Goal: Task Accomplishment & Management: Complete application form

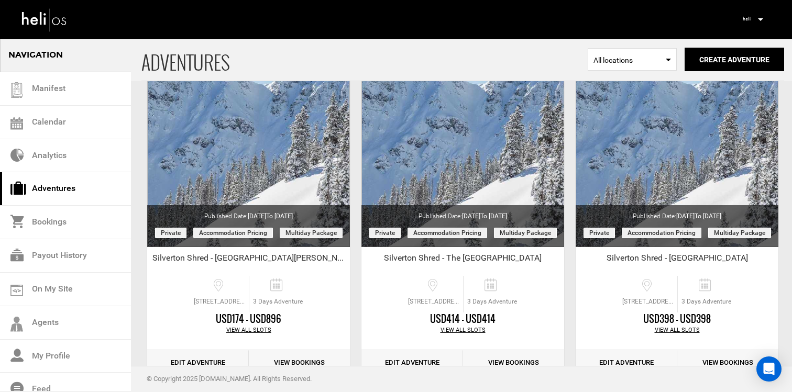
scroll to position [93, 0]
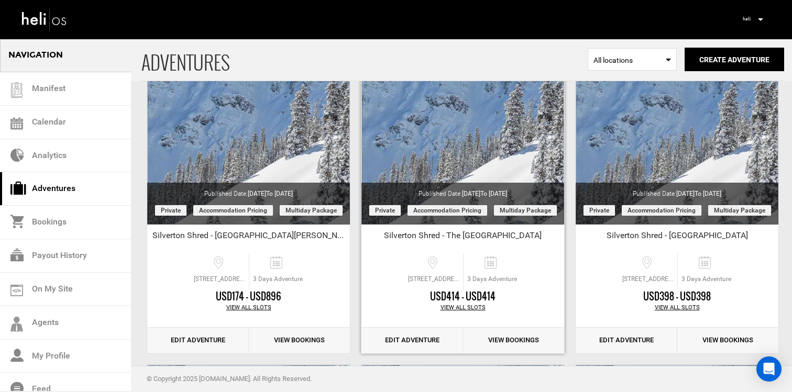
click at [390, 338] on link "Edit Adventure" at bounding box center [413, 341] width 102 height 26
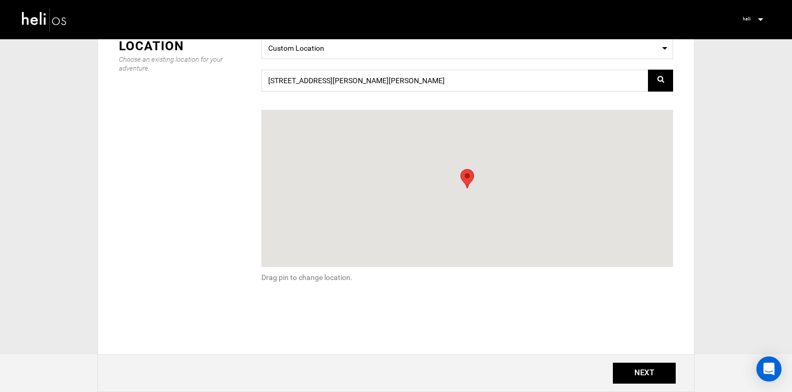
scroll to position [181, 0]
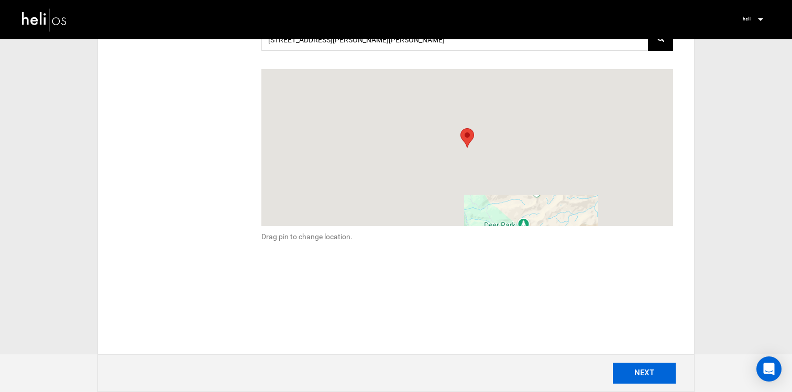
click at [638, 379] on button "NEXT" at bounding box center [644, 373] width 63 height 21
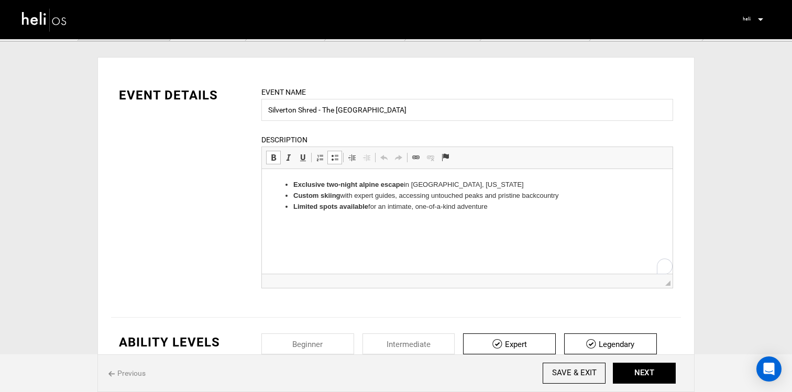
scroll to position [28, 0]
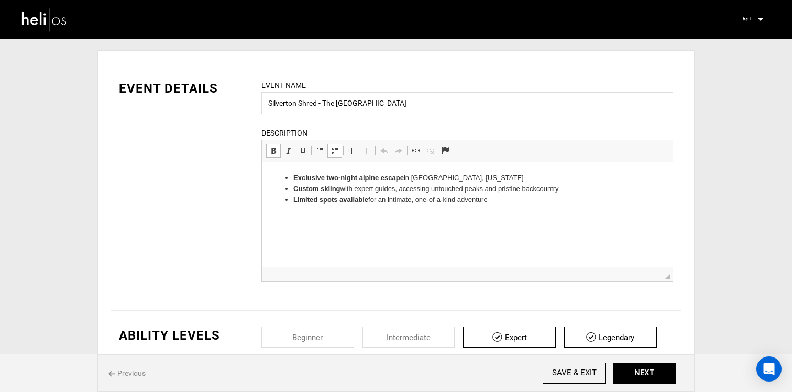
click at [450, 173] on li "Exclusive two-night alpine escape in Silverton, Colorado" at bounding box center [467, 178] width 348 height 11
drag, startPoint x: 504, startPoint y: 213, endPoint x: 279, endPoint y: 181, distance: 227.6
click at [279, 181] on html "Exclusive two-night alpine escape in [GEOGRAPHIC_DATA], [US_STATE] Custom skiin…" at bounding box center [467, 188] width 411 height 53
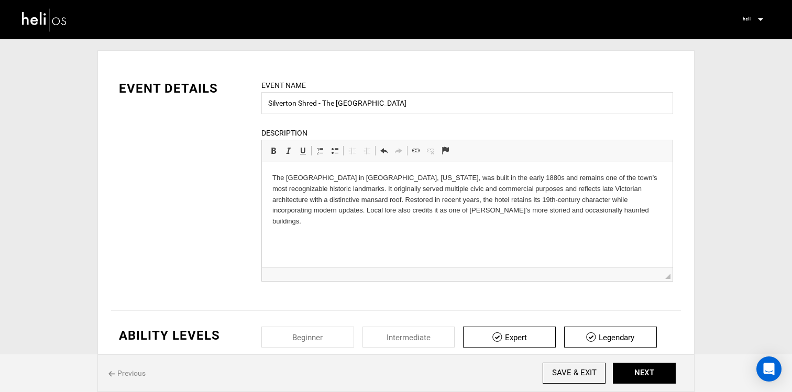
click at [272, 178] on p "The Grand Imperial Hotel in Silverton, Colorado, was built in the early 1880s a…" at bounding box center [467, 200] width 390 height 54
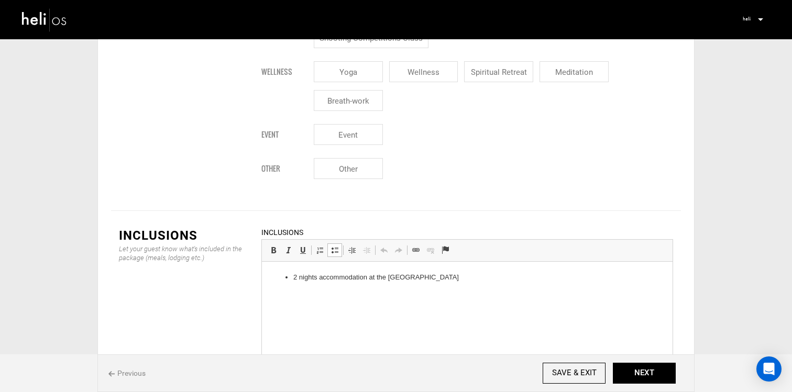
scroll to position [1168, 0]
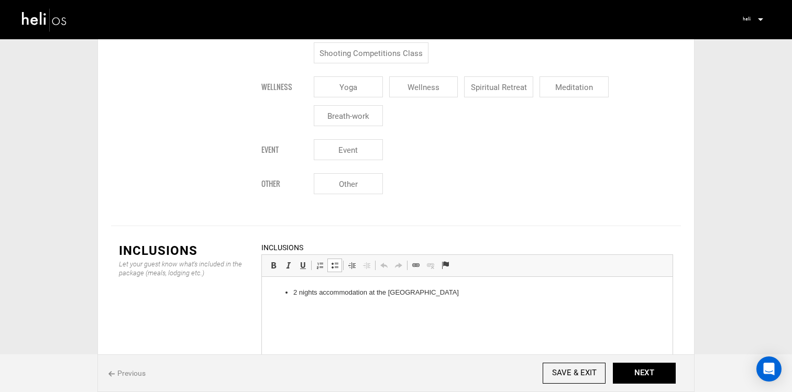
click at [450, 286] on html "2 nights accommodation at the Imperial Hotel" at bounding box center [467, 293] width 411 height 32
click at [455, 296] on li "2 nights accommodation at the Imperial Hotel" at bounding box center [467, 293] width 348 height 11
drag, startPoint x: 453, startPoint y: 296, endPoint x: 272, endPoint y: 300, distance: 180.3
click at [272, 300] on html "2 nights accommodation at the Imperial Hotel" at bounding box center [467, 293] width 411 height 32
click at [273, 297] on ul "2 nights accommodation at the Imperial Hotel" at bounding box center [467, 293] width 390 height 11
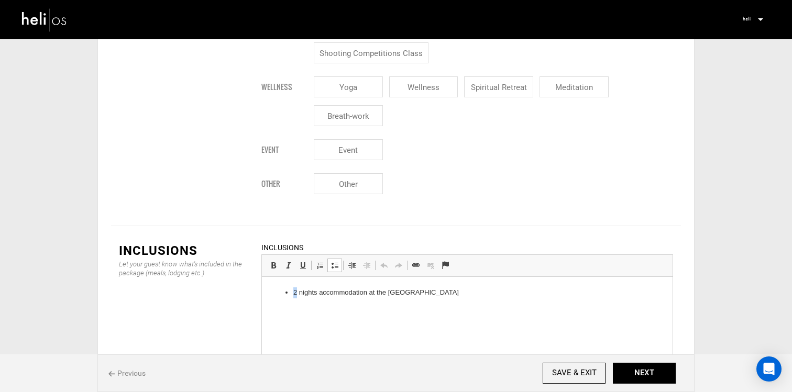
click at [273, 297] on ul "2 nights accommodation at the Imperial Hotel" at bounding box center [467, 293] width 390 height 11
click at [333, 261] on span at bounding box center [335, 265] width 8 height 8
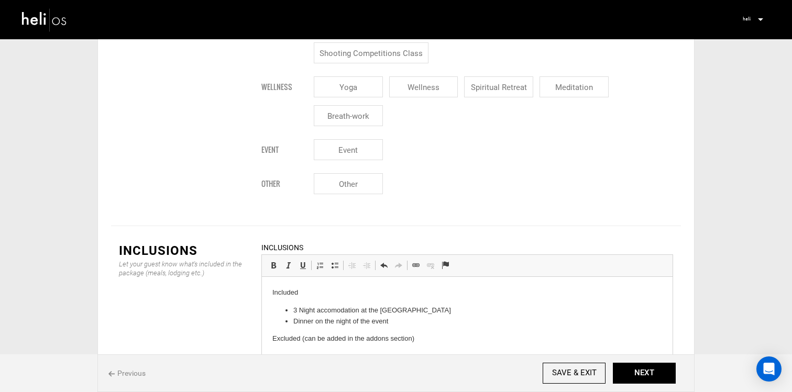
click at [379, 337] on p "Excluded (can be added in the addons section)" at bounding box center [467, 339] width 390 height 11
click at [457, 345] on html "Included 3 Night accomodation at the Grand Imperial Hotel Dinner on the night o…" at bounding box center [467, 316] width 411 height 78
click at [337, 261] on span at bounding box center [335, 265] width 8 height 8
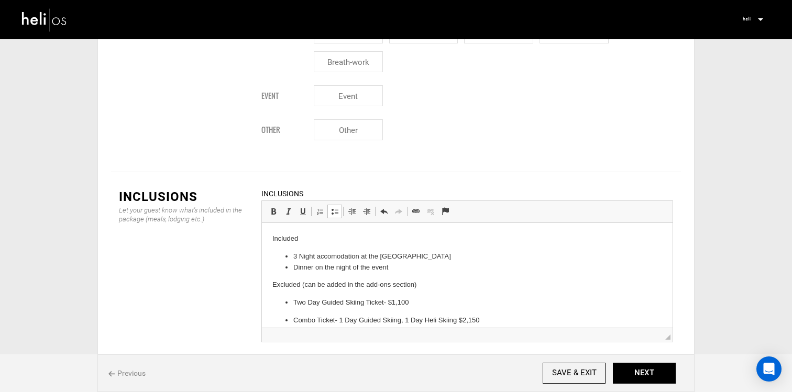
scroll to position [1226, 0]
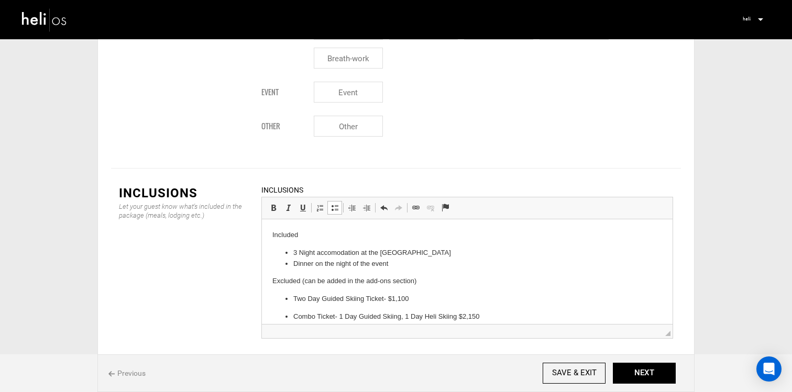
click at [345, 312] on p "Combo Ticket- 1 Day Guided Skiing, 1 Day Heli Skiing $2,150" at bounding box center [467, 317] width 348 height 11
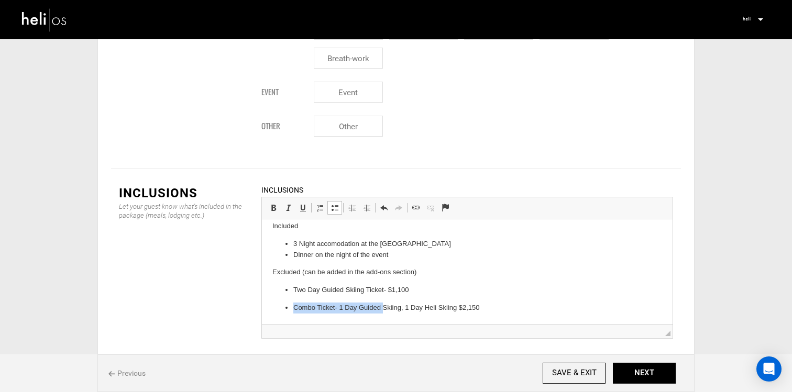
drag, startPoint x: 500, startPoint y: 310, endPoint x: 384, endPoint y: 313, distance: 116.4
click at [384, 313] on ul "Two Day Guided Skiing Ticket- $1,100 Combo Ticket- 1 Day Guided Skiing, 1 Day H…" at bounding box center [467, 299] width 390 height 29
click at [496, 313] on p "Combo Ticket- 1 Day Guided Skiing, 1 Day Heli Skiing $2,150" at bounding box center [467, 308] width 348 height 11
drag, startPoint x: 496, startPoint y: 313, endPoint x: 283, endPoint y: 285, distance: 214.5
click at [283, 285] on ul "Two Day Guided Skiing Ticket- $1,100 Combo Ticket- 1 Day Guided Skiing, 1 Day H…" at bounding box center [467, 299] width 390 height 29
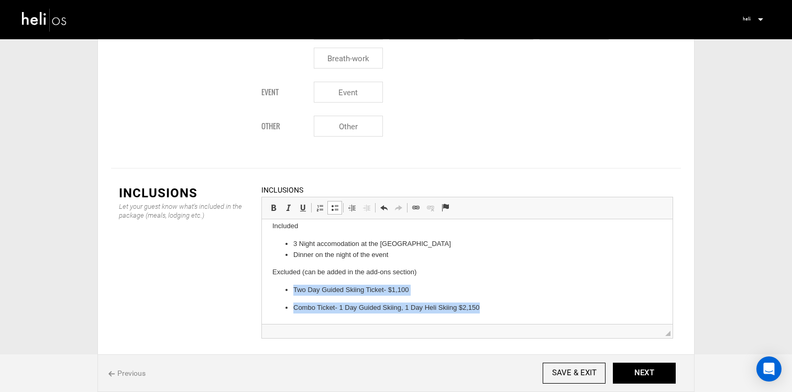
click at [333, 204] on span at bounding box center [335, 208] width 8 height 8
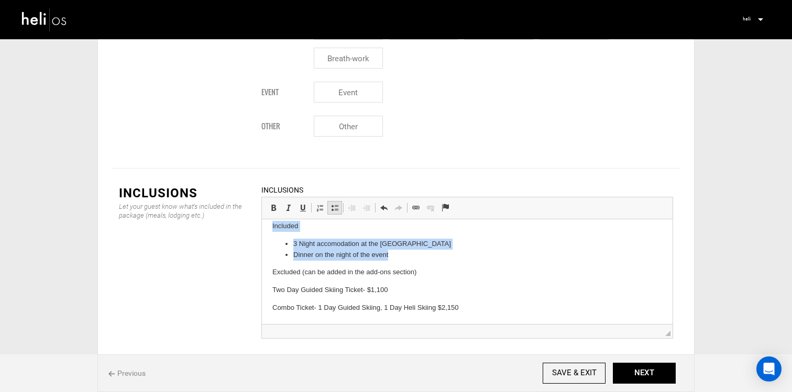
click at [333, 204] on span at bounding box center [335, 208] width 8 height 8
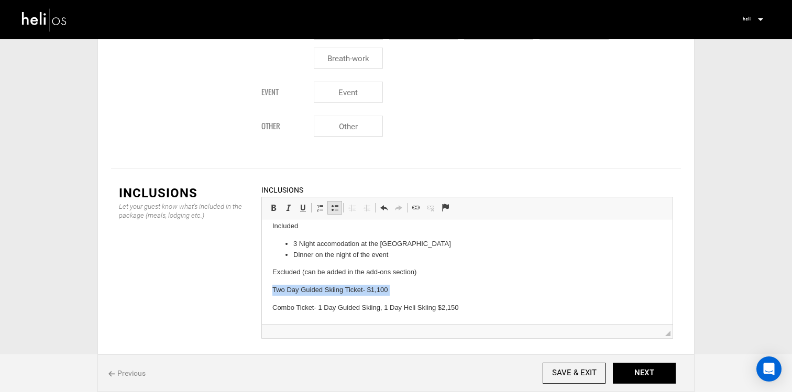
scroll to position [2, 0]
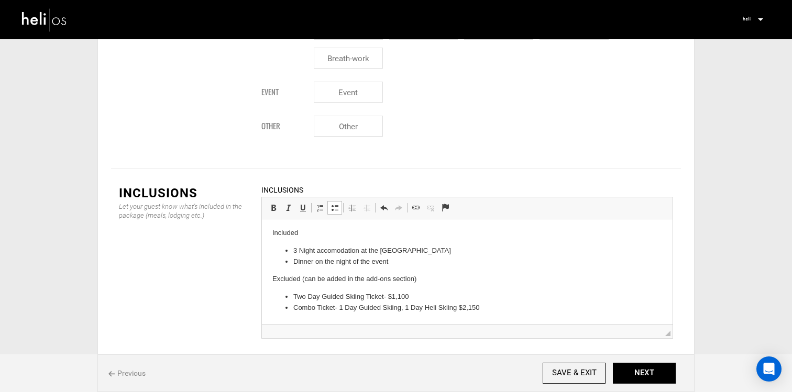
click at [342, 310] on li "Combo Ticket- 1 Day Guided Skiing, 1 Day Heli Skiing $2,150" at bounding box center [467, 308] width 348 height 11
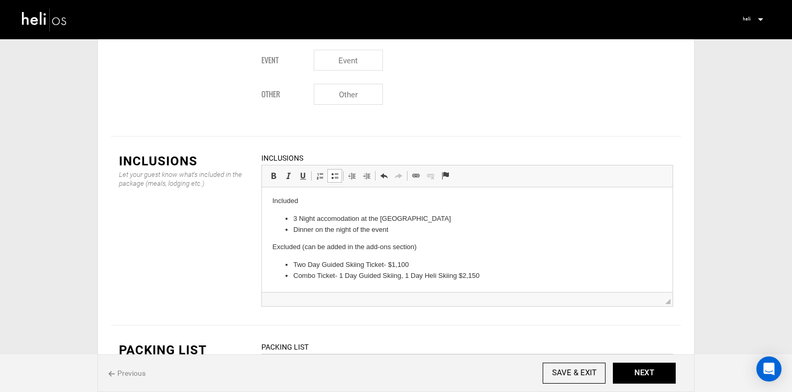
scroll to position [1270, 0]
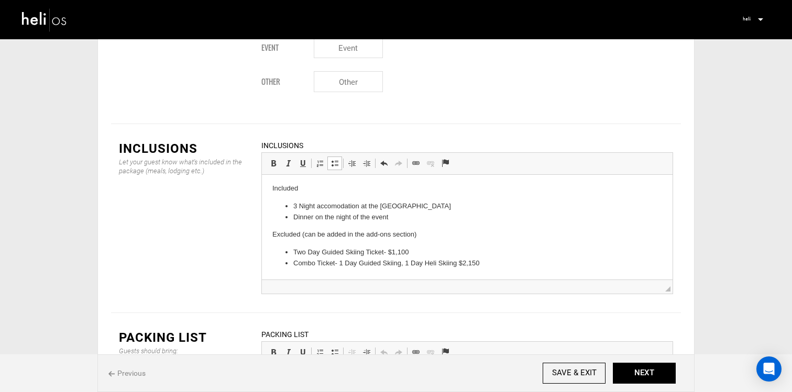
click at [507, 264] on li "Combo Ticket- 1 Day Guided Skiing, 1 Day Heli Skiing $2,150" at bounding box center [467, 263] width 348 height 11
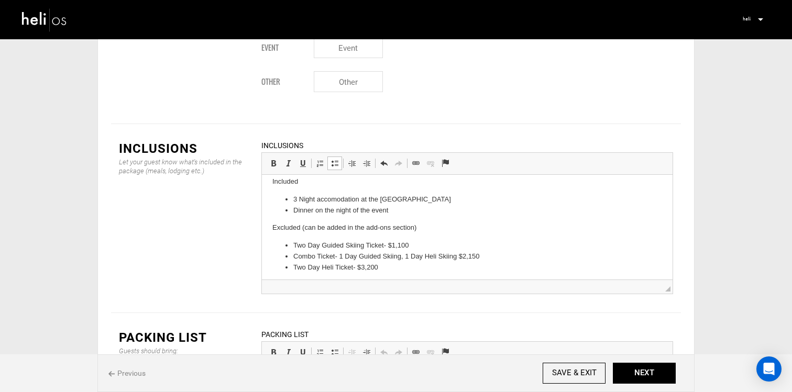
scroll to position [13, 0]
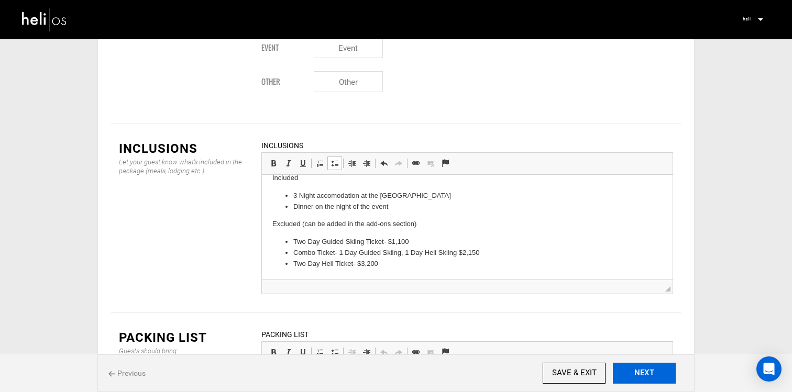
click at [655, 372] on button "NEXT" at bounding box center [644, 373] width 63 height 21
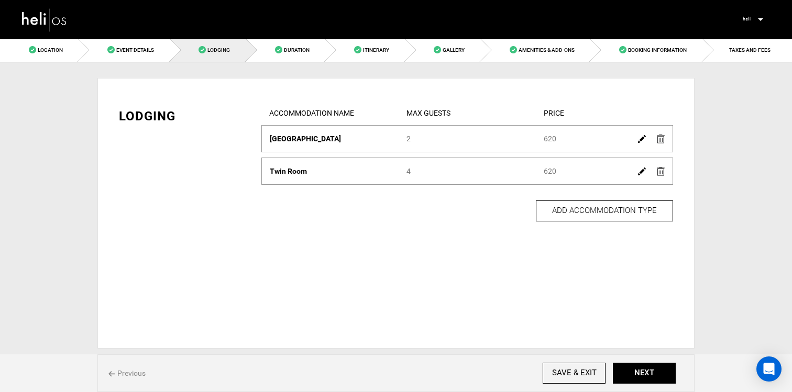
click at [643, 139] on img at bounding box center [642, 139] width 8 height 8
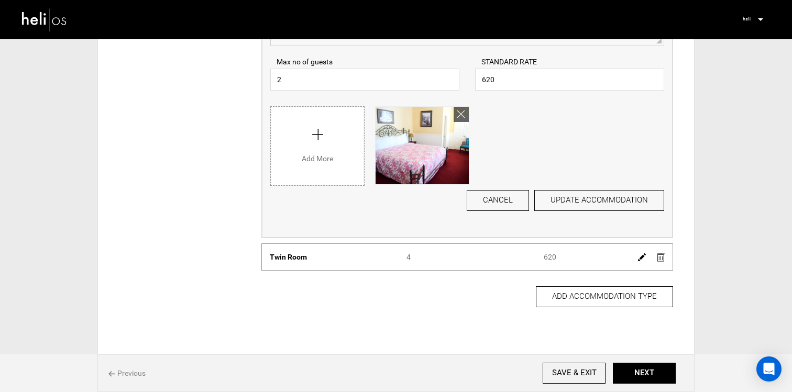
scroll to position [323, 0]
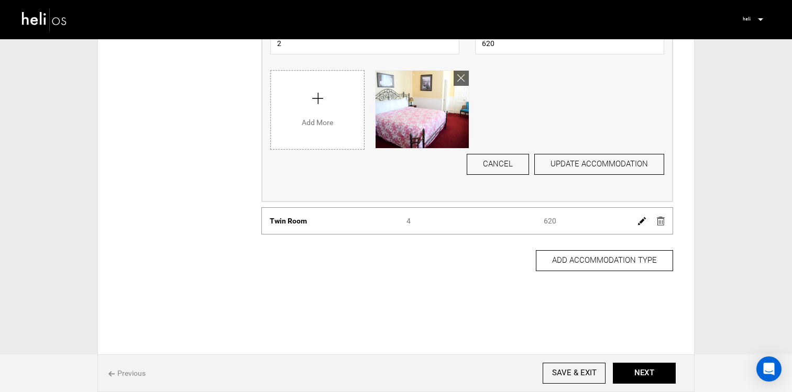
click at [641, 220] on img at bounding box center [642, 221] width 8 height 8
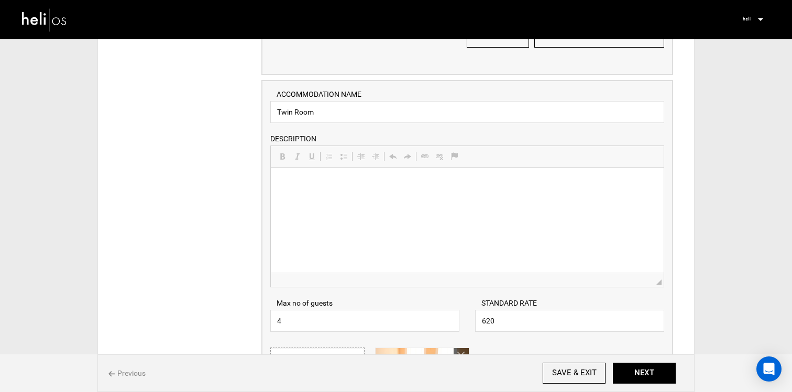
scroll to position [496, 0]
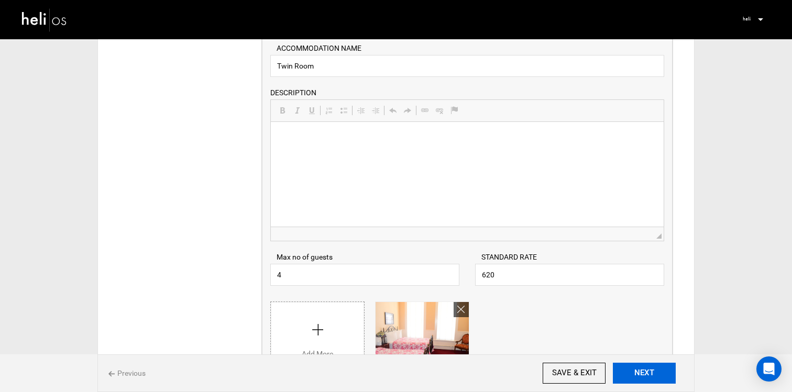
click at [637, 380] on button "NEXT" at bounding box center [644, 373] width 63 height 21
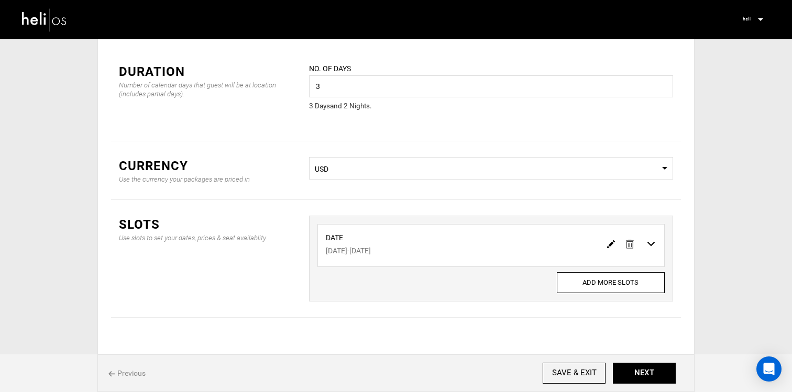
scroll to position [49, 0]
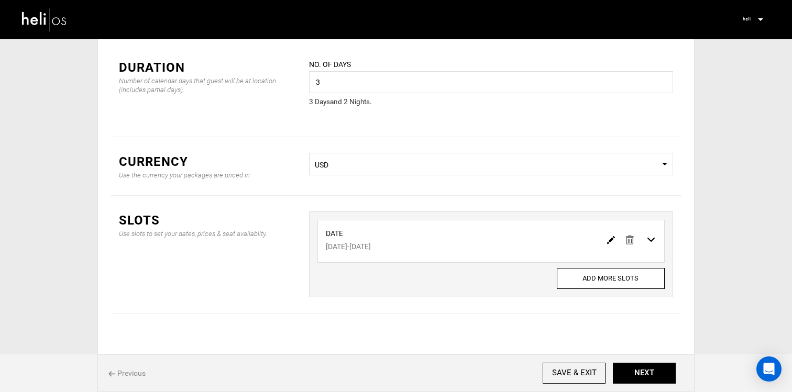
click at [609, 241] on img at bounding box center [611, 240] width 8 height 8
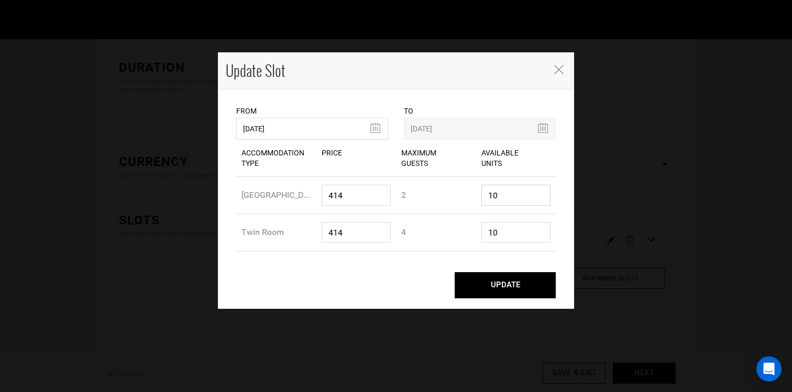
click at [512, 195] on input "10" at bounding box center [517, 195] width 70 height 21
click at [378, 192] on input "414" at bounding box center [357, 195] width 70 height 21
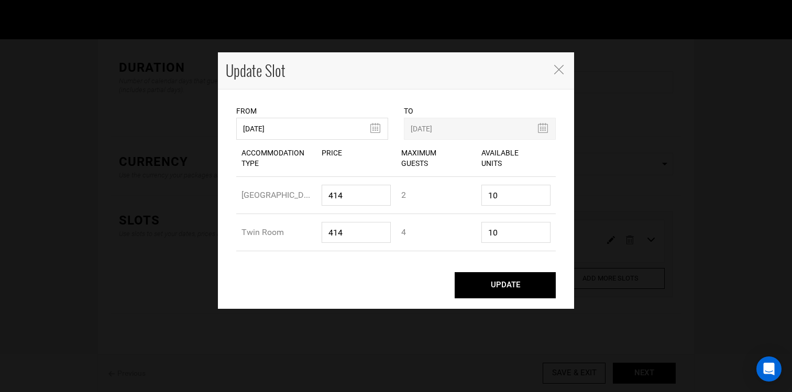
click at [558, 72] on icon "Close" at bounding box center [558, 69] width 9 height 9
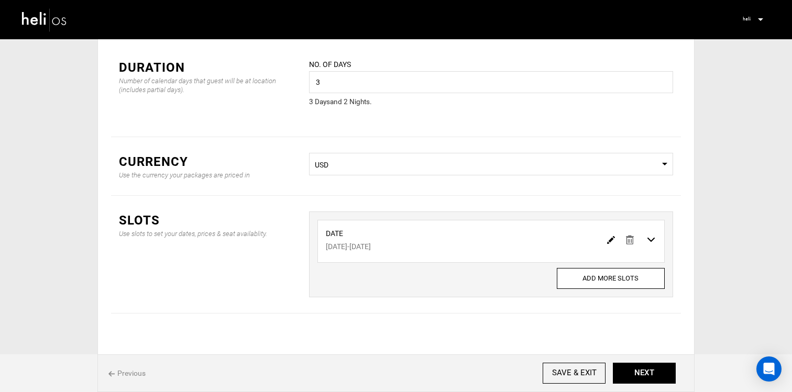
click at [136, 372] on span "Previous" at bounding box center [126, 373] width 37 height 10
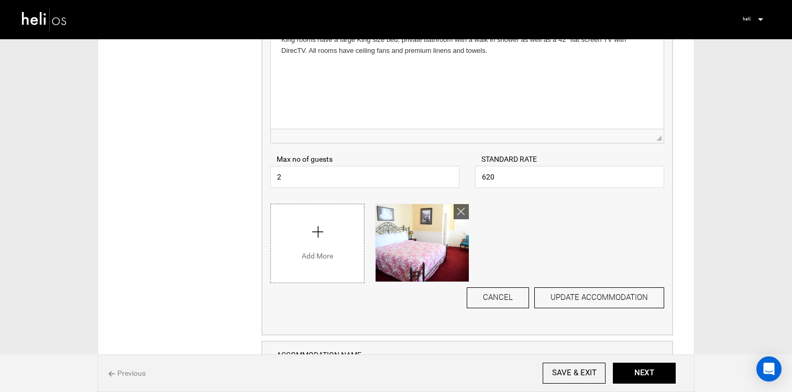
scroll to position [283, 0]
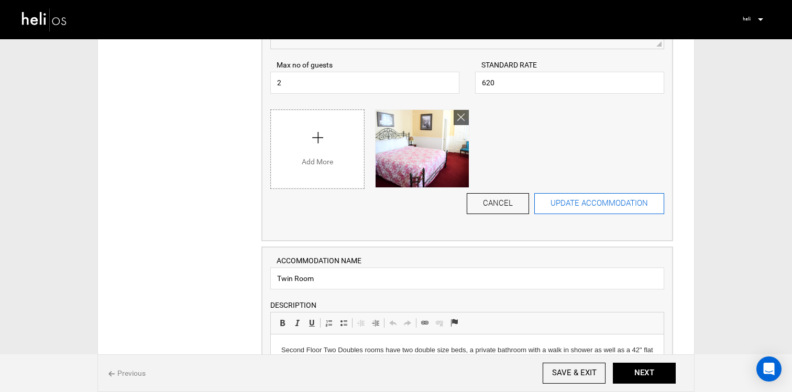
click at [589, 205] on button "UPDATE ACCOMMODATION" at bounding box center [599, 203] width 130 height 21
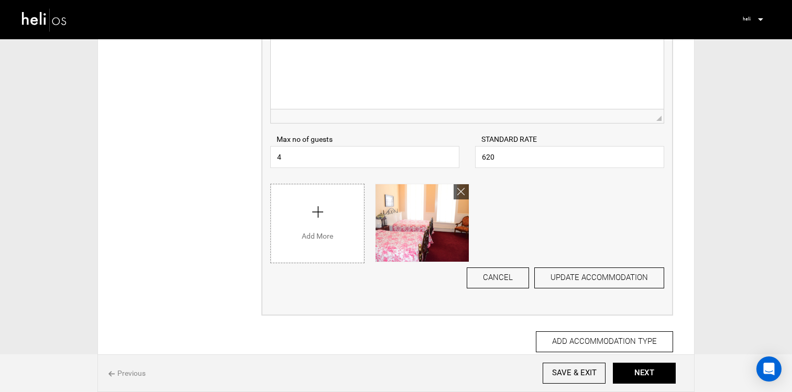
scroll to position [205, 0]
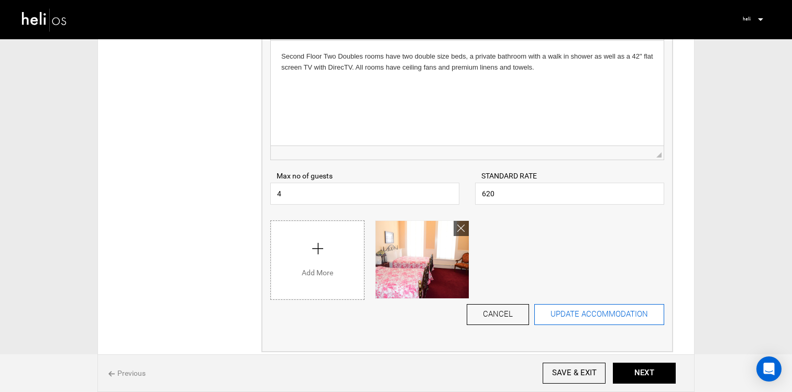
click at [572, 310] on button "UPDATE ACCOMMODATION" at bounding box center [599, 314] width 130 height 21
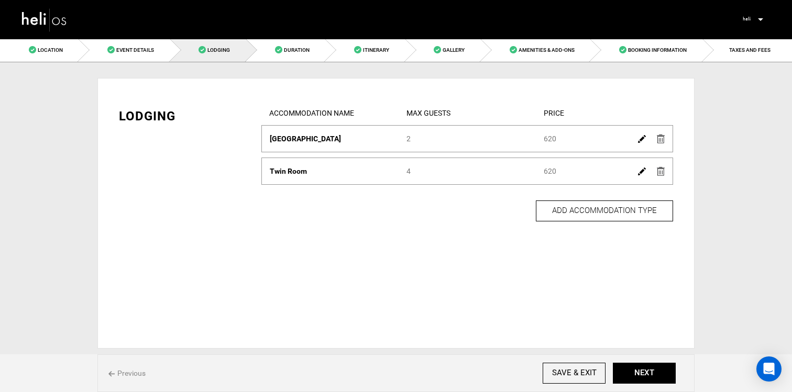
scroll to position [0, 0]
click at [630, 369] on button "NEXT" at bounding box center [644, 373] width 63 height 21
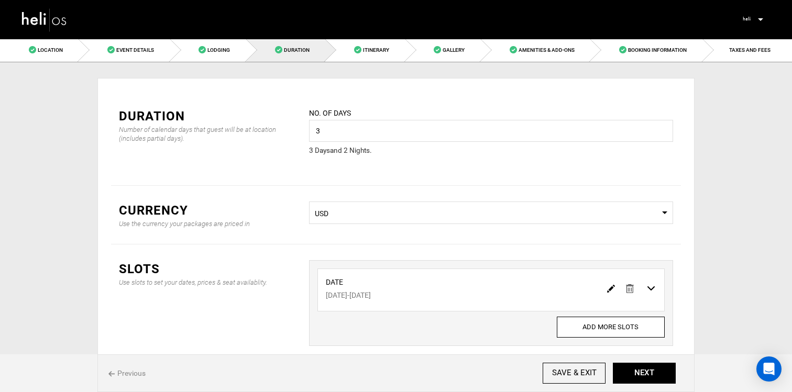
click at [615, 294] on div at bounding box center [632, 288] width 59 height 15
click at [611, 289] on img at bounding box center [611, 289] width 8 height 8
type input "[DATE]"
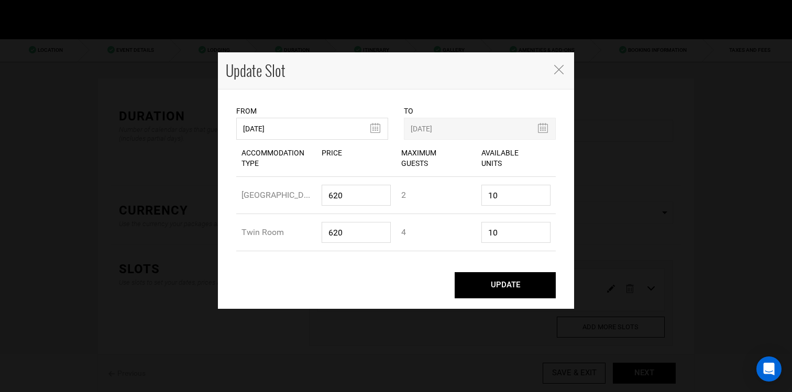
click at [494, 277] on button "UPDATE" at bounding box center [505, 285] width 101 height 26
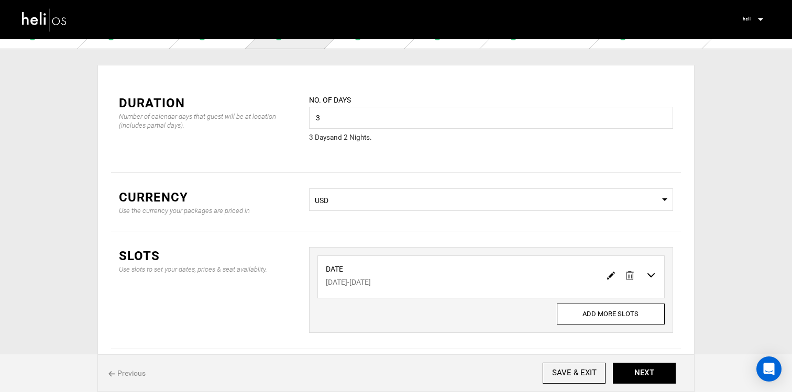
scroll to position [20, 0]
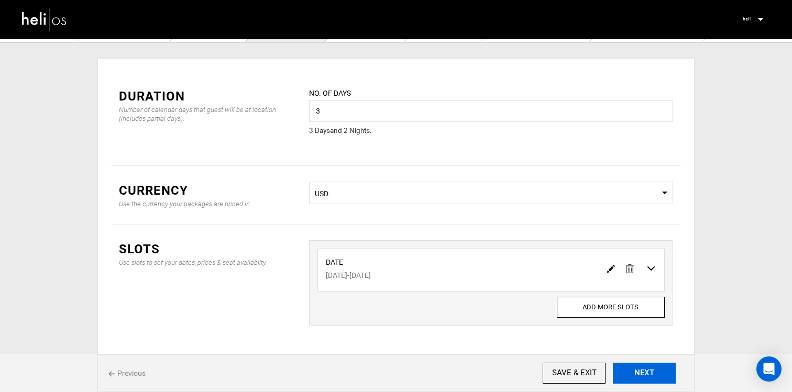
click at [653, 380] on button "NEXT" at bounding box center [644, 373] width 63 height 21
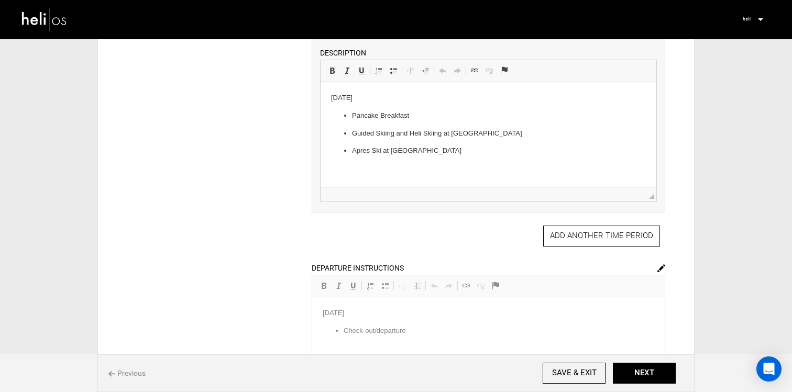
scroll to position [518, 0]
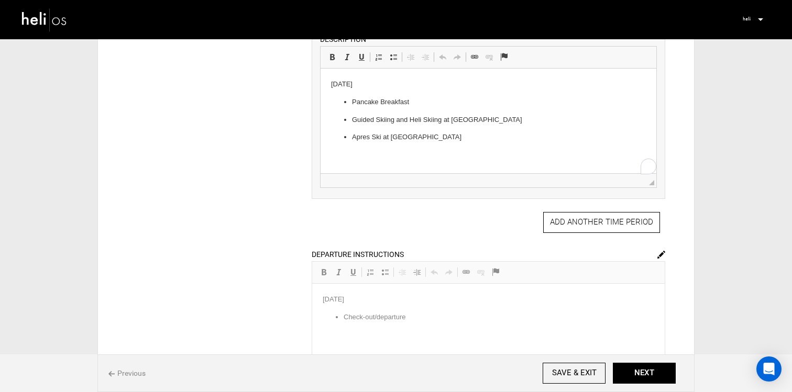
drag, startPoint x: 451, startPoint y: 137, endPoint x: 335, endPoint y: 103, distance: 120.6
click at [335, 103] on ul "Pancake Breakfast Guided Skiing and Heli Skiing at Silverton Mountain Apres Ski…" at bounding box center [488, 120] width 315 height 46
click at [396, 58] on span at bounding box center [393, 57] width 8 height 8
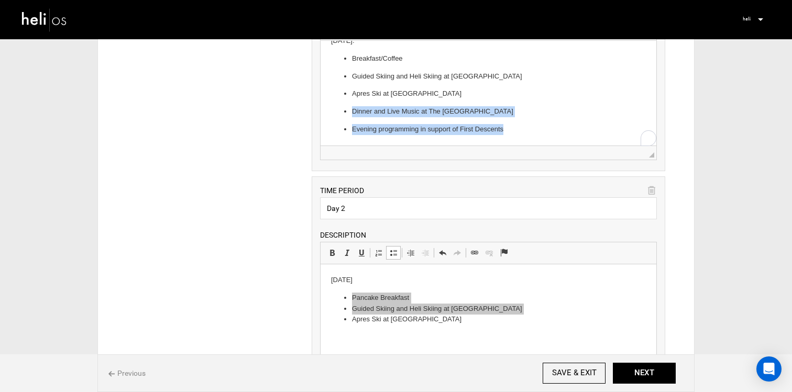
scroll to position [16, 0]
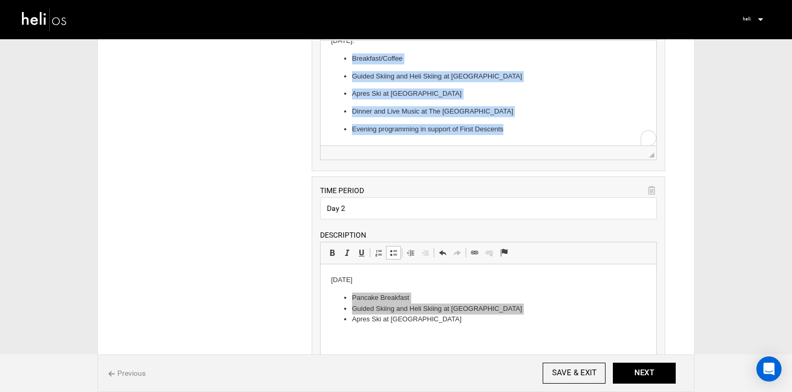
drag, startPoint x: 389, startPoint y: 113, endPoint x: 345, endPoint y: 54, distance: 73.8
click at [345, 54] on ul "Breakfast/Coffee Guided Skiing and Heli Skiing at Silverton Mountain Apres Ski …" at bounding box center [488, 94] width 315 height 82
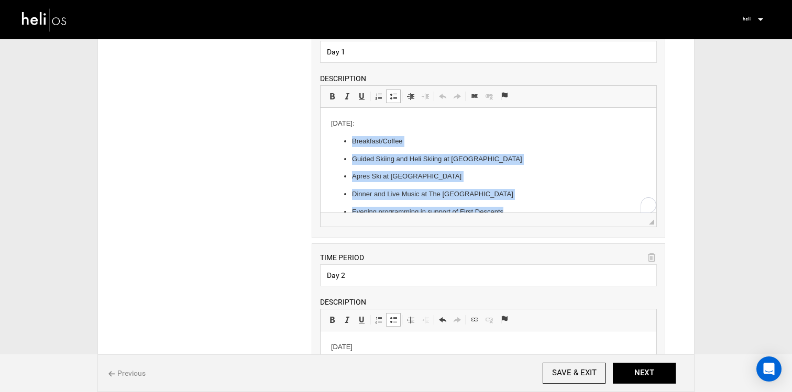
scroll to position [230, 0]
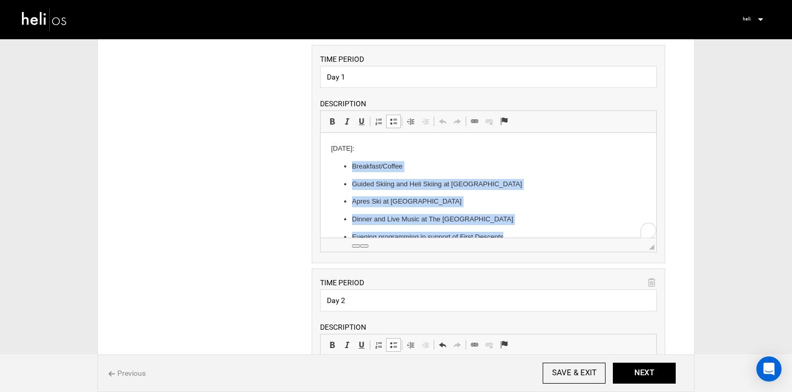
click at [397, 125] on span at bounding box center [393, 121] width 8 height 8
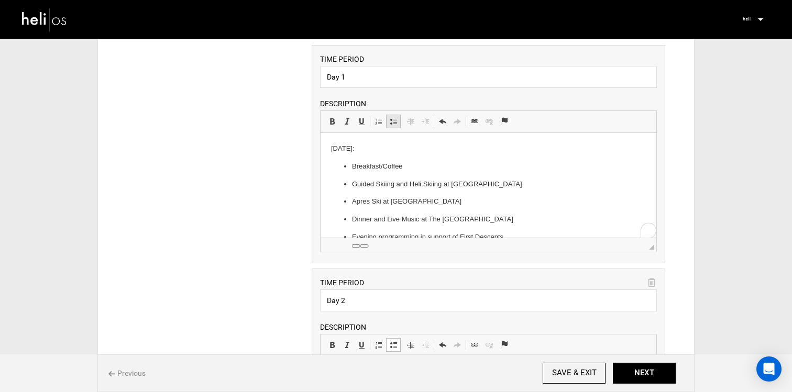
click at [397, 125] on span at bounding box center [393, 121] width 8 height 8
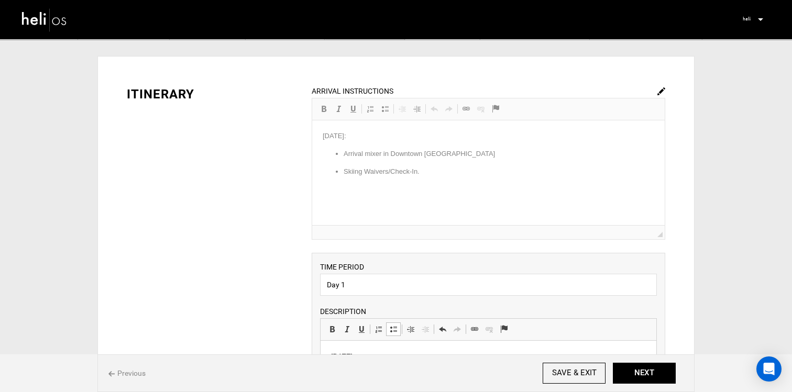
scroll to position [0, 0]
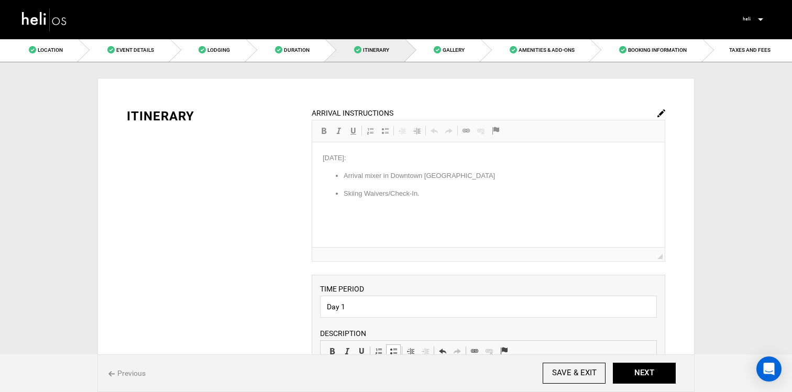
click at [414, 201] on div "ARRIVAL INSTRUCTIONS Rich Text Editor, editor13 Editor toolbars Basic Styles Bo…" at bounding box center [489, 184] width 354 height 155
click at [660, 111] on img at bounding box center [662, 114] width 8 height 8
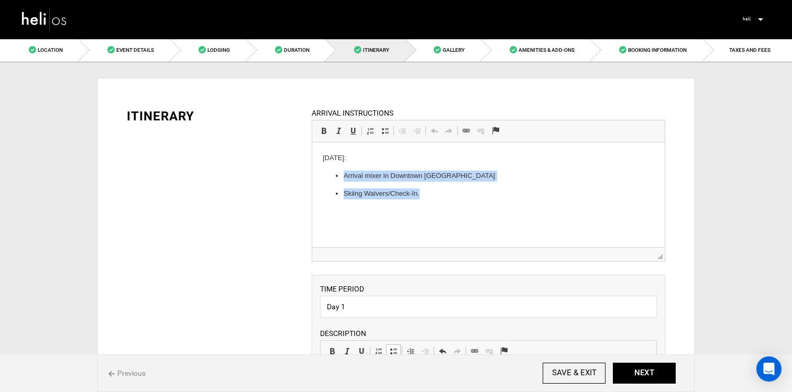
drag, startPoint x: 432, startPoint y: 198, endPoint x: 336, endPoint y: 178, distance: 98.0
click at [336, 178] on ul "Arrival mixer in Downtown Silverton Skiing Waivers/Check-In." at bounding box center [488, 185] width 332 height 29
click at [385, 134] on span at bounding box center [385, 131] width 8 height 8
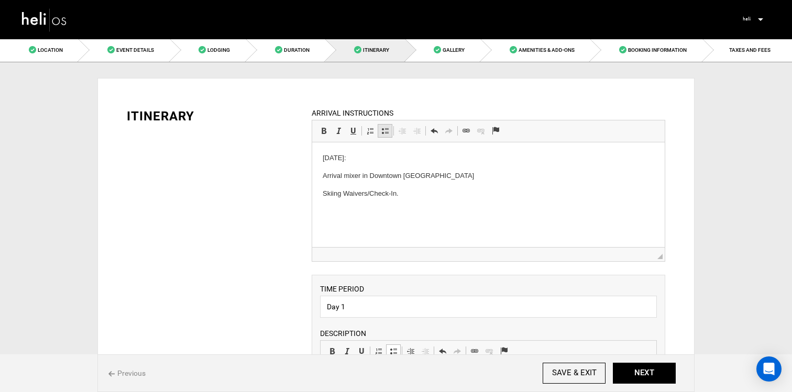
click at [385, 134] on span at bounding box center [385, 131] width 8 height 8
click at [636, 370] on button "NEXT" at bounding box center [644, 373] width 63 height 21
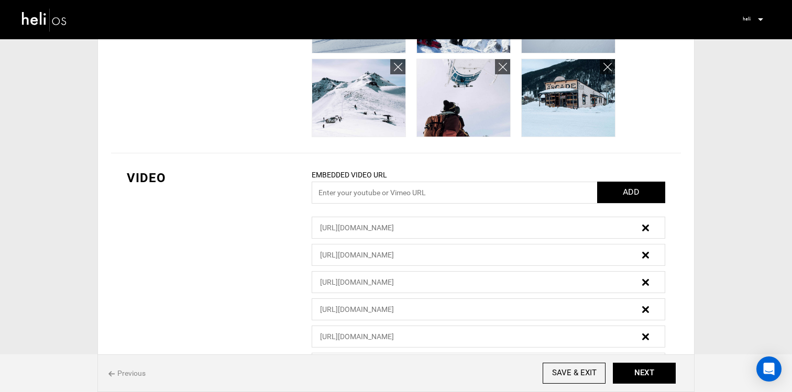
scroll to position [433, 0]
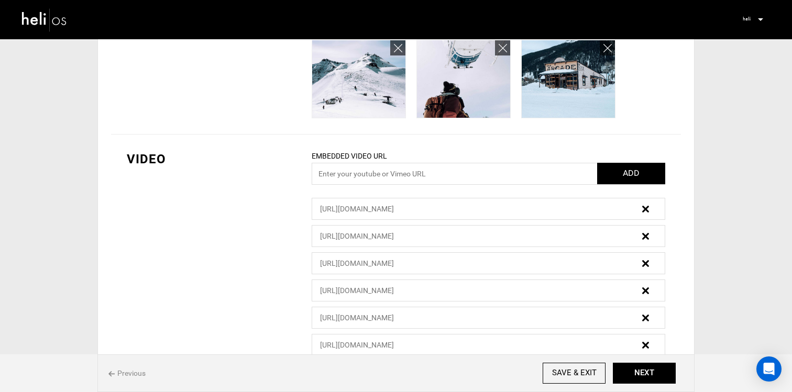
click at [646, 208] on img at bounding box center [645, 209] width 7 height 7
click at [646, 211] on img at bounding box center [645, 209] width 7 height 7
click at [646, 213] on link at bounding box center [645, 208] width 7 height 15
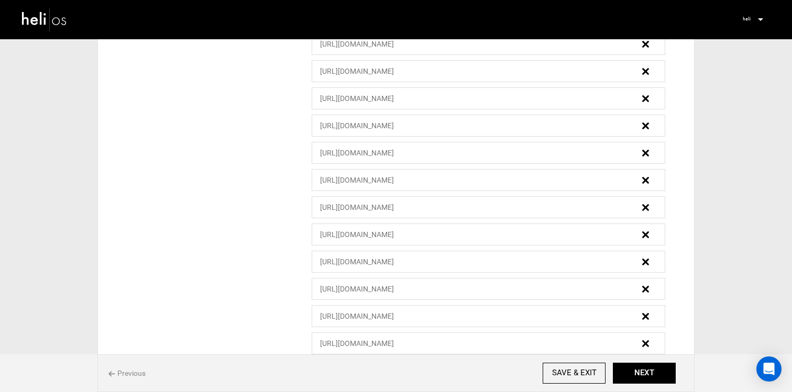
scroll to position [6722, 0]
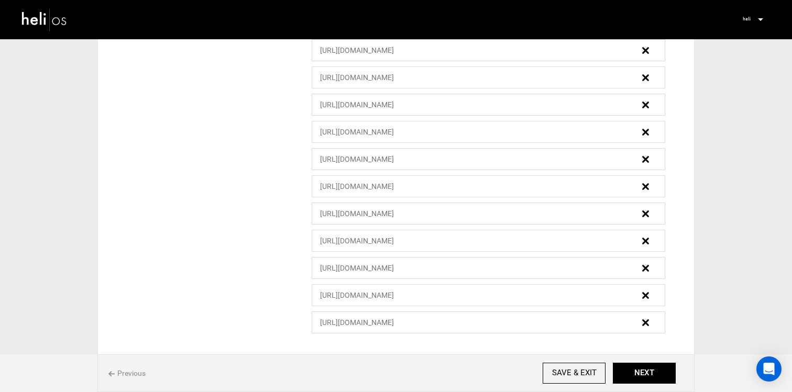
click at [643, 318] on link at bounding box center [645, 322] width 7 height 15
click at [644, 322] on img at bounding box center [645, 323] width 7 height 7
click at [647, 322] on img at bounding box center [645, 323] width 7 height 7
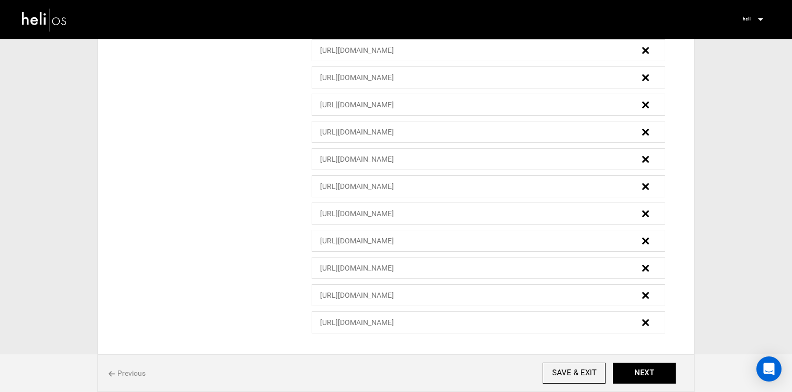
click at [647, 322] on img at bounding box center [645, 323] width 7 height 7
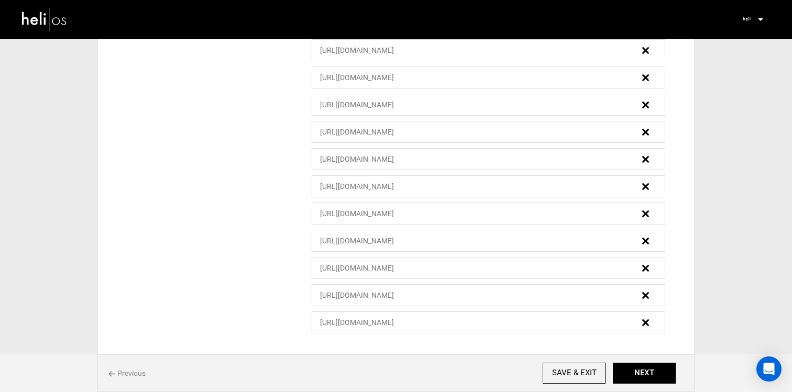
click at [647, 290] on link at bounding box center [645, 295] width 7 height 15
click at [647, 291] on link at bounding box center [645, 295] width 7 height 15
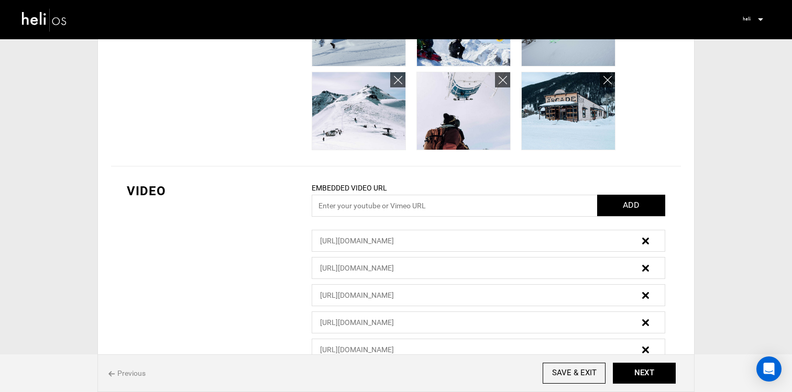
scroll to position [406, 0]
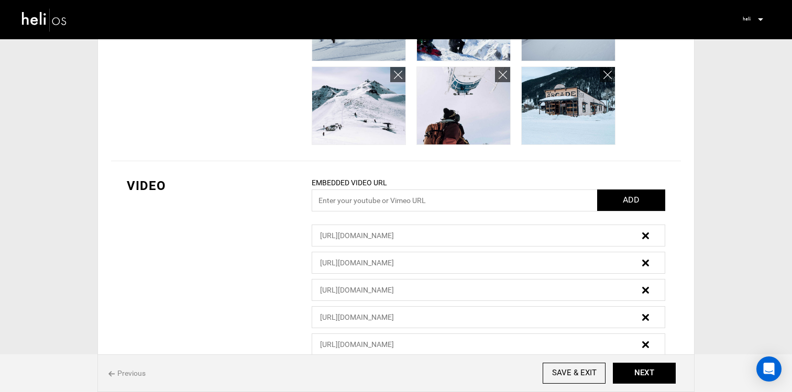
click at [646, 234] on img at bounding box center [645, 236] width 7 height 7
click at [646, 235] on img at bounding box center [645, 236] width 7 height 7
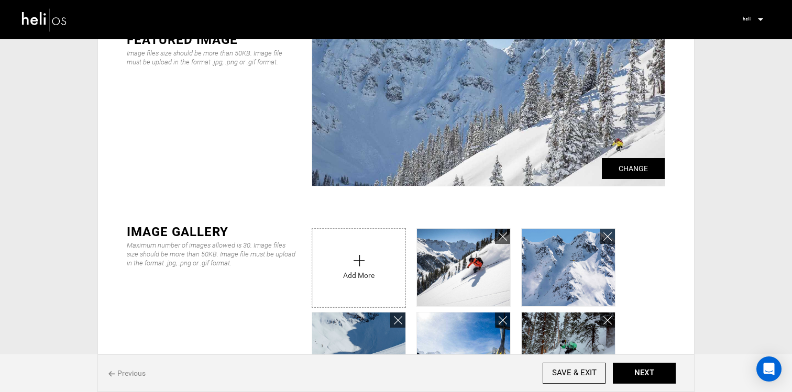
scroll to position [0, 0]
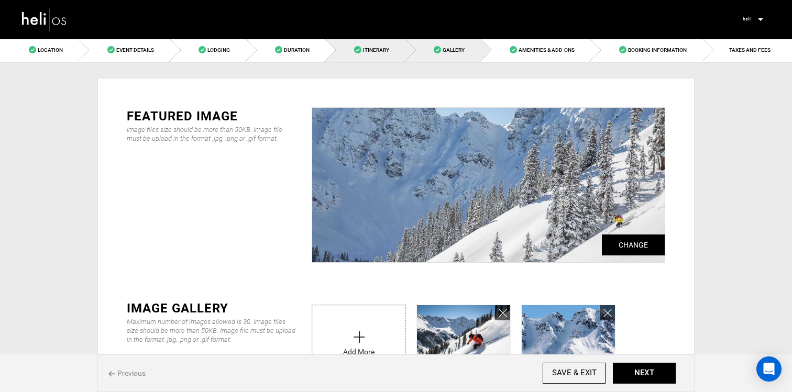
click at [380, 52] on span "Itinerary" at bounding box center [376, 50] width 26 height 6
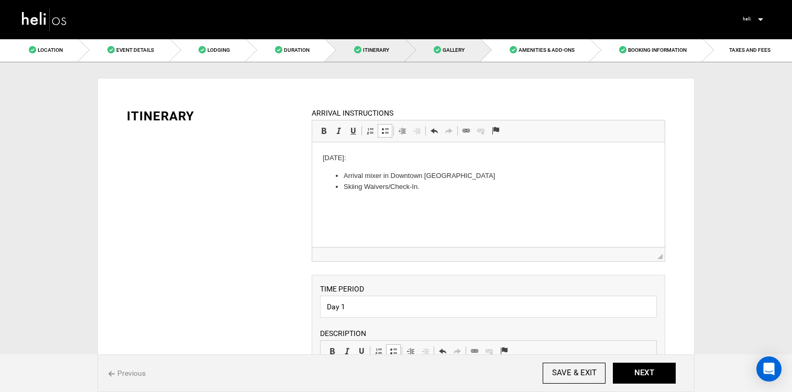
click at [427, 52] on link "Gallery" at bounding box center [443, 50] width 75 height 24
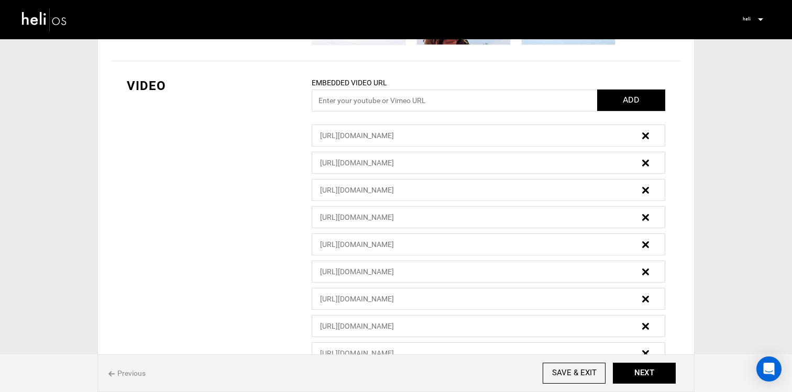
scroll to position [486, 0]
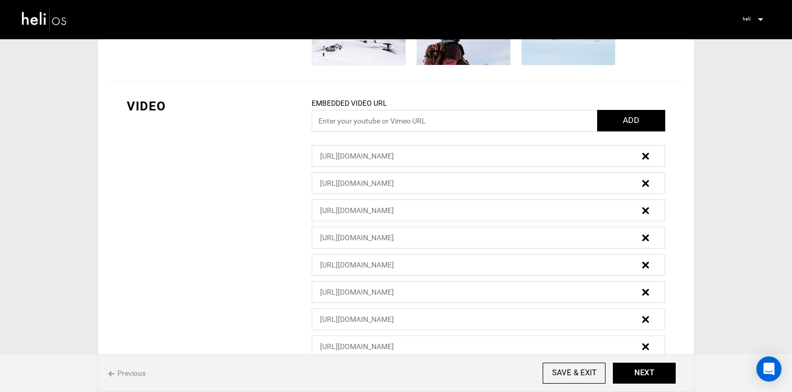
click at [648, 155] on img at bounding box center [645, 156] width 7 height 7
click at [647, 156] on img at bounding box center [645, 156] width 7 height 7
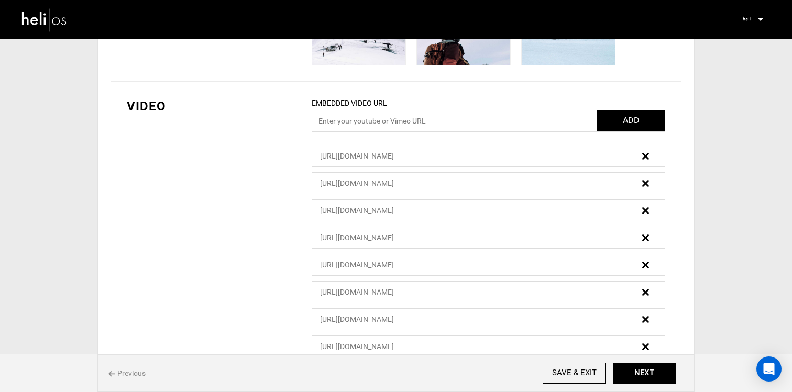
click at [647, 156] on img at bounding box center [645, 156] width 7 height 7
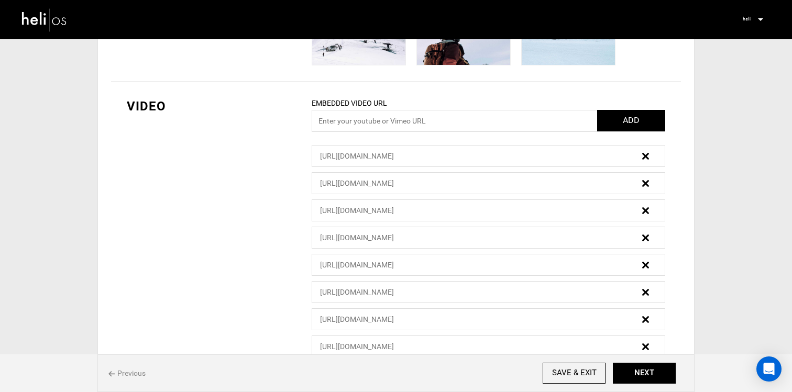
click at [647, 156] on img at bounding box center [645, 156] width 7 height 7
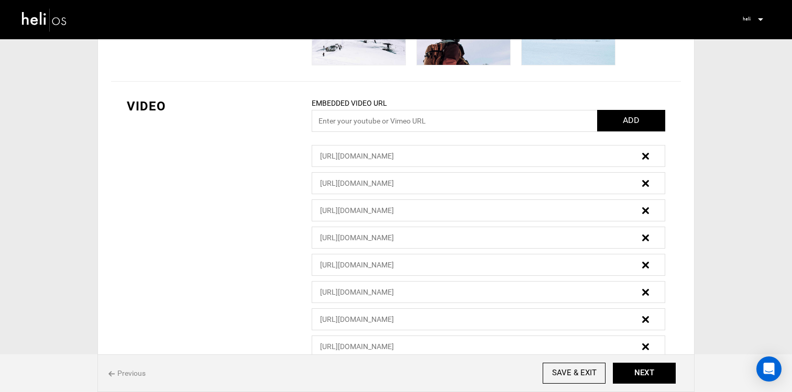
click at [647, 156] on img at bounding box center [645, 156] width 7 height 7
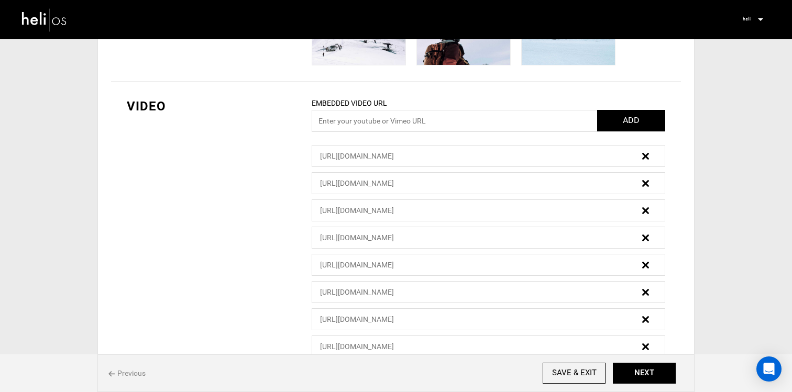
click at [647, 156] on img at bounding box center [645, 156] width 7 height 7
click at [648, 156] on img at bounding box center [645, 156] width 7 height 7
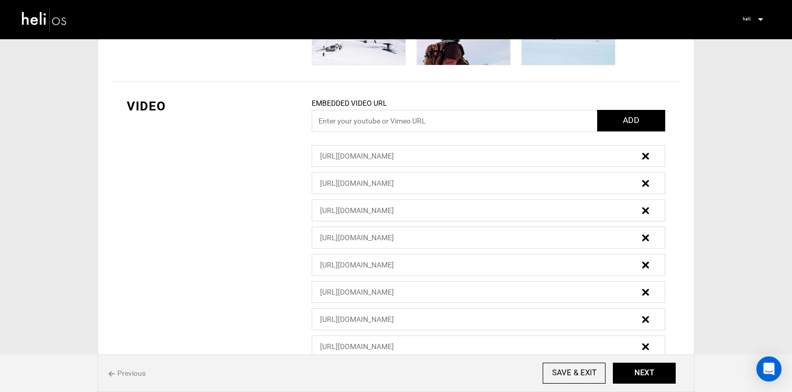
click at [648, 156] on img at bounding box center [645, 156] width 7 height 7
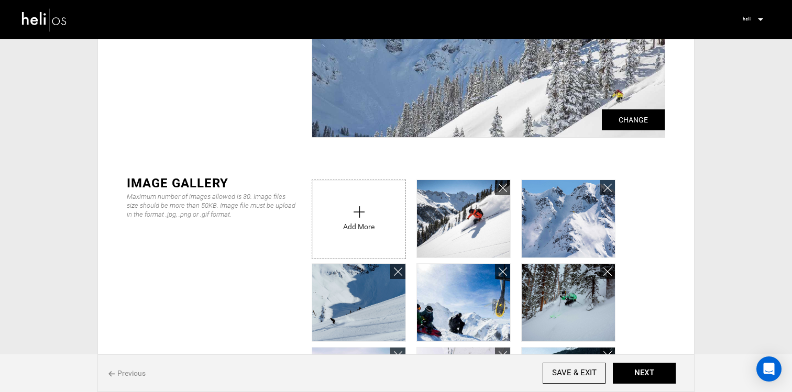
scroll to position [128, 0]
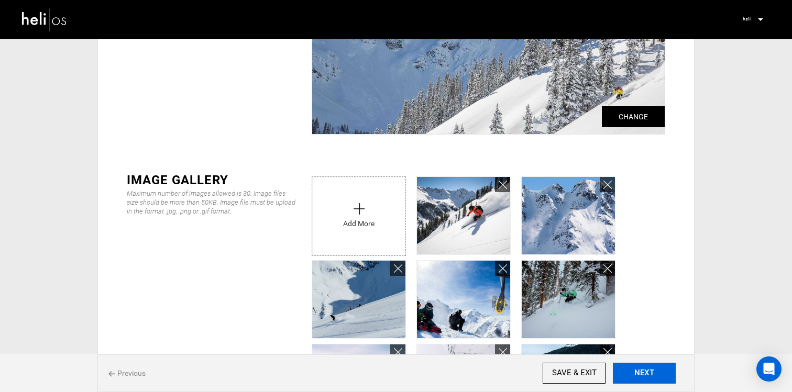
click at [665, 375] on button "NEXT" at bounding box center [644, 373] width 63 height 21
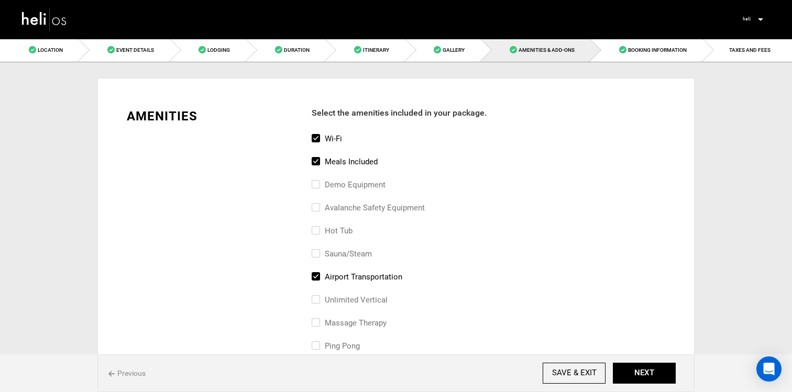
click at [322, 157] on label "Meals included" at bounding box center [345, 162] width 66 height 13
click at [319, 157] on input "Meals included" at bounding box center [315, 167] width 7 height 23
checkbox input "false"
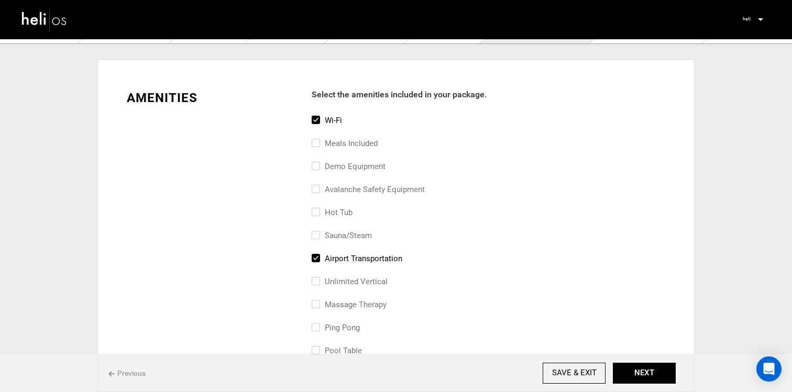
scroll to position [21, 0]
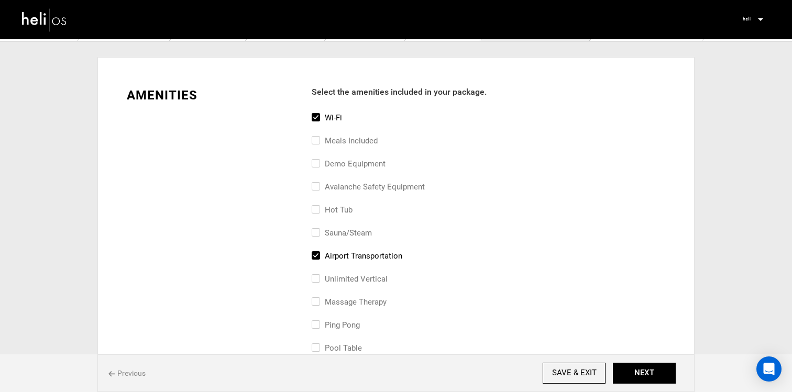
click at [342, 253] on label "airport transportation" at bounding box center [357, 256] width 91 height 13
click at [319, 253] on input "airport transportation" at bounding box center [315, 261] width 7 height 23
checkbox input "false"
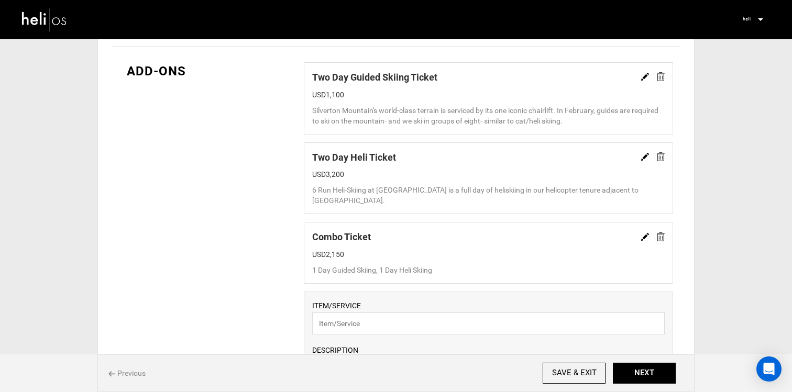
scroll to position [746, 0]
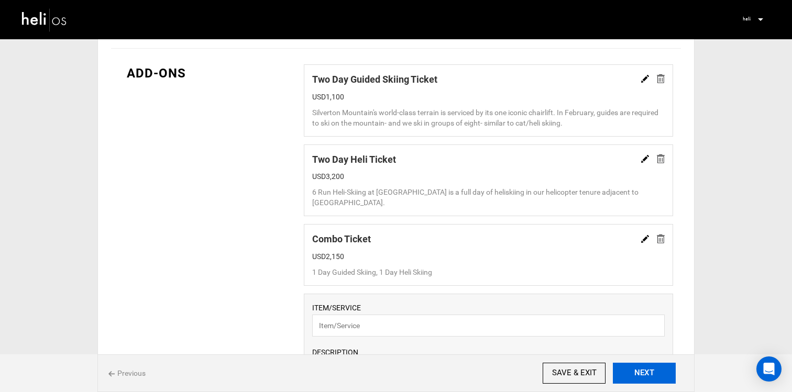
click at [642, 378] on button "NEXT" at bounding box center [644, 373] width 63 height 21
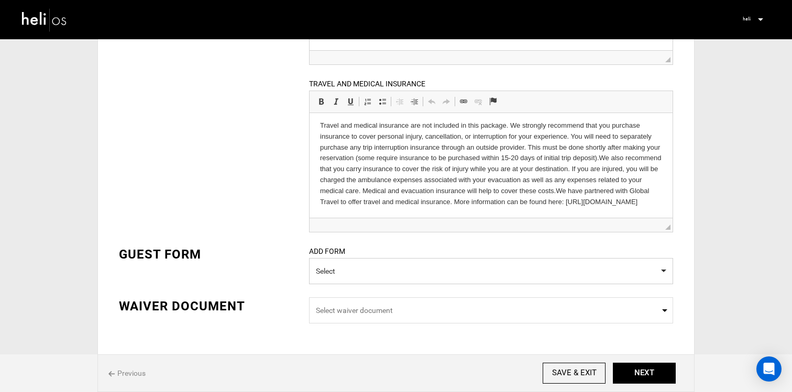
scroll to position [333, 0]
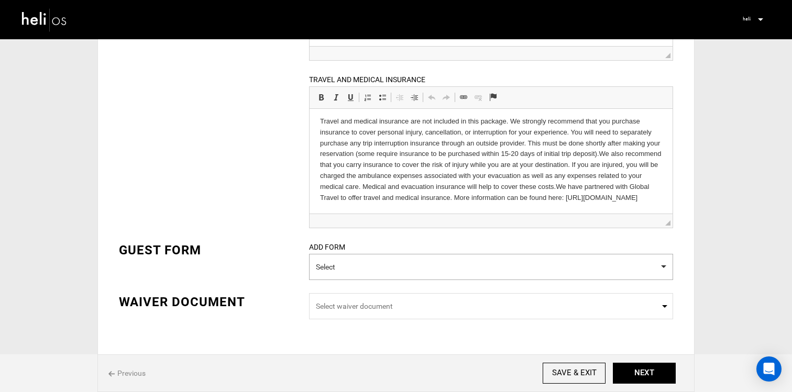
click at [556, 272] on button "Select" at bounding box center [491, 267] width 364 height 26
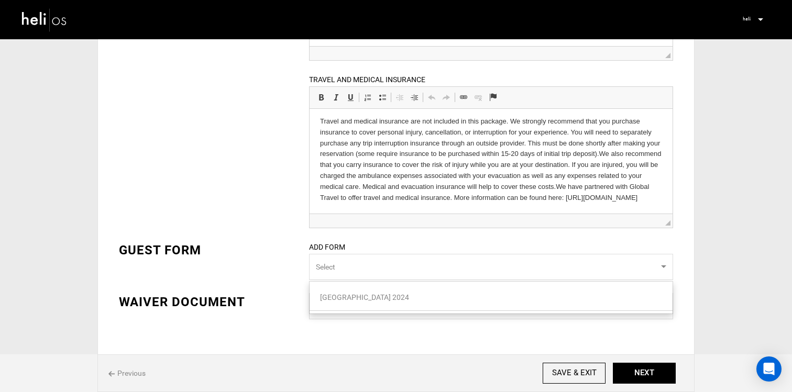
click at [556, 272] on button "Select" at bounding box center [491, 267] width 364 height 26
click at [544, 306] on span "Select waiver document" at bounding box center [491, 306] width 351 height 10
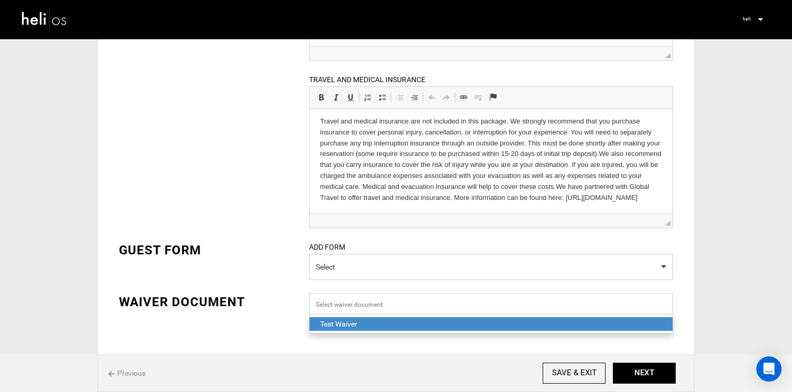
click at [544, 306] on input "Select box" at bounding box center [491, 304] width 364 height 22
click at [696, 298] on div "Privacy IS this Adventure Private? Yes No Location Choose an existing location …" at bounding box center [396, 54] width 613 height 649
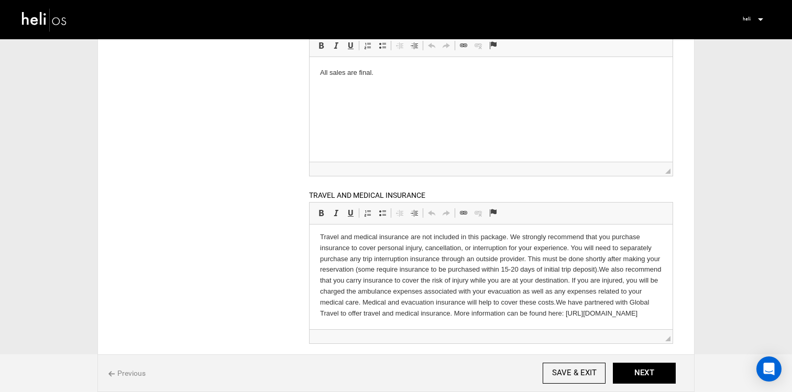
scroll to position [204, 0]
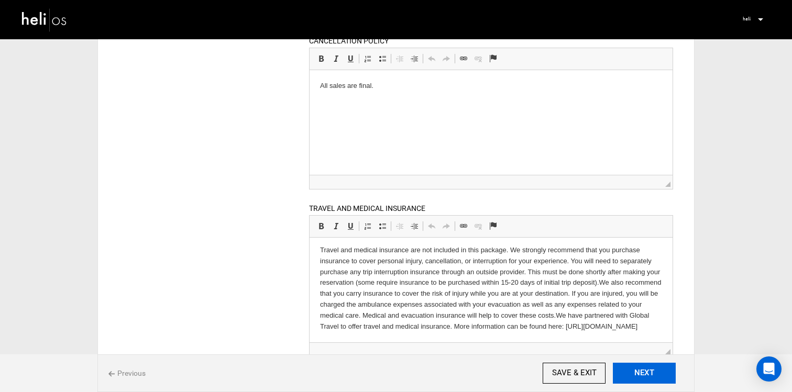
click at [640, 370] on button "NEXT" at bounding box center [644, 373] width 63 height 21
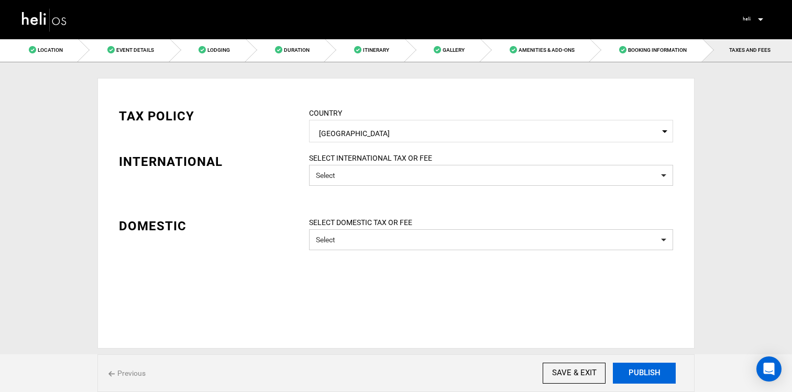
click at [640, 370] on button "PUBLISH" at bounding box center [644, 373] width 63 height 21
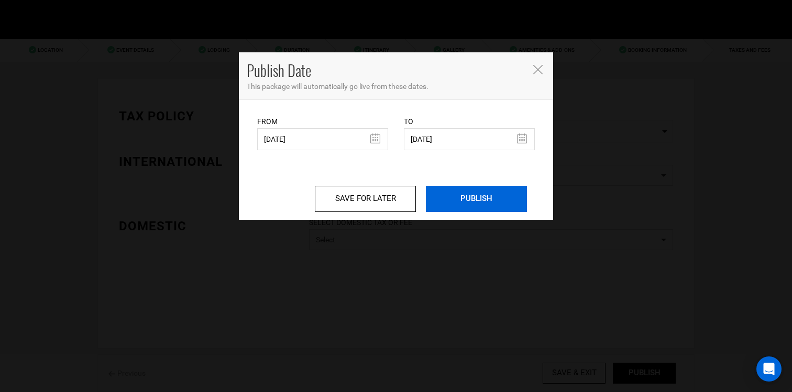
click at [479, 203] on input "PUBLISH" at bounding box center [476, 199] width 101 height 26
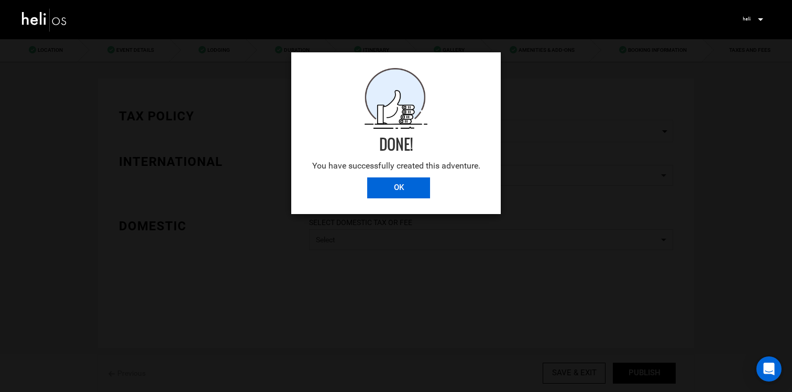
click at [419, 185] on input "OK" at bounding box center [398, 188] width 63 height 21
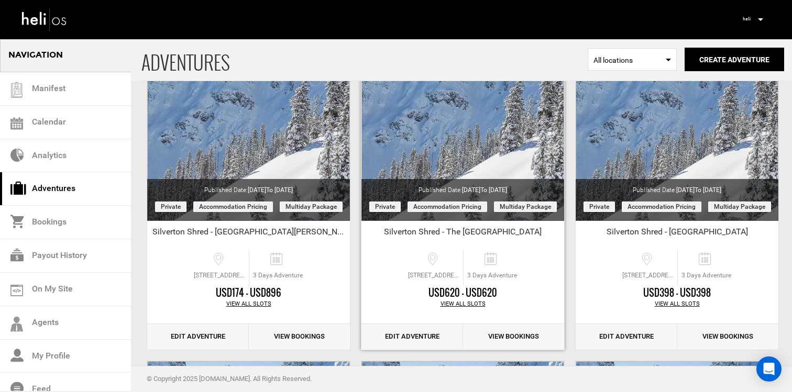
scroll to position [82, 0]
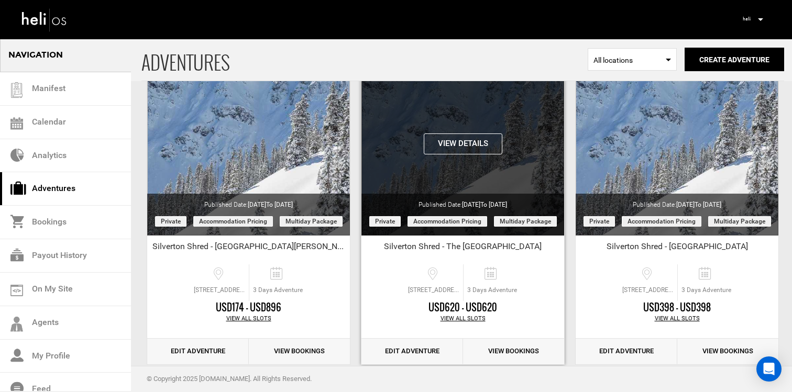
click at [465, 145] on button "View Details" at bounding box center [463, 144] width 79 height 21
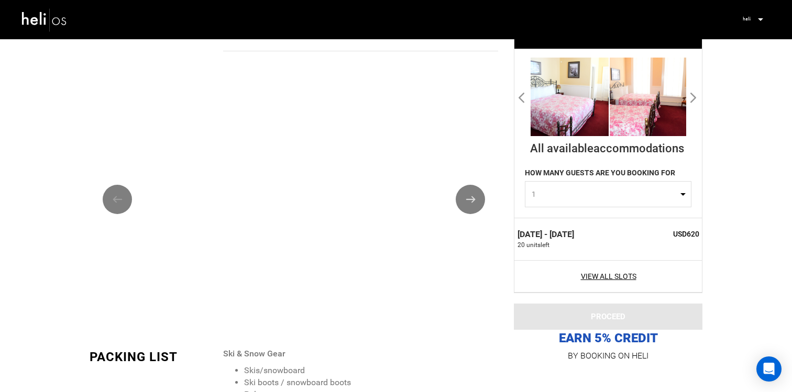
scroll to position [971, 0]
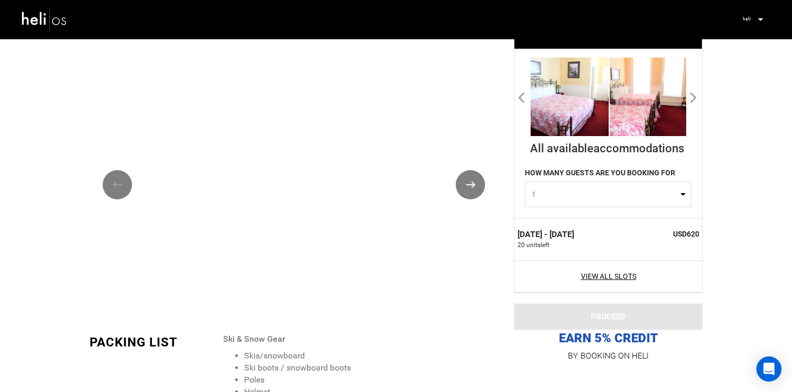
click at [476, 186] on button "Next" at bounding box center [470, 184] width 29 height 29
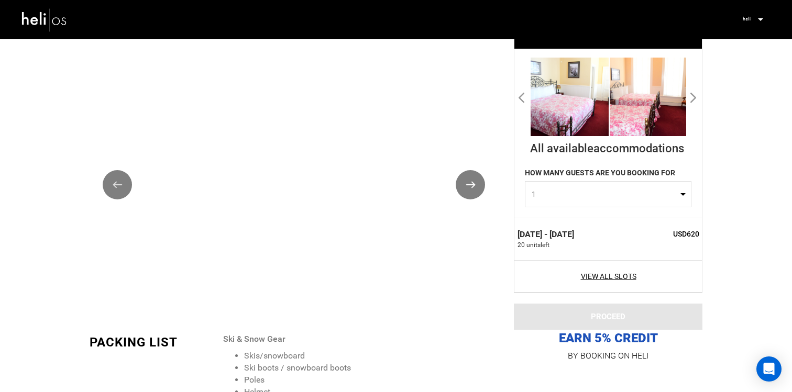
click at [476, 186] on button "Next" at bounding box center [470, 184] width 29 height 29
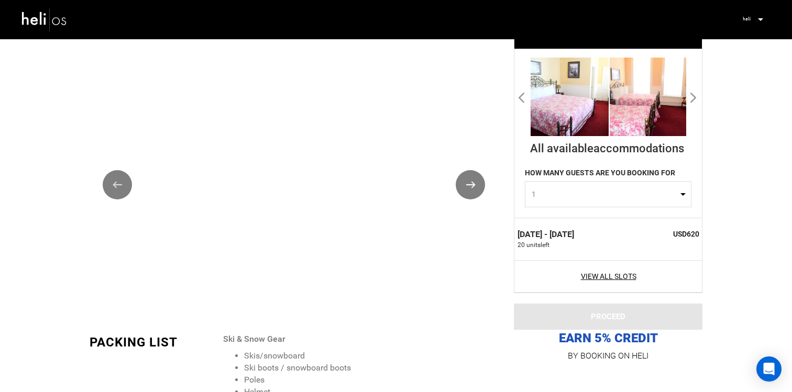
click at [476, 186] on button "Next" at bounding box center [470, 184] width 29 height 29
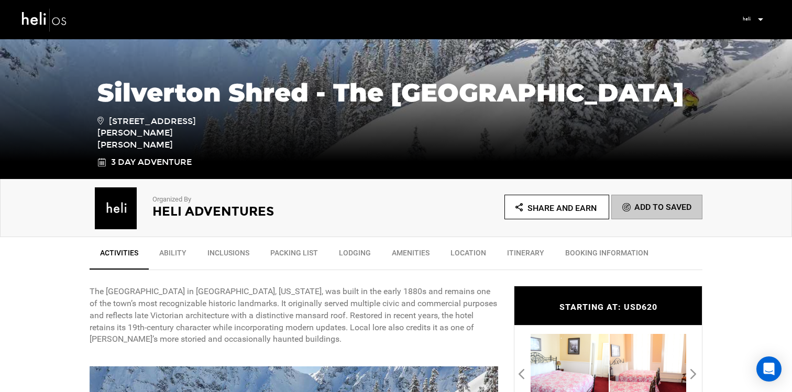
scroll to position [31, 0]
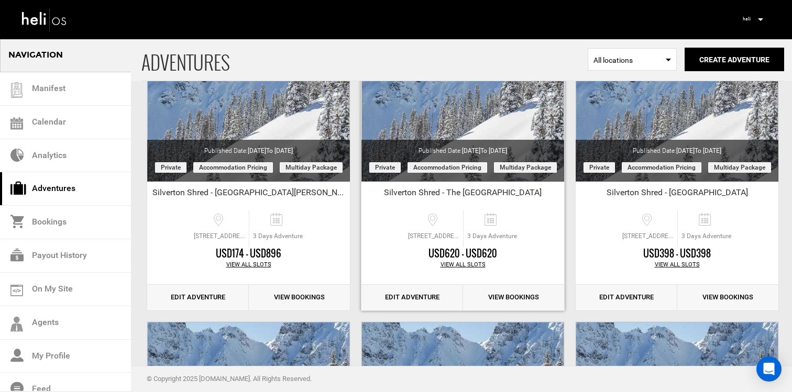
scroll to position [138, 0]
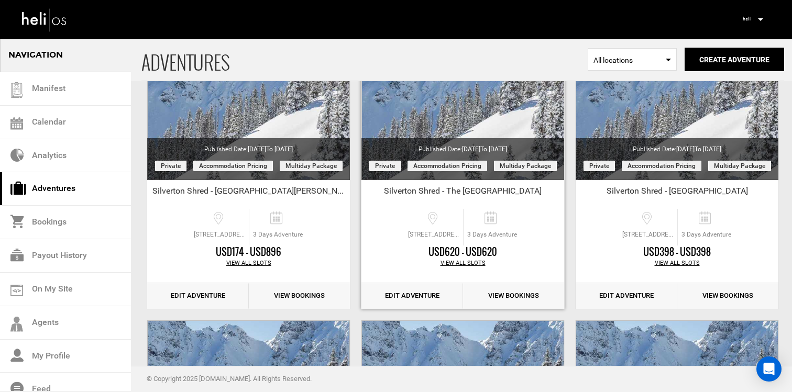
click at [390, 290] on link "Edit Adventure" at bounding box center [413, 296] width 102 height 26
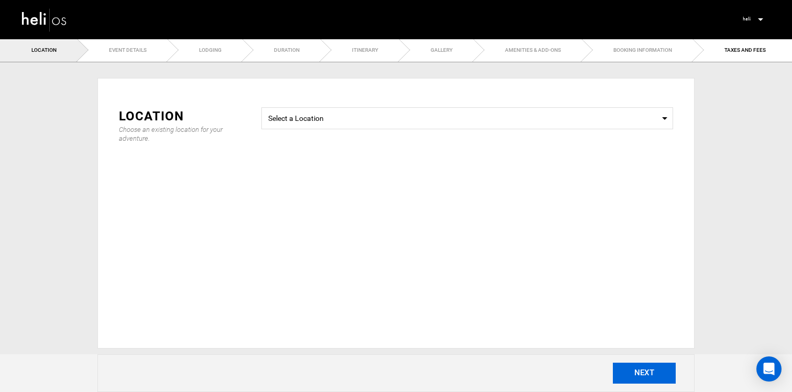
click at [640, 368] on button "NEXT" at bounding box center [644, 373] width 63 height 21
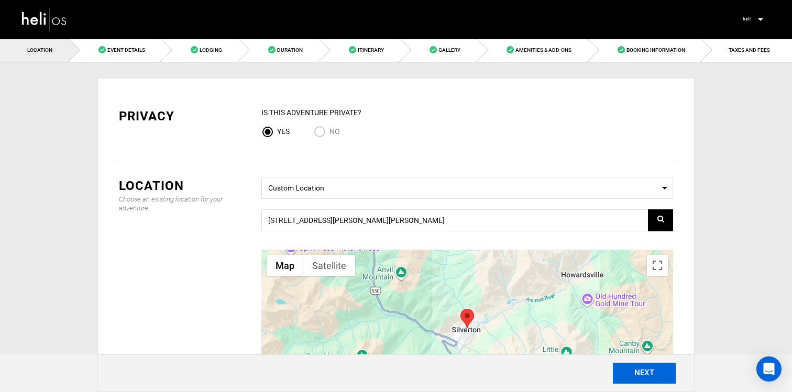
click at [626, 375] on button "NEXT" at bounding box center [644, 373] width 63 height 21
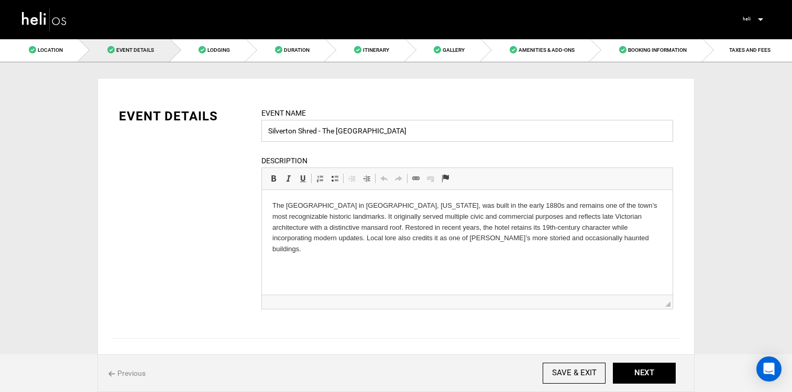
click at [336, 133] on input "Silverton Shred - The Imperial Hotel" at bounding box center [467, 131] width 412 height 22
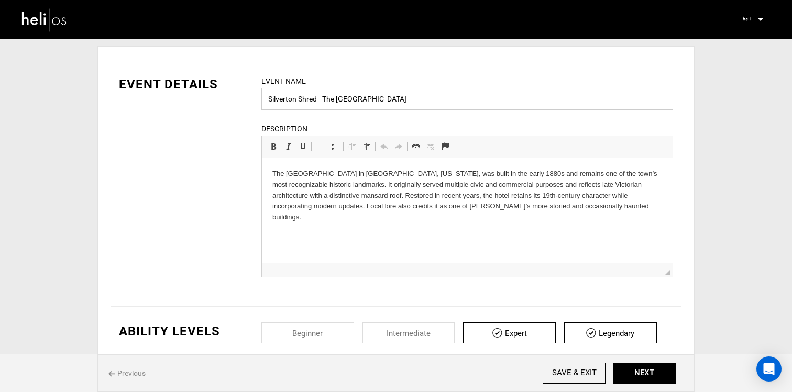
scroll to position [42, 0]
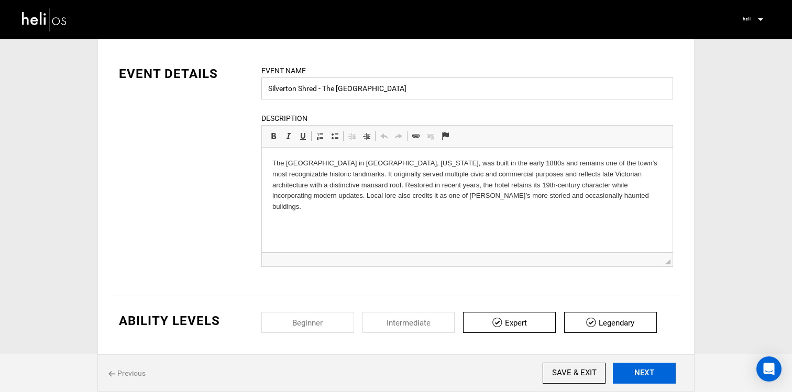
type input "Silverton Shred - The [GEOGRAPHIC_DATA]"
click at [628, 367] on button "NEXT" at bounding box center [644, 373] width 63 height 21
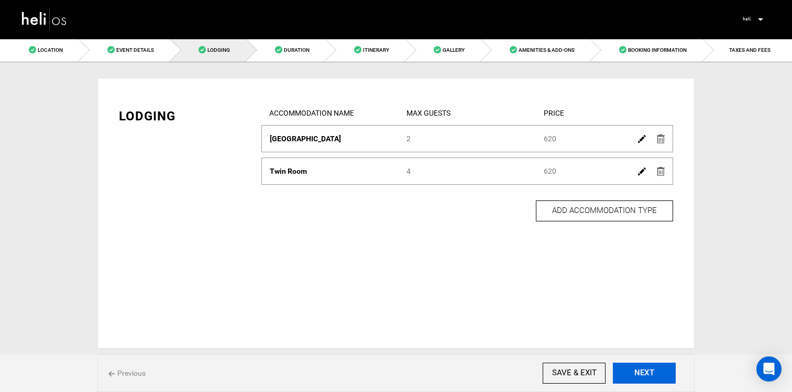
click at [627, 367] on button "NEXT" at bounding box center [644, 373] width 63 height 21
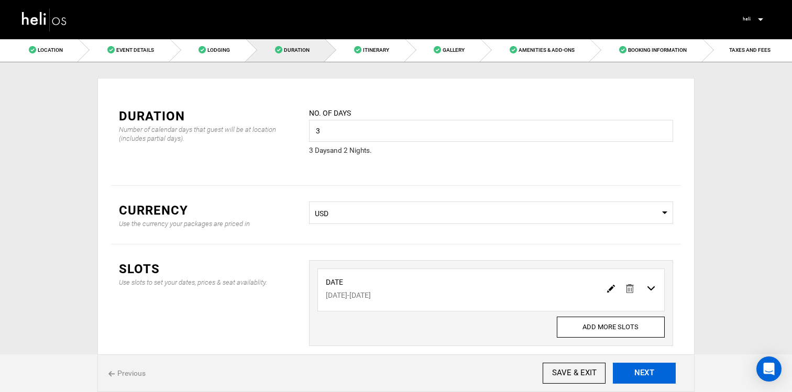
click at [627, 367] on button "NEXT" at bounding box center [644, 373] width 63 height 21
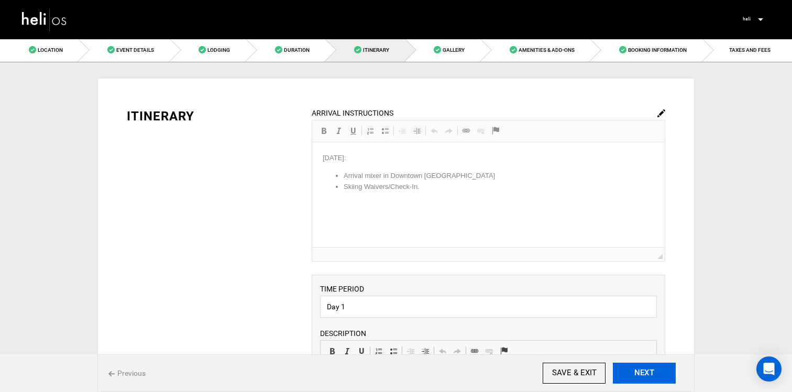
click at [627, 367] on button "NEXT" at bounding box center [644, 373] width 63 height 21
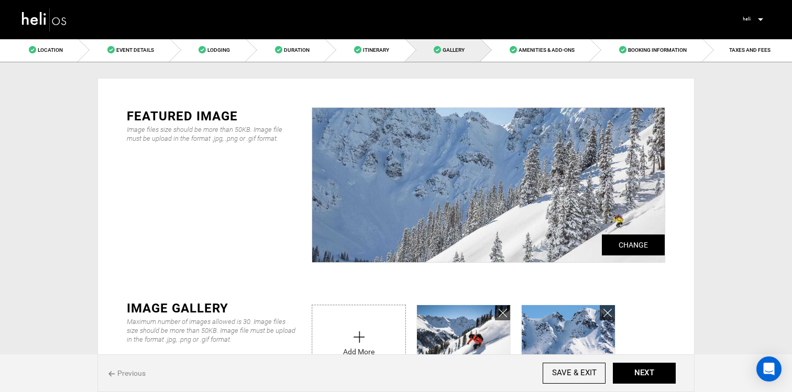
click at [134, 374] on span "Previous" at bounding box center [126, 373] width 37 height 10
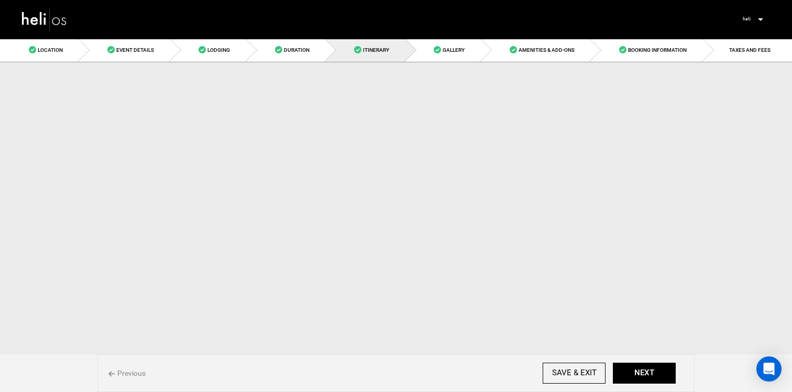
click at [134, 374] on span "Previous" at bounding box center [126, 373] width 37 height 10
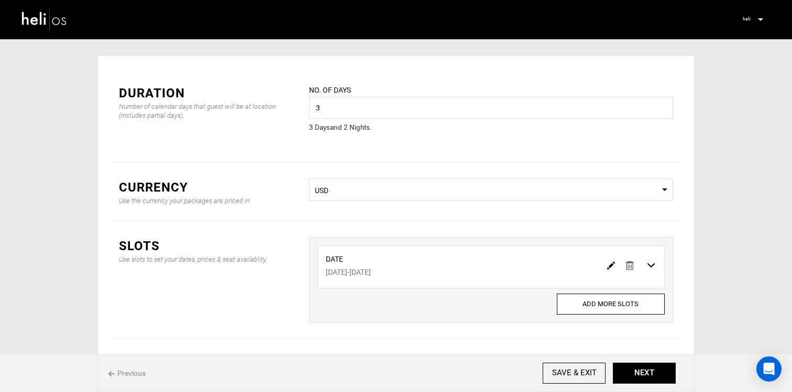
scroll to position [26, 0]
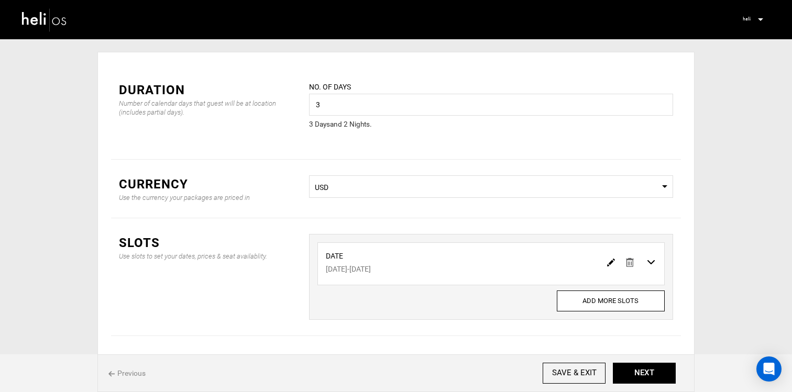
click at [124, 374] on span "Previous" at bounding box center [126, 373] width 37 height 10
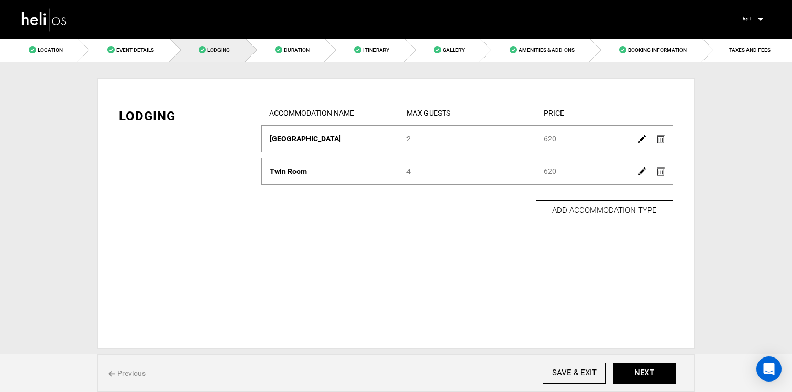
click at [140, 373] on span "Previous" at bounding box center [126, 373] width 37 height 10
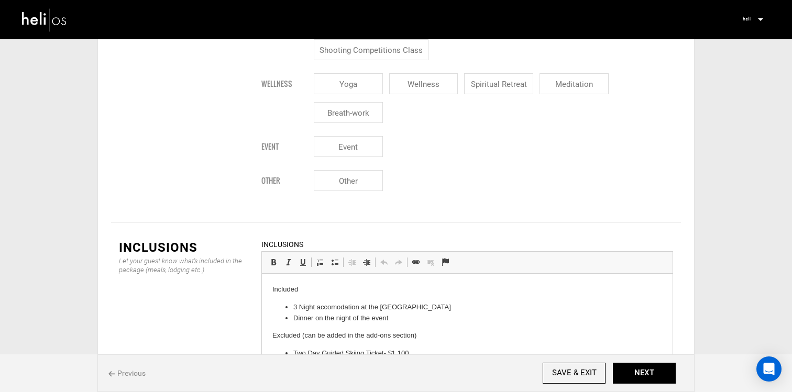
scroll to position [1183, 0]
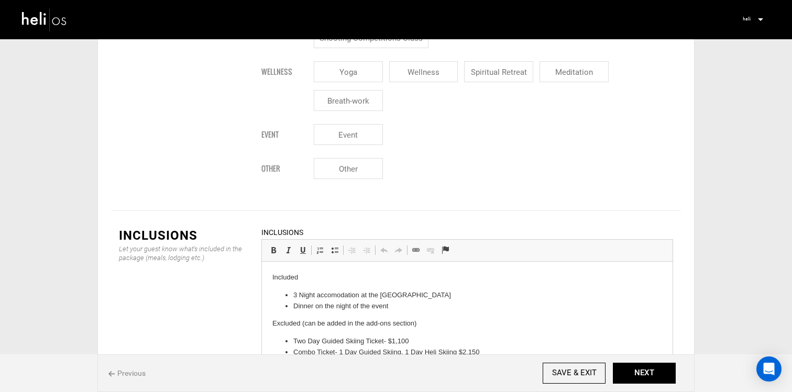
click at [298, 297] on li "3 Night accomodation at the Grand Imperial Hotel" at bounding box center [467, 295] width 348 height 11
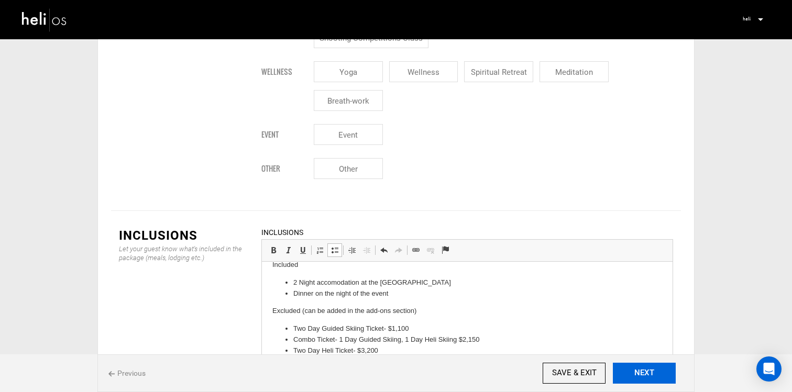
click at [617, 370] on button "NEXT" at bounding box center [644, 373] width 63 height 21
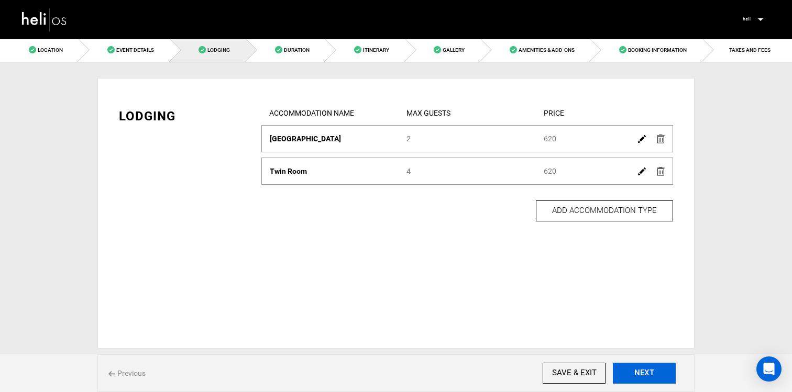
click at [627, 371] on button "NEXT" at bounding box center [644, 373] width 63 height 21
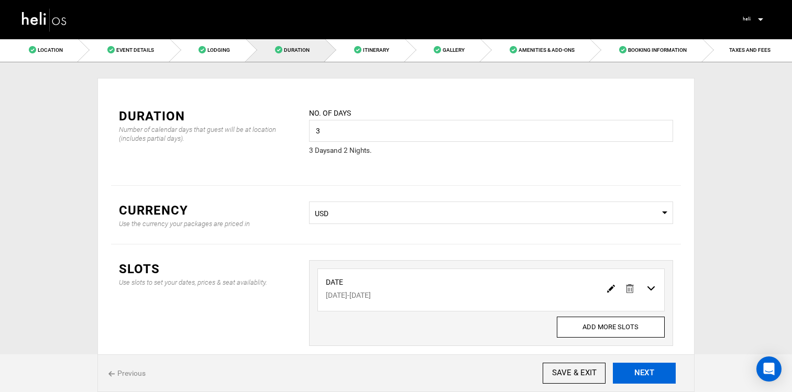
click at [627, 371] on button "NEXT" at bounding box center [644, 373] width 63 height 21
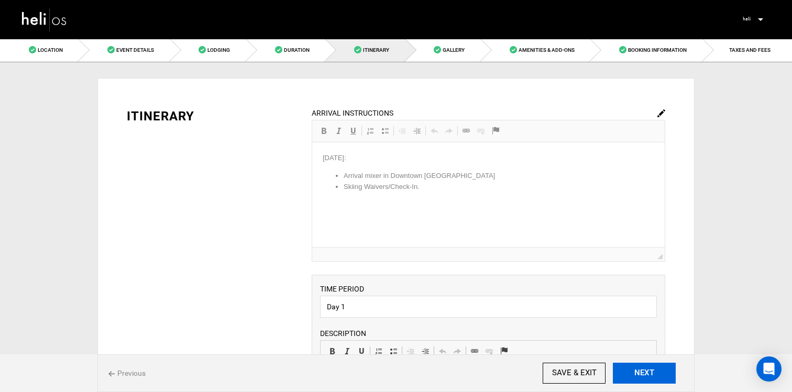
click at [627, 371] on button "NEXT" at bounding box center [644, 373] width 63 height 21
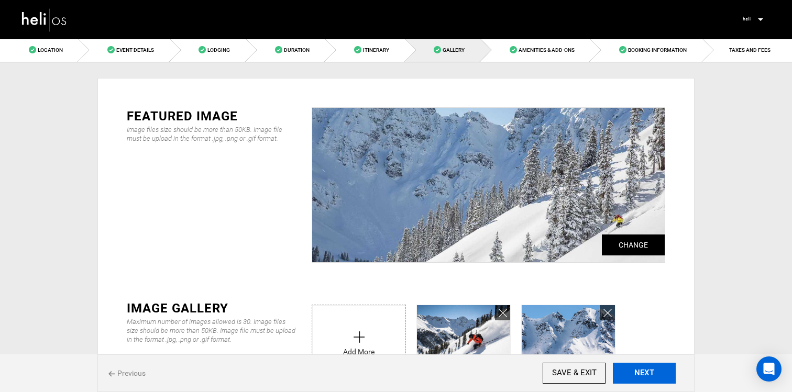
click at [627, 371] on button "NEXT" at bounding box center [644, 373] width 63 height 21
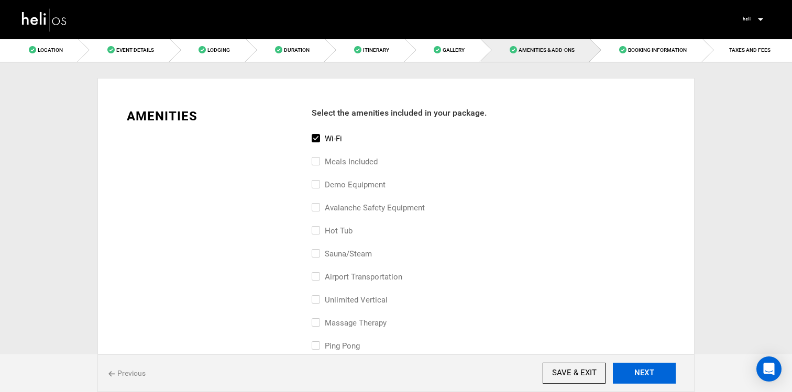
click at [627, 371] on button "NEXT" at bounding box center [644, 373] width 63 height 21
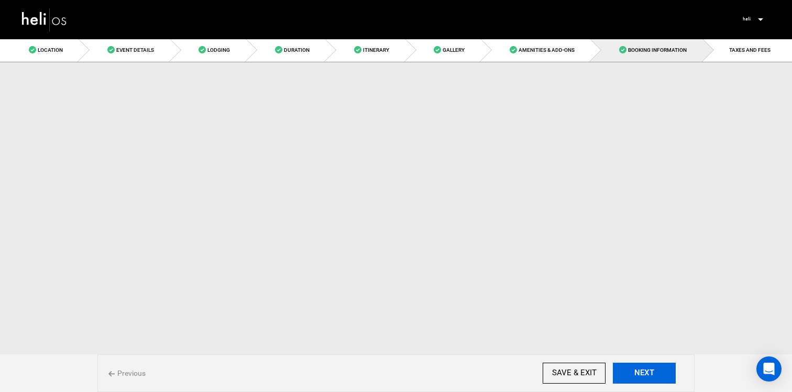
click at [627, 371] on button "NEXT" at bounding box center [644, 373] width 63 height 21
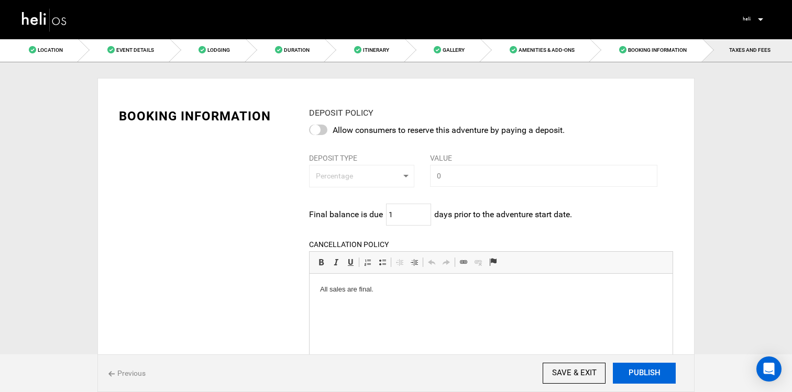
click at [627, 371] on button "PUBLISH" at bounding box center [644, 373] width 63 height 21
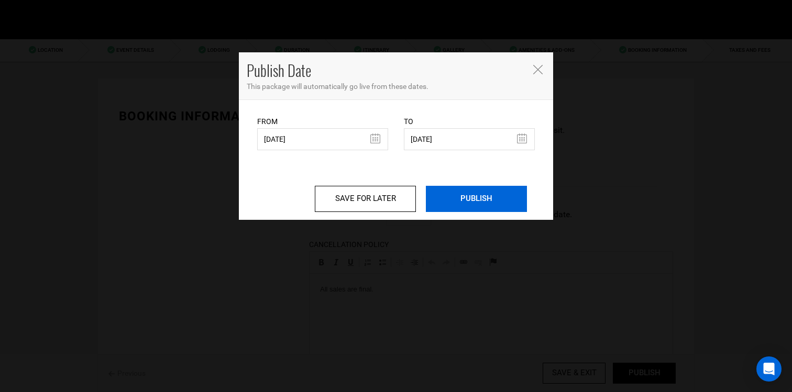
click at [489, 209] on input "PUBLISH" at bounding box center [476, 199] width 101 height 26
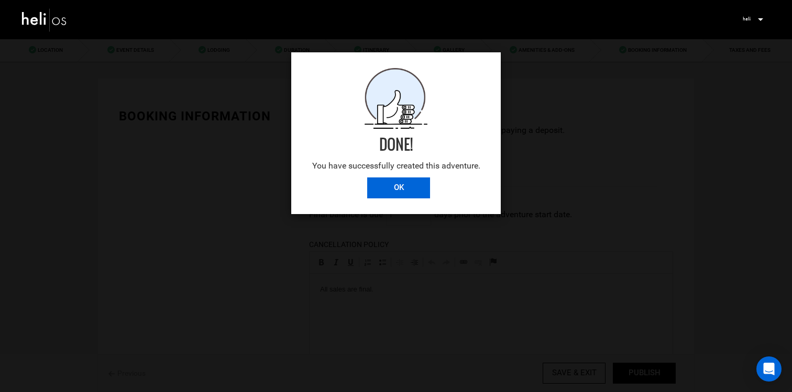
click at [413, 193] on input "OK" at bounding box center [398, 188] width 63 height 21
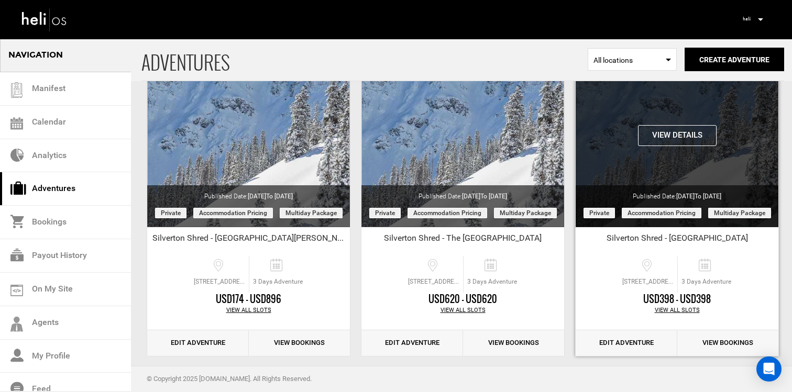
scroll to position [95, 0]
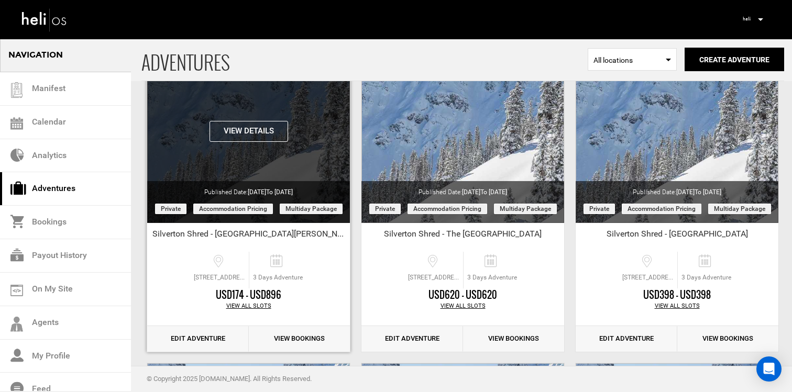
click at [242, 132] on button "View Details" at bounding box center [249, 131] width 79 height 21
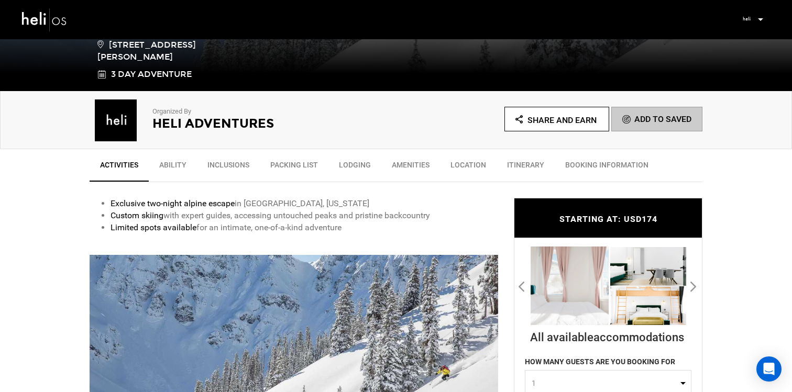
scroll to position [266, 0]
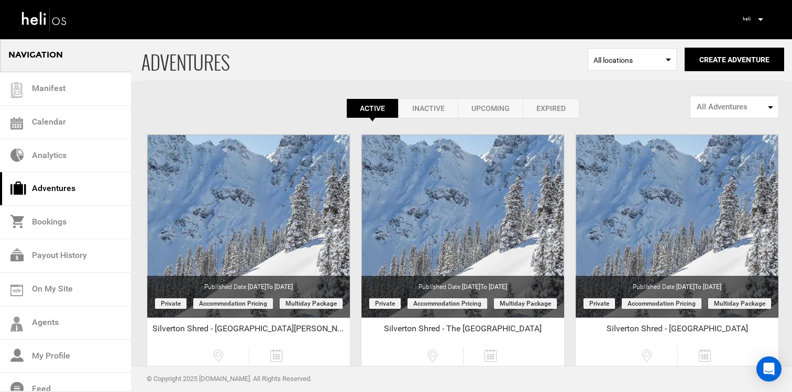
scroll to position [5, 0]
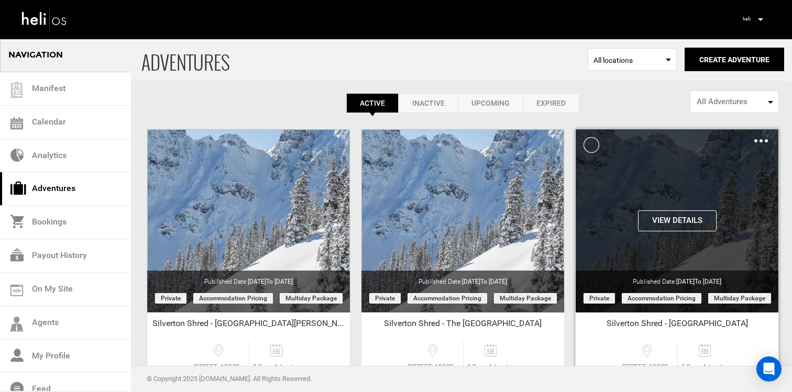
click at [685, 226] on button "View Details" at bounding box center [677, 221] width 79 height 21
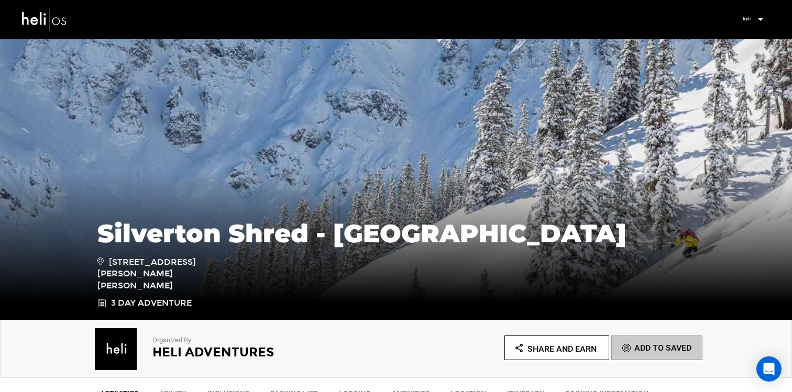
scroll to position [39, 0]
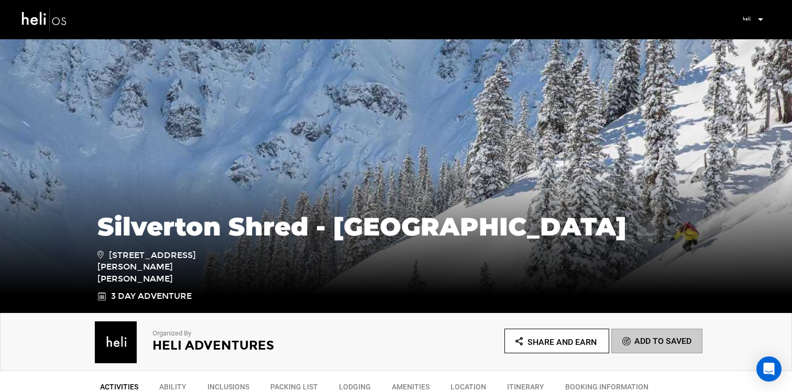
click at [64, 19] on img at bounding box center [44, 20] width 47 height 28
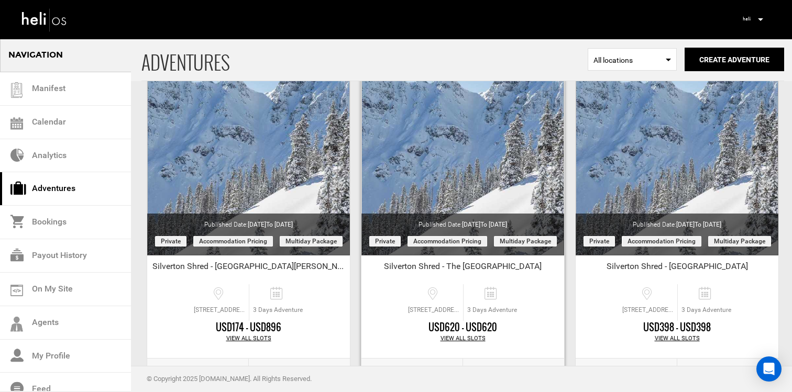
scroll to position [60, 0]
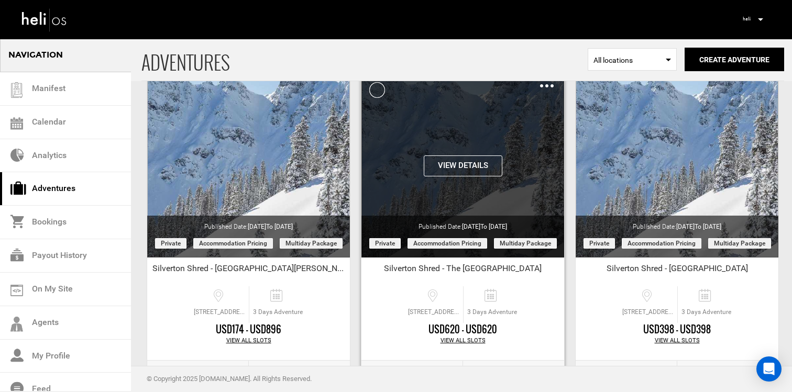
click at [443, 171] on button "View Details" at bounding box center [463, 166] width 79 height 21
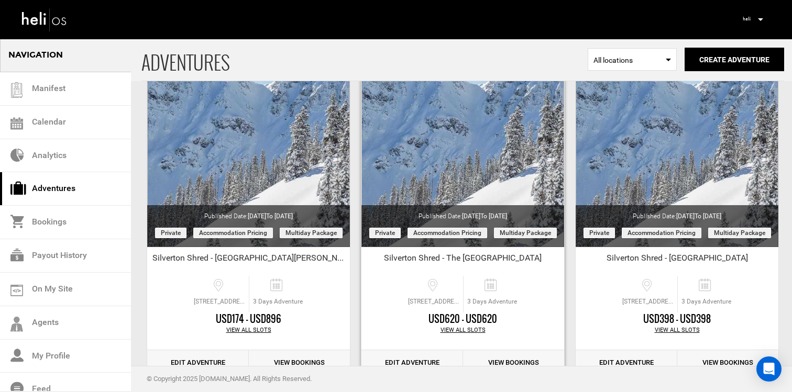
scroll to position [105, 0]
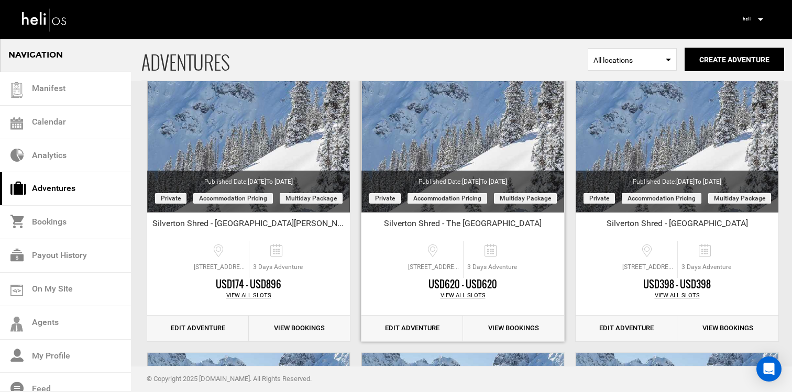
click at [411, 327] on link "Edit Adventure" at bounding box center [413, 329] width 102 height 26
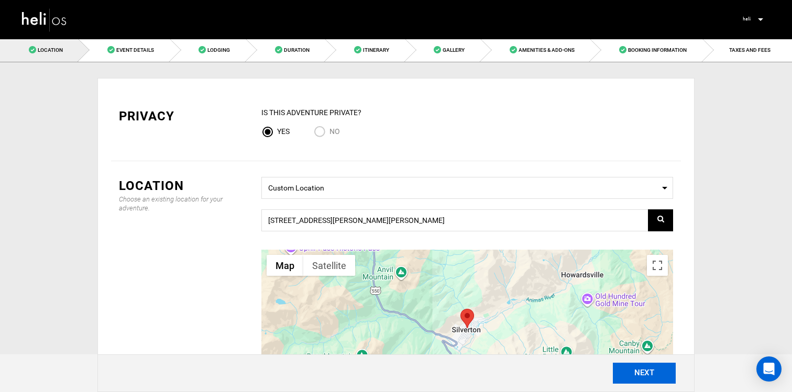
click at [642, 377] on button "NEXT" at bounding box center [644, 373] width 63 height 21
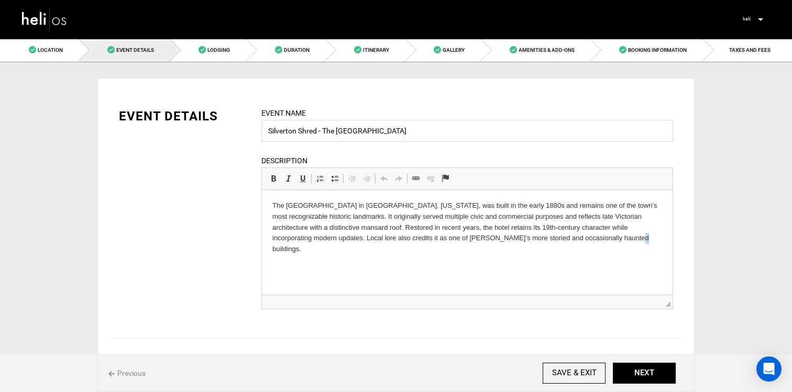
click at [444, 254] on html "The Grand Imperial Hotel in Silverton, Colorado, was built in the early 1880s a…" at bounding box center [467, 227] width 411 height 75
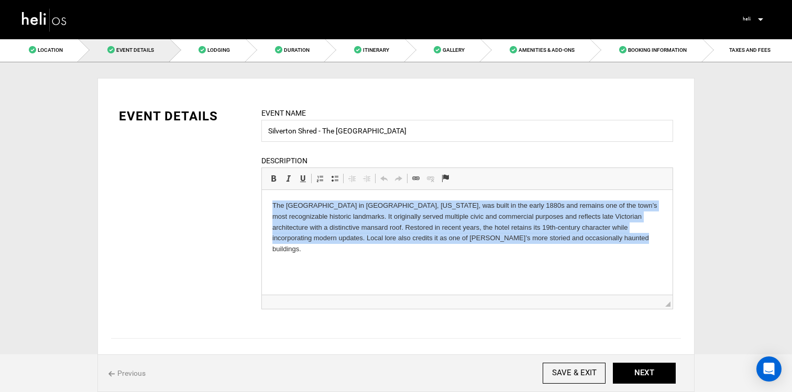
click at [444, 254] on html "The Grand Imperial Hotel in Silverton, Colorado, was built in the early 1880s a…" at bounding box center [467, 227] width 411 height 75
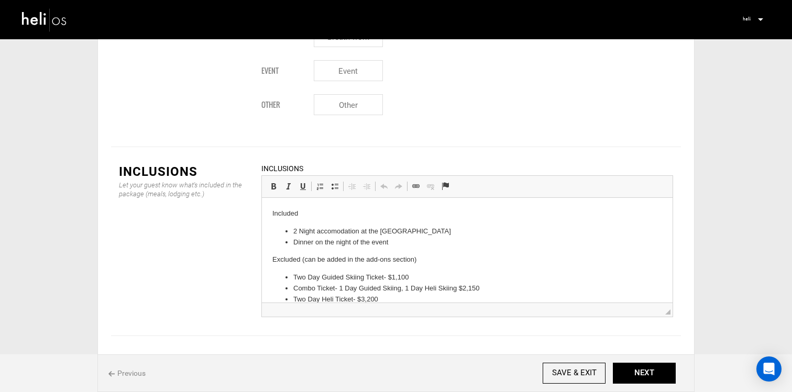
scroll to position [1247, 0]
drag, startPoint x: 397, startPoint y: 245, endPoint x: 292, endPoint y: 247, distance: 104.8
click at [292, 247] on ul "2 Night accomodation at the Grand Imperial Hotel Dinner on the night of the eve…" at bounding box center [467, 237] width 390 height 22
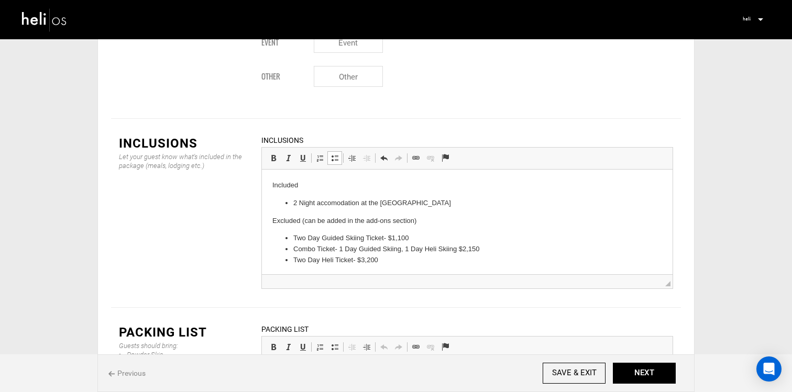
scroll to position [2, 0]
click at [641, 372] on button "NEXT" at bounding box center [644, 373] width 63 height 21
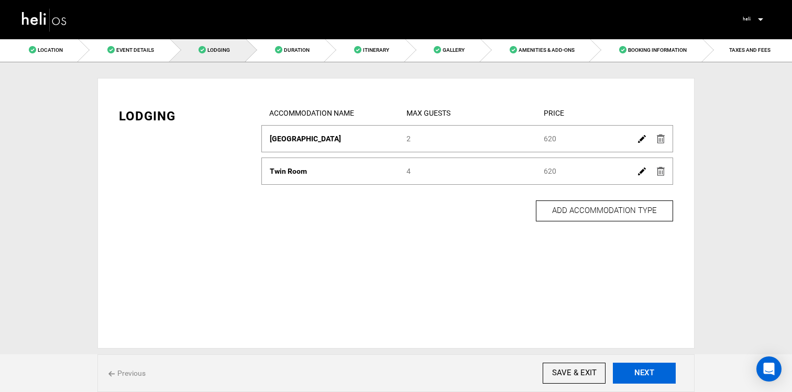
click at [631, 364] on button "NEXT" at bounding box center [644, 373] width 63 height 21
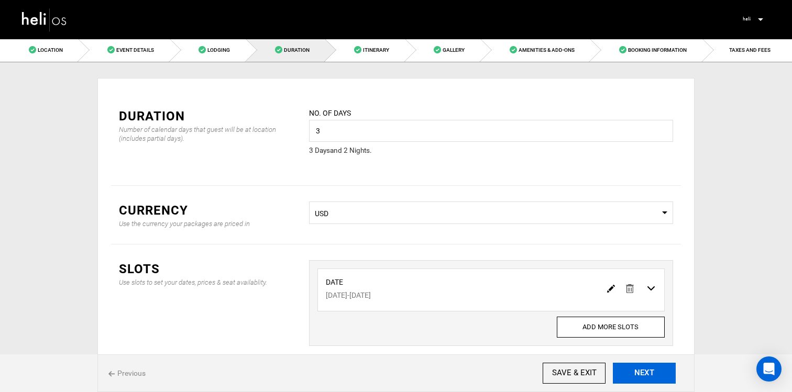
click at [631, 364] on button "NEXT" at bounding box center [644, 373] width 63 height 21
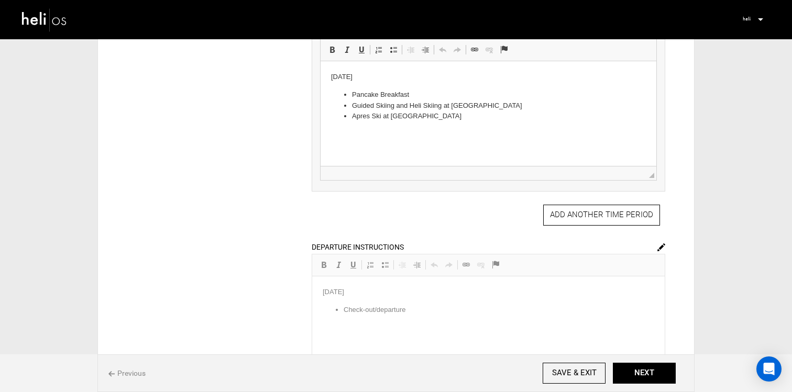
scroll to position [595, 0]
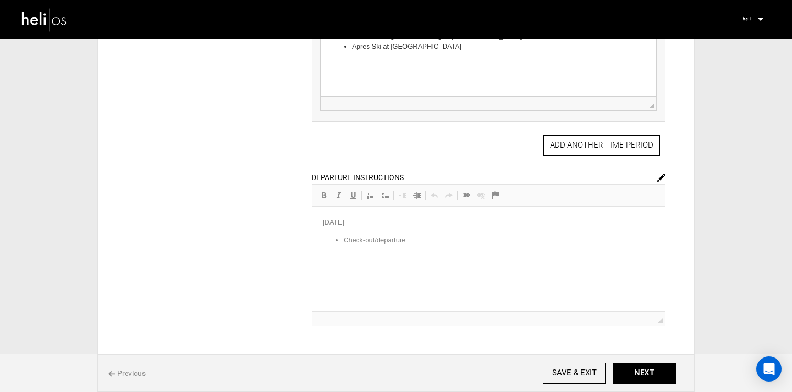
click at [659, 179] on img at bounding box center [662, 178] width 8 height 8
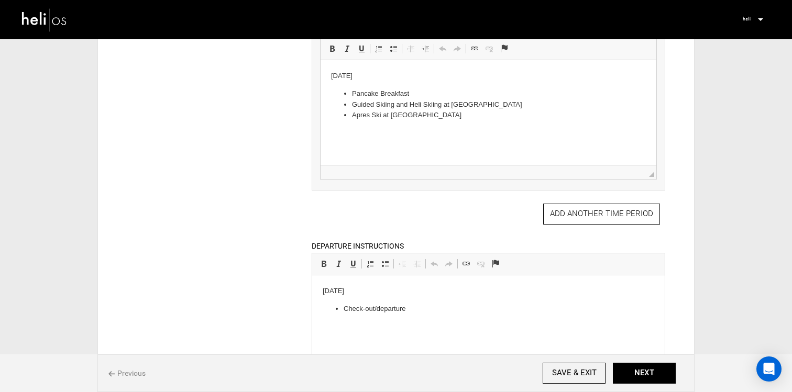
scroll to position [517, 0]
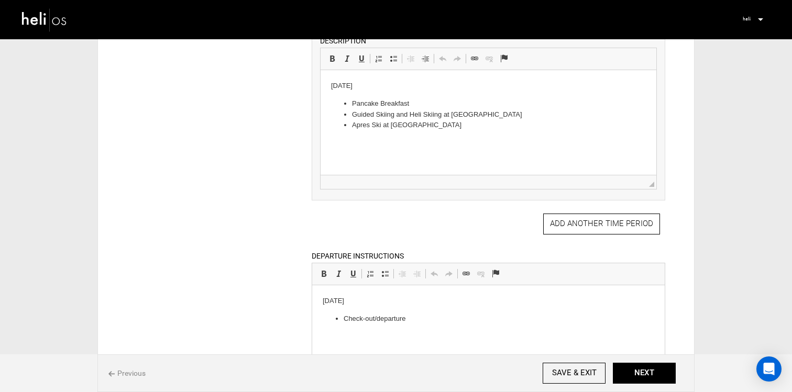
drag, startPoint x: 403, startPoint y: 305, endPoint x: 287, endPoint y: 299, distance: 116.0
click at [312, 299] on html "[DATE] Check-out/departure" at bounding box center [488, 311] width 353 height 50
click at [420, 319] on p "Check-out/departure" at bounding box center [488, 318] width 290 height 11
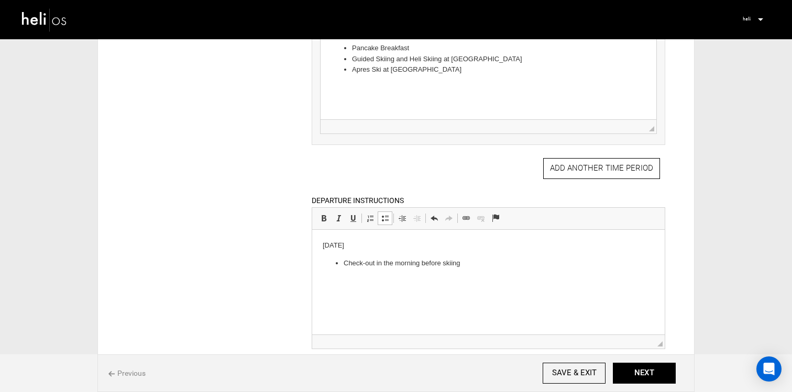
scroll to position [673, 0]
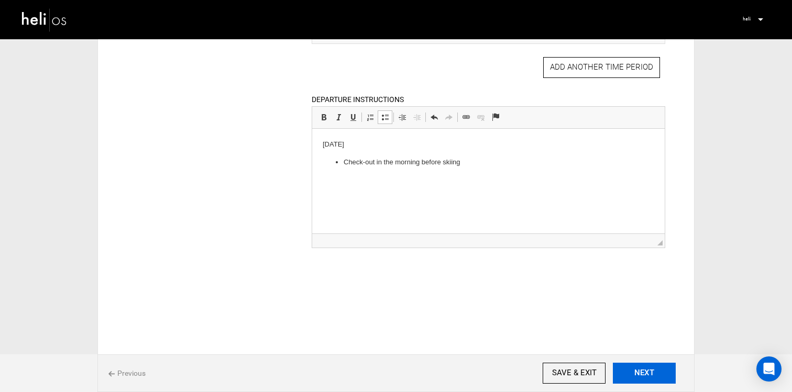
click at [613, 370] on button "NEXT" at bounding box center [644, 373] width 63 height 21
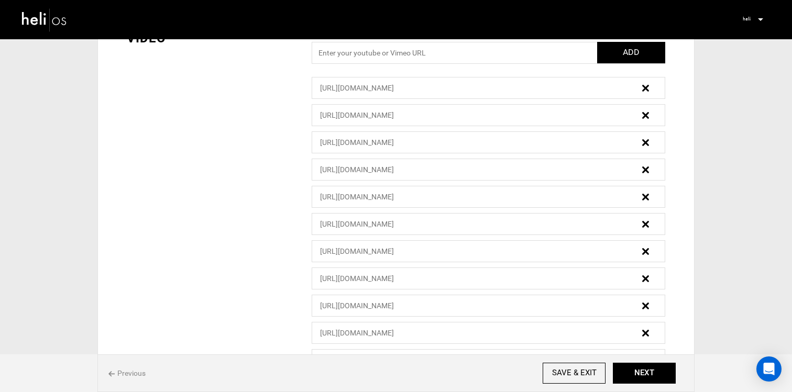
scroll to position [555, 0]
click at [646, 90] on img at bounding box center [645, 86] width 7 height 7
click at [646, 85] on img at bounding box center [645, 86] width 7 height 7
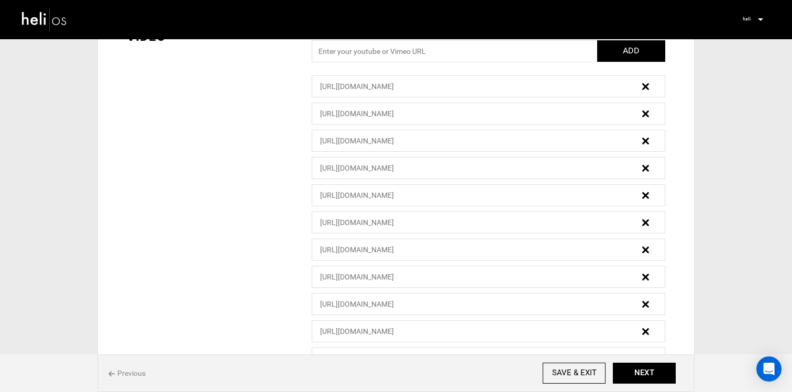
click at [646, 85] on img at bounding box center [645, 86] width 7 height 7
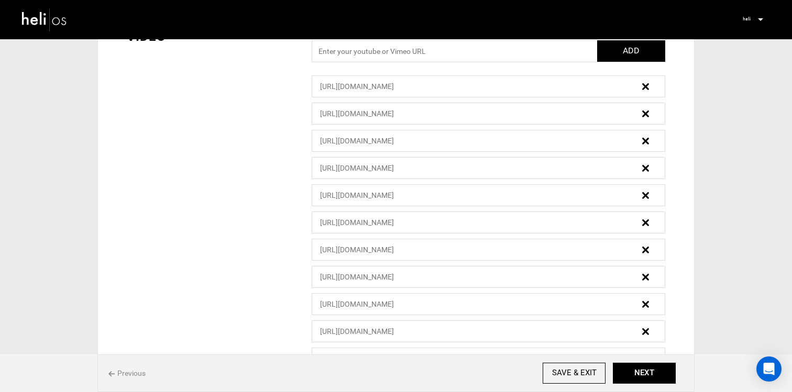
click at [646, 85] on img at bounding box center [645, 86] width 7 height 7
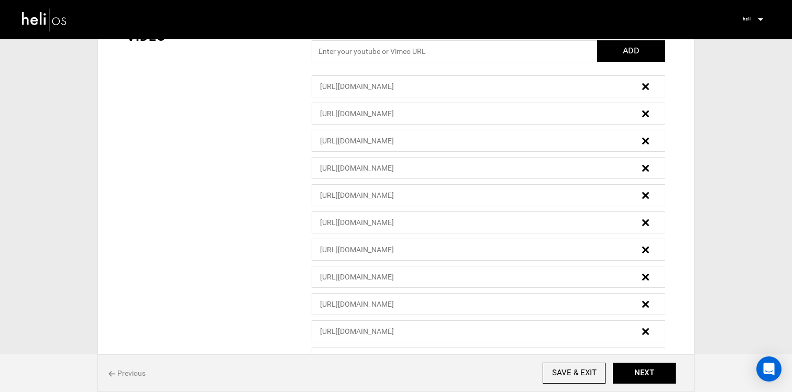
click at [646, 85] on img at bounding box center [645, 86] width 7 height 7
click at [658, 373] on button "NEXT" at bounding box center [644, 373] width 63 height 21
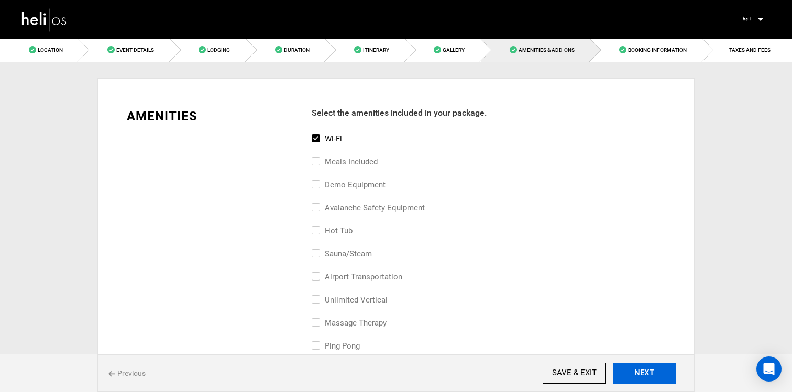
click at [658, 373] on button "NEXT" at bounding box center [644, 373] width 63 height 21
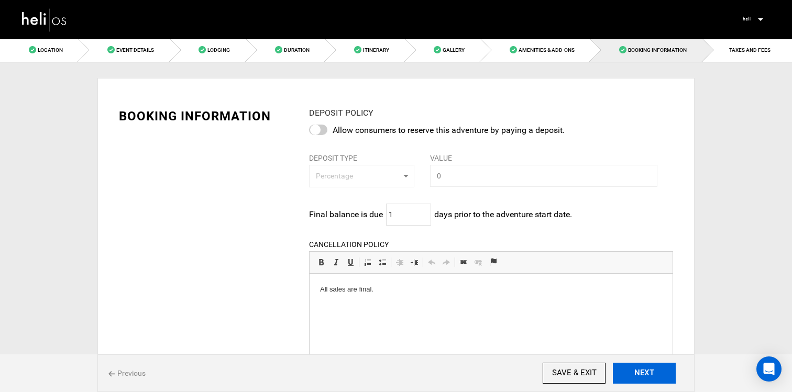
click at [658, 373] on button "NEXT" at bounding box center [644, 373] width 63 height 21
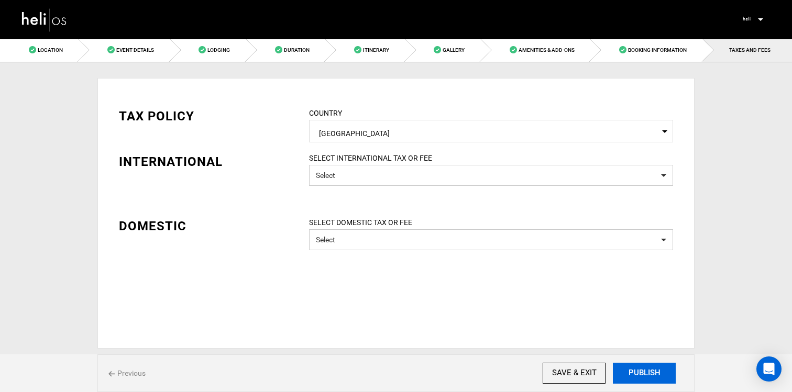
click at [658, 373] on button "PUBLISH" at bounding box center [644, 373] width 63 height 21
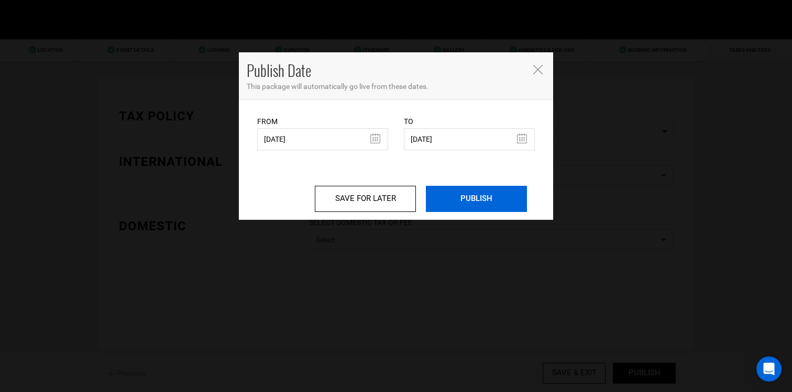
click at [493, 205] on input "PUBLISH" at bounding box center [476, 199] width 101 height 26
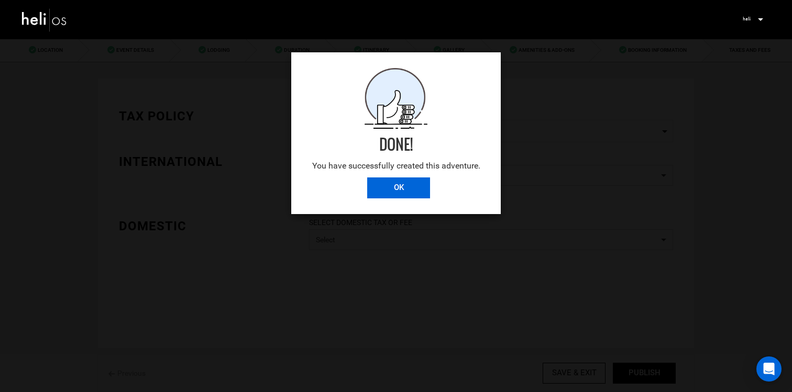
click at [413, 182] on input "OK" at bounding box center [398, 188] width 63 height 21
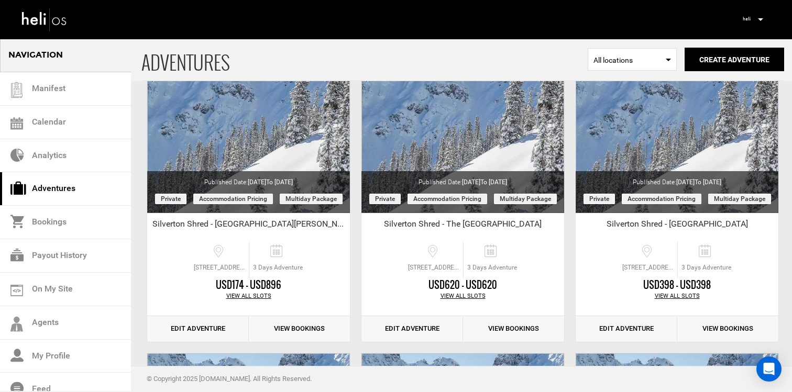
scroll to position [112, 0]
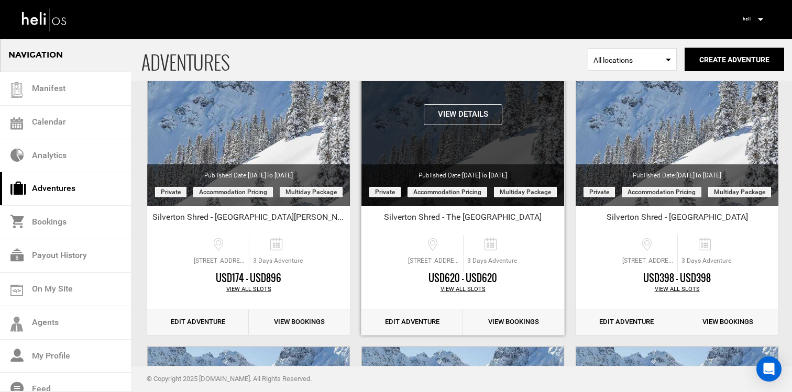
click at [458, 112] on button "View Details" at bounding box center [463, 114] width 79 height 21
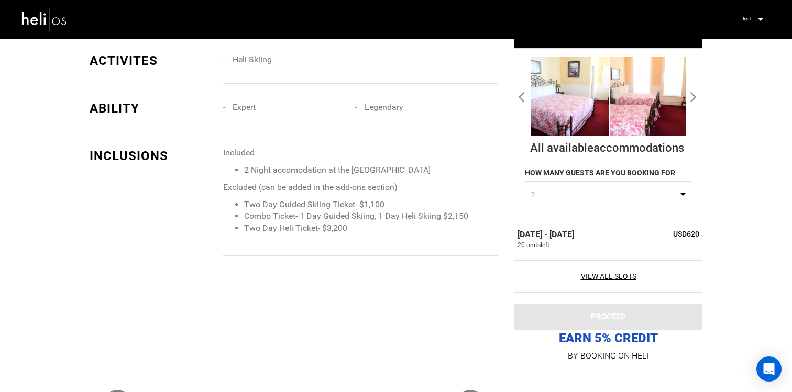
scroll to position [719, 0]
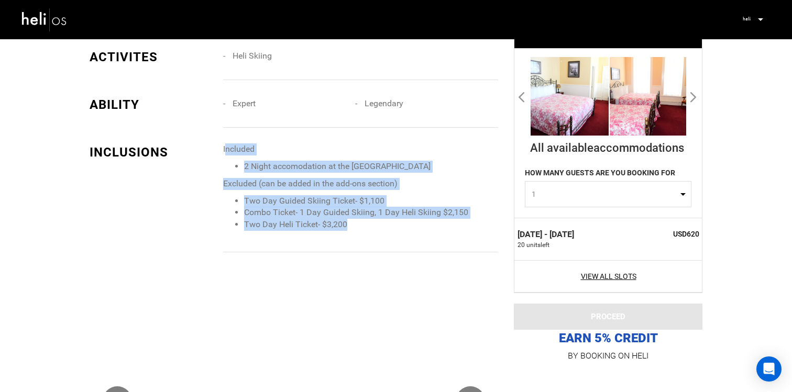
drag, startPoint x: 225, startPoint y: 149, endPoint x: 351, endPoint y: 221, distance: 145.3
click at [351, 221] on span "Included 2 Night accomodation at the Grand Imperial Hotel Excluded (can be adde…" at bounding box center [360, 188] width 275 height 88
drag, startPoint x: 215, startPoint y: 149, endPoint x: 352, endPoint y: 227, distance: 157.7
click at [352, 227] on div "INCLUSIONS Included 2 Night accomodation at the Grand Imperial Hotel Excluded (…" at bounding box center [294, 198] width 424 height 109
copy div "Included 2 Night accomodation at the Grand Imperial Hotel Excluded (can be adde…"
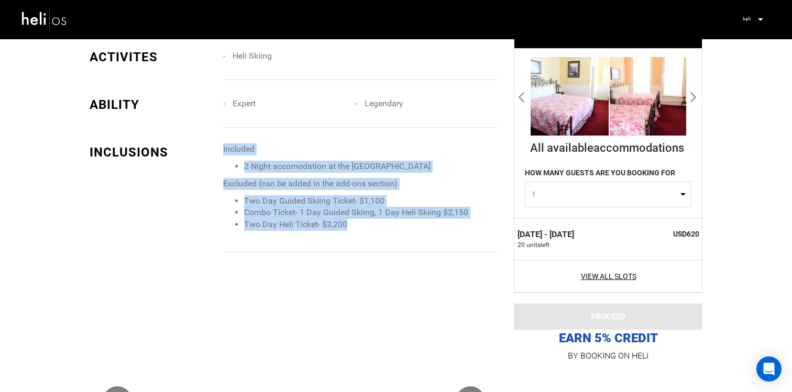
click at [306, 203] on li "Two Day Guided Skiing Ticket- $1,100" at bounding box center [371, 201] width 254 height 12
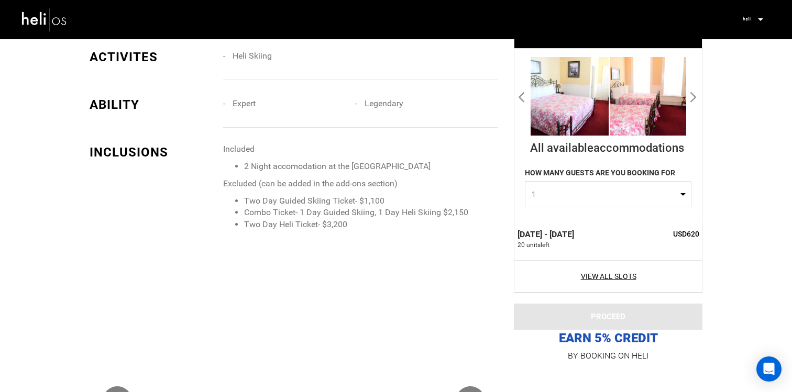
drag, startPoint x: 220, startPoint y: 145, endPoint x: 347, endPoint y: 243, distance: 160.8
click at [347, 243] on div "INCLUSIONS Included 2 Night accomodation at the Grand Imperial Hotel Excluded (…" at bounding box center [294, 198] width 424 height 109
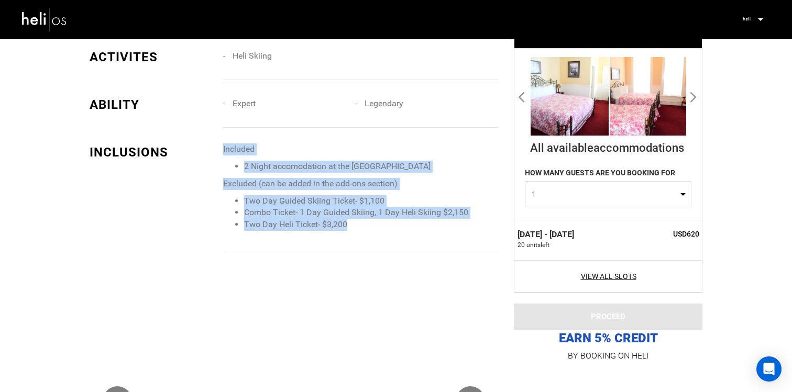
drag, startPoint x: 348, startPoint y: 219, endPoint x: 224, endPoint y: 154, distance: 140.4
click at [224, 154] on span "Included 2 Night accomodation at the Grand Imperial Hotel Excluded (can be adde…" at bounding box center [360, 188] width 275 height 88
copy span "Included 2 Night accomodation at the Grand Imperial Hotel Excluded (can be adde…"
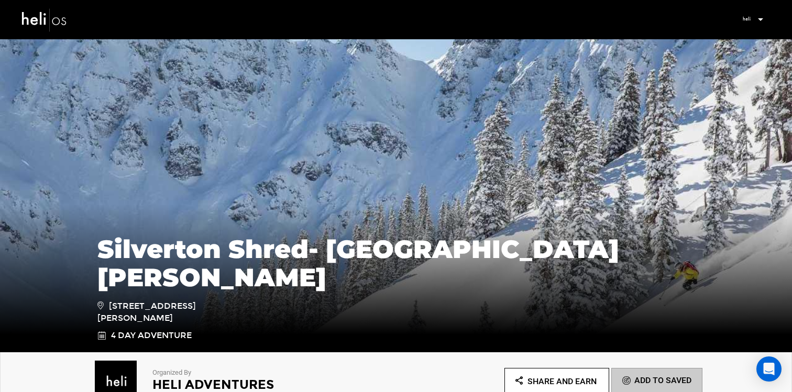
click at [67, 21] on img at bounding box center [44, 20] width 47 height 28
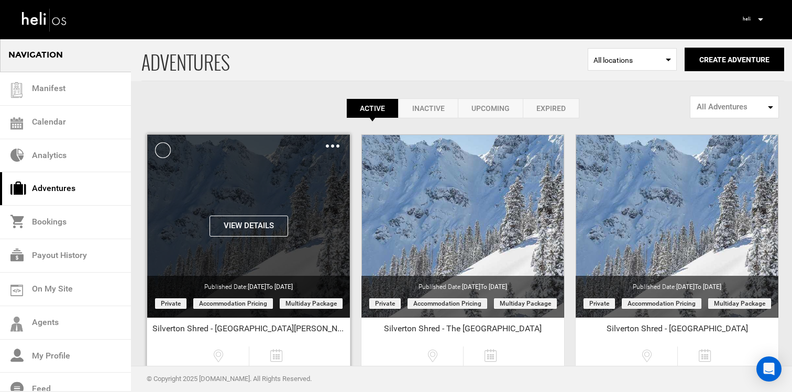
click at [239, 231] on button "View Details" at bounding box center [249, 226] width 79 height 21
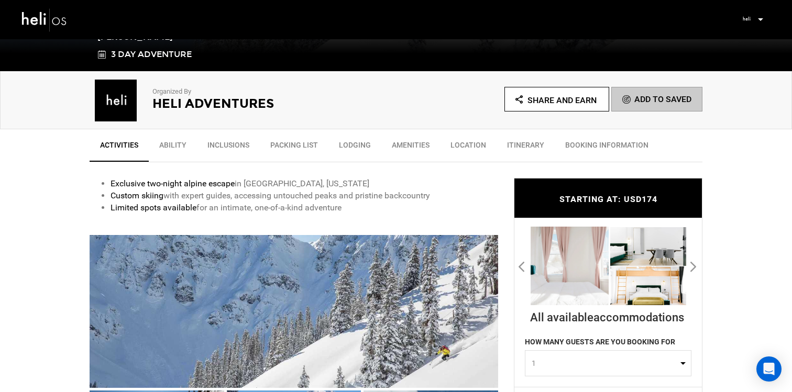
scroll to position [288, 0]
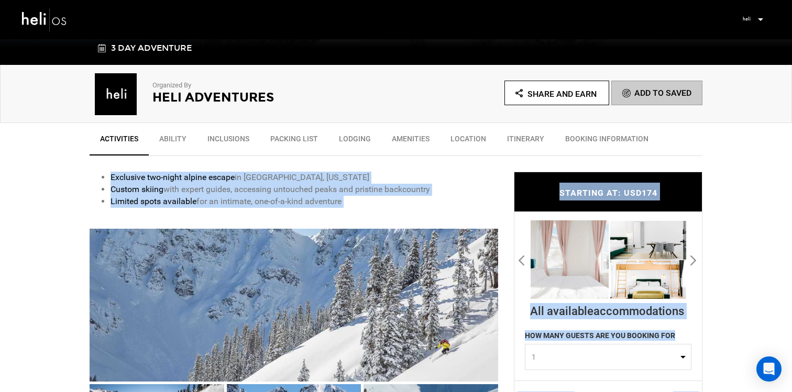
drag, startPoint x: 92, startPoint y: 168, endPoint x: 302, endPoint y: 221, distance: 216.7
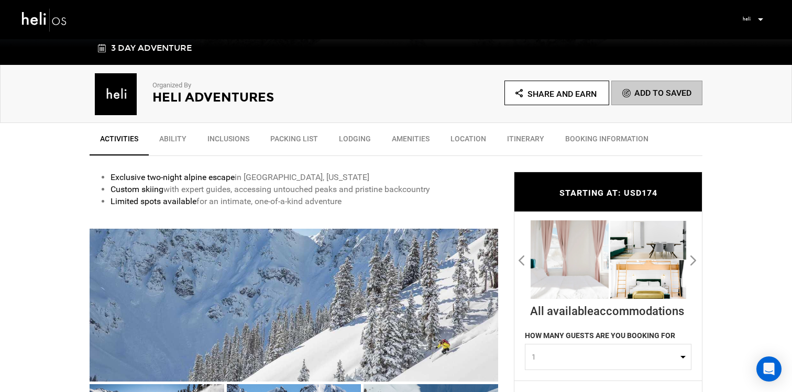
drag, startPoint x: 347, startPoint y: 196, endPoint x: 111, endPoint y: 169, distance: 237.4
click at [111, 169] on div "Exclusive two-night alpine escape in [GEOGRAPHIC_DATA], [US_STATE] Custom skiin…" at bounding box center [294, 184] width 409 height 57
copy ul "Exclusive two-night alpine escape in [GEOGRAPHIC_DATA], [US_STATE] Custom skiin…"
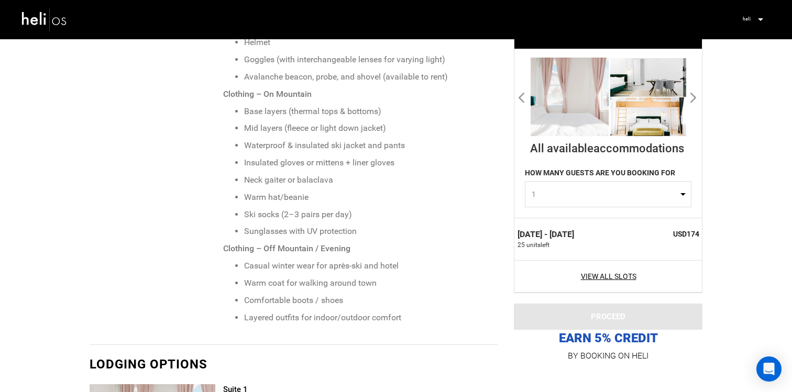
scroll to position [1149, 0]
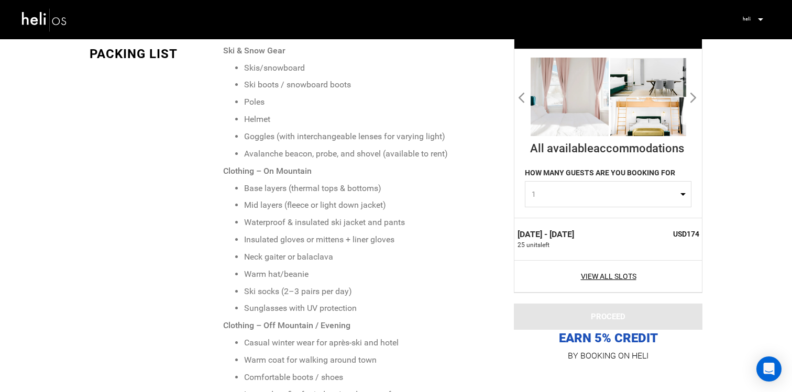
click at [64, 23] on img at bounding box center [44, 20] width 47 height 28
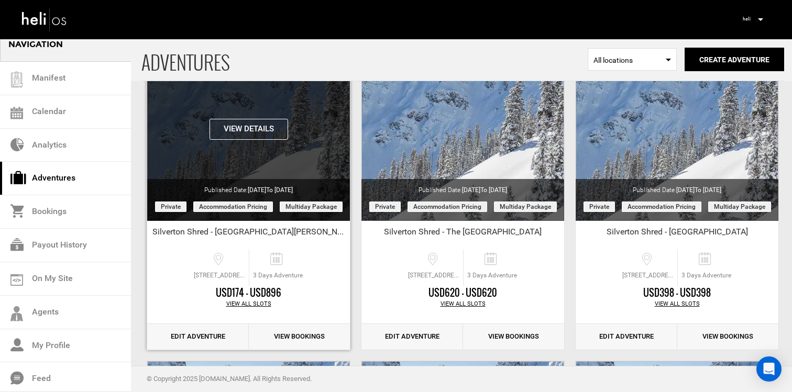
scroll to position [102, 0]
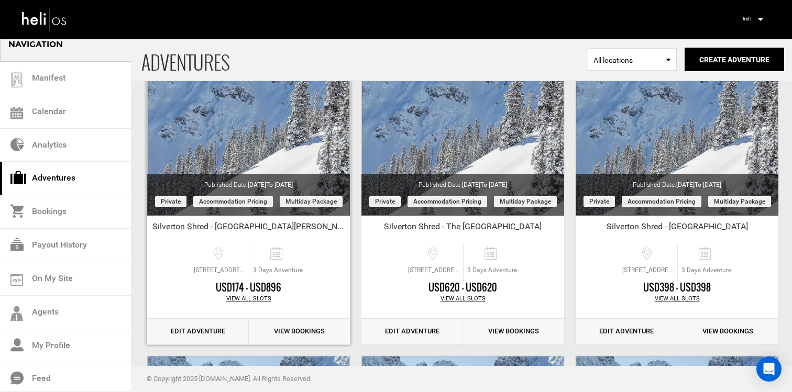
click at [200, 326] on link "Edit Adventure" at bounding box center [198, 332] width 102 height 26
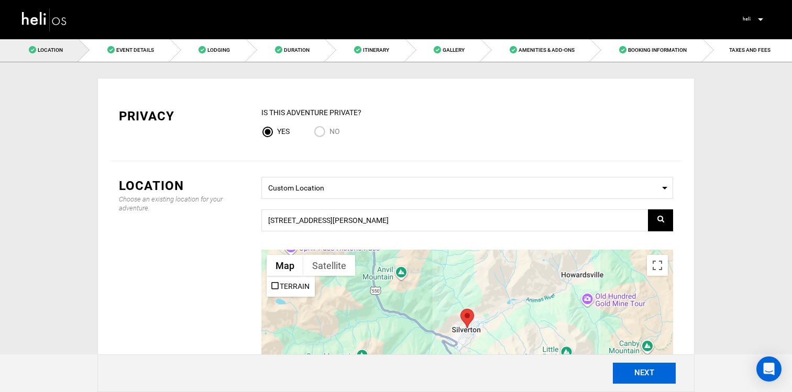
click at [630, 373] on button "NEXT" at bounding box center [644, 373] width 63 height 21
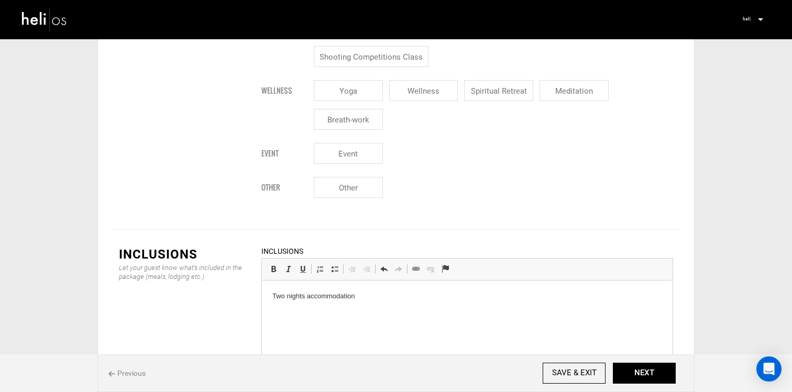
scroll to position [1092, 0]
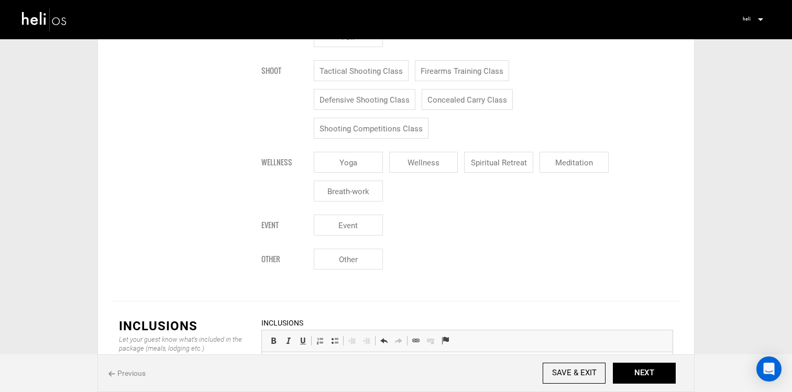
click at [347, 385] on html "Two nights accommodation" at bounding box center [467, 369] width 411 height 32
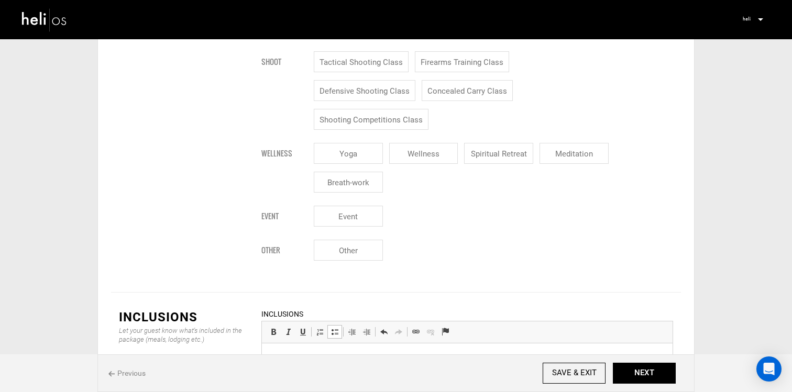
scroll to position [82, 0]
click at [289, 373] on ul "Two Day Guided Skiing Ticket- $1,100 Combo Ticket- 1 Day Guided Skiing, 1 Day H…" at bounding box center [467, 387] width 390 height 125
click at [331, 328] on span at bounding box center [335, 332] width 8 height 8
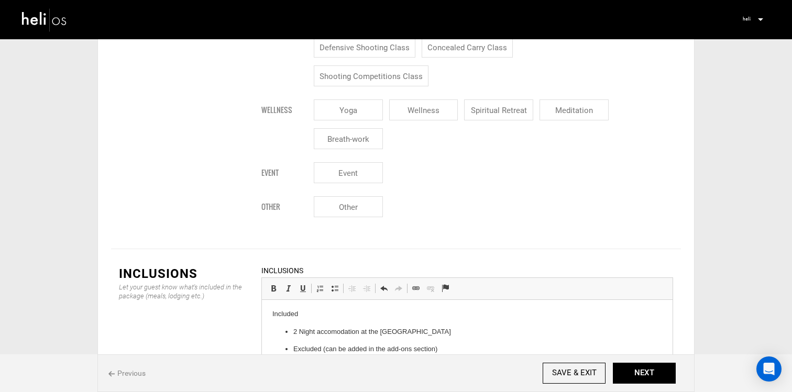
scroll to position [1146, 0]
click at [295, 348] on p "Excluded (can be added in the add-ons section)" at bounding box center [467, 348] width 348 height 11
click at [335, 283] on span at bounding box center [335, 287] width 8 height 8
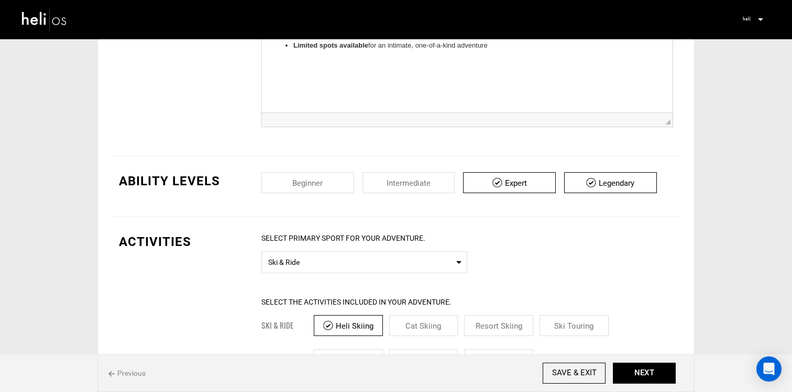
scroll to position [265, 0]
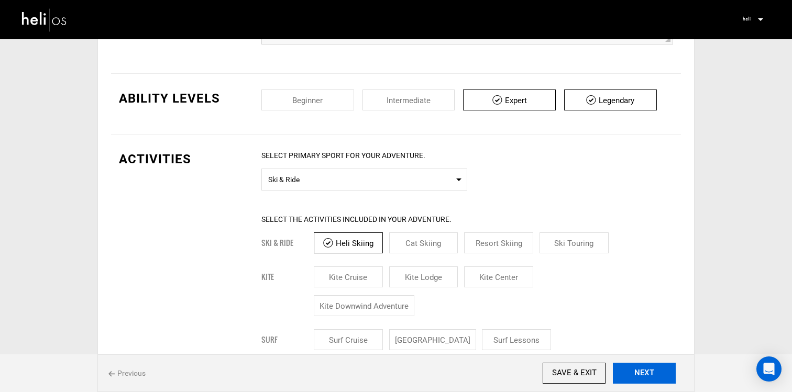
click at [639, 366] on button "NEXT" at bounding box center [644, 373] width 63 height 21
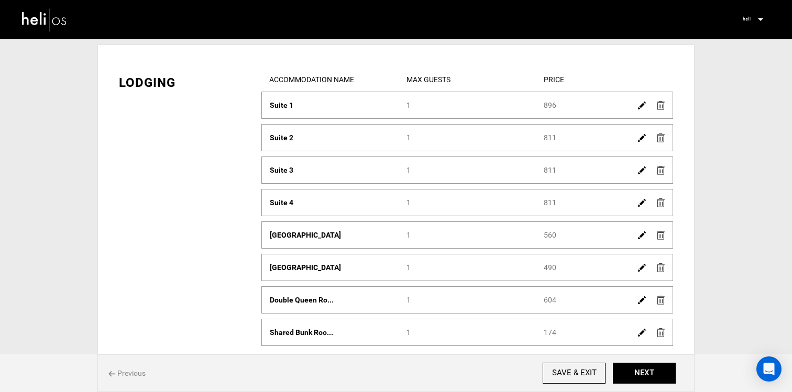
scroll to position [58, 0]
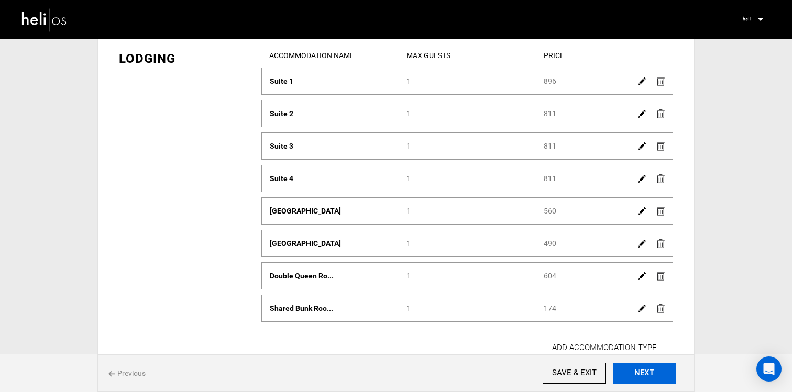
click at [654, 374] on button "NEXT" at bounding box center [644, 373] width 63 height 21
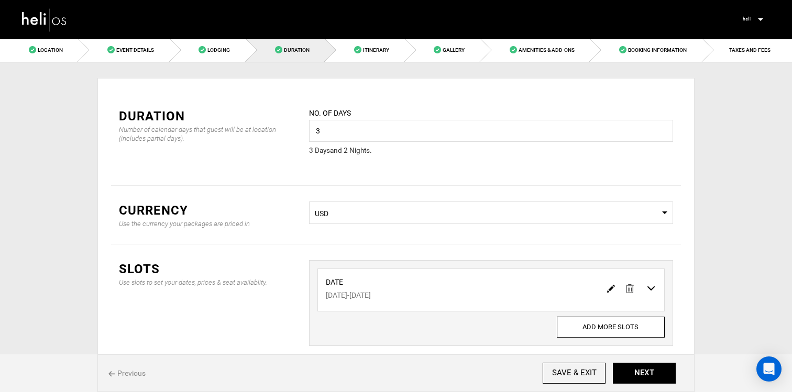
click at [611, 291] on img at bounding box center [611, 289] width 8 height 8
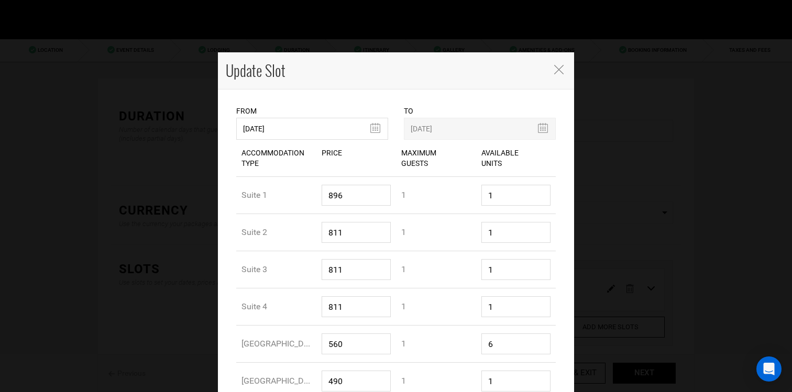
click at [561, 70] on icon "Close" at bounding box center [558, 69] width 9 height 9
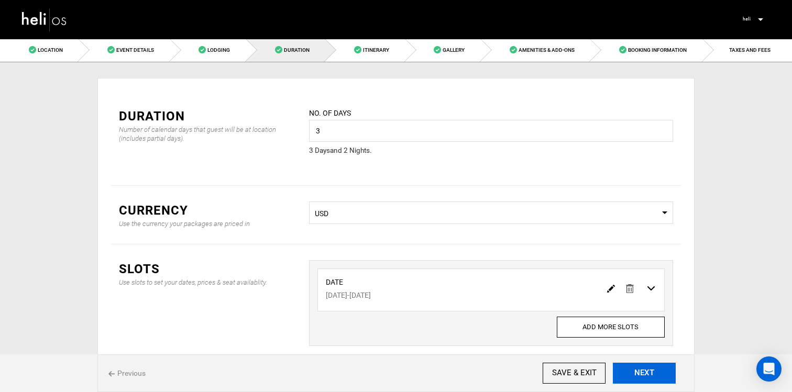
click at [637, 371] on button "NEXT" at bounding box center [644, 373] width 63 height 21
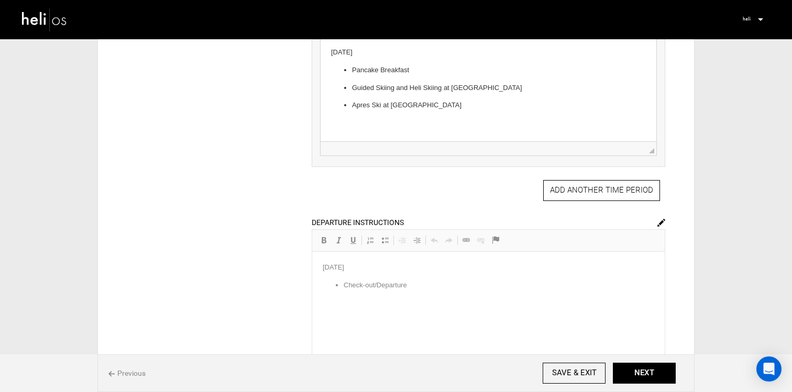
scroll to position [548, 0]
click at [662, 225] on img at bounding box center [662, 226] width 8 height 8
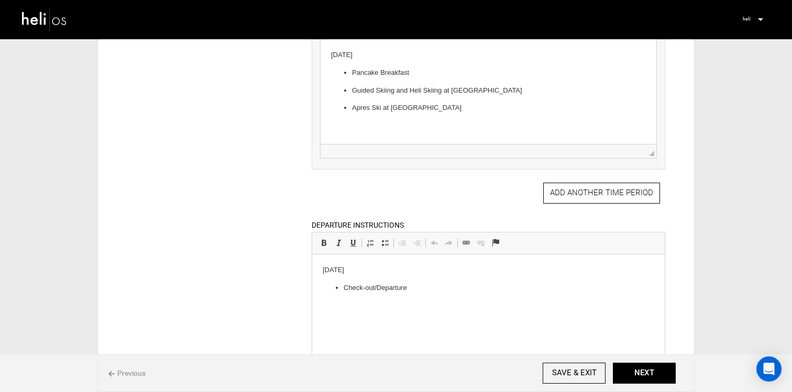
drag, startPoint x: 352, startPoint y: 269, endPoint x: 289, endPoint y: 270, distance: 62.9
click at [312, 270] on html "[DATE] Check-out/Departure" at bounding box center [488, 280] width 353 height 50
click at [393, 272] on p "[DATE]" at bounding box center [488, 270] width 332 height 11
click at [428, 292] on p "Check-out/Departure" at bounding box center [488, 288] width 290 height 11
drag, startPoint x: 404, startPoint y: 289, endPoint x: 381, endPoint y: 289, distance: 22.5
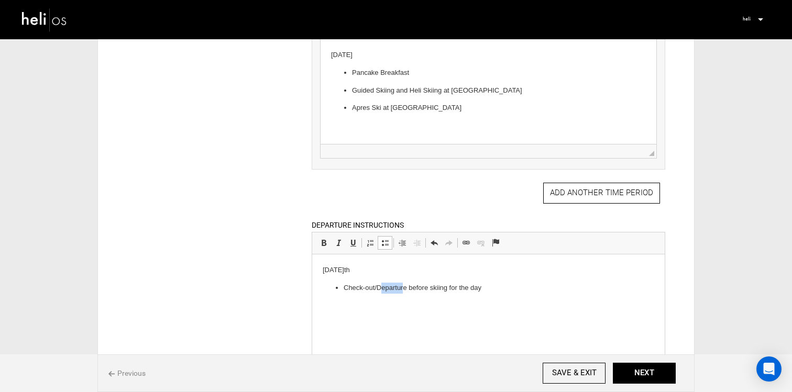
click at [381, 289] on p "Check-out/Departure before skiing for the day" at bounding box center [488, 288] width 290 height 11
click at [477, 293] on p "Check-out before skiing for the day" at bounding box center [488, 288] width 290 height 11
click at [421, 307] on p "Deparutre after skiing" at bounding box center [488, 306] width 290 height 11
click at [370, 305] on p "Deparutre after skiing" at bounding box center [488, 306] width 290 height 11
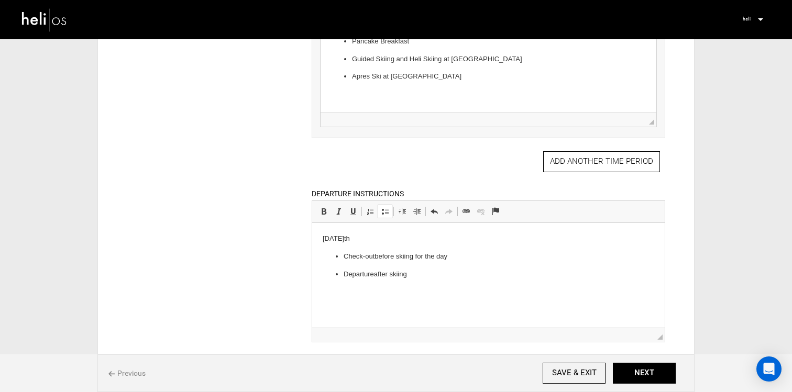
scroll to position [582, 0]
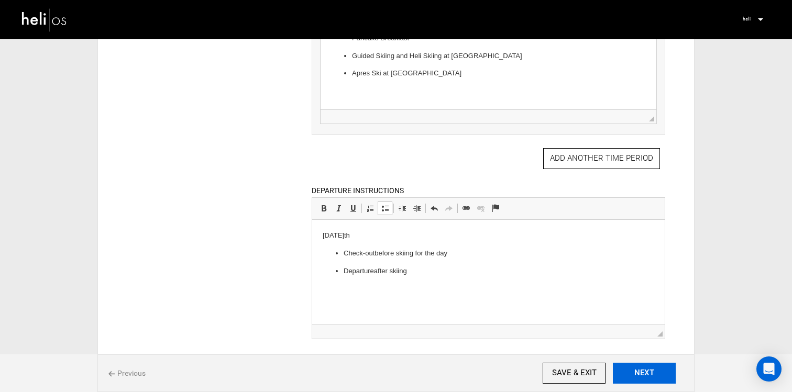
click at [655, 370] on button "NEXT" at bounding box center [644, 373] width 63 height 21
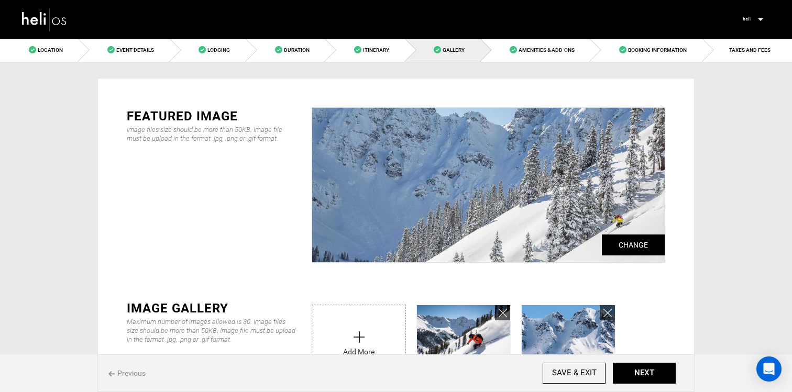
scroll to position [319, 0]
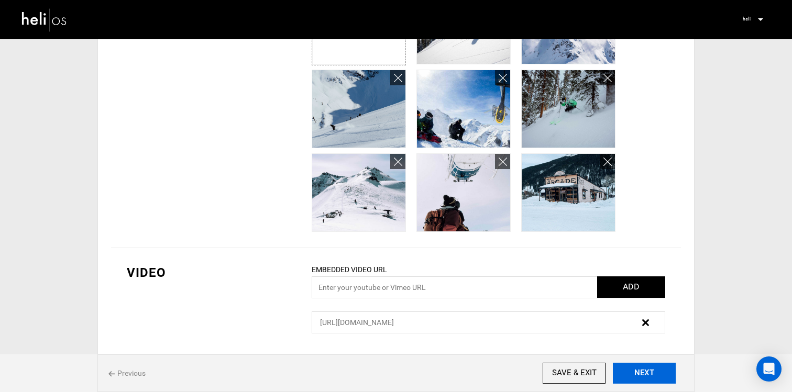
click at [635, 369] on button "NEXT" at bounding box center [644, 373] width 63 height 21
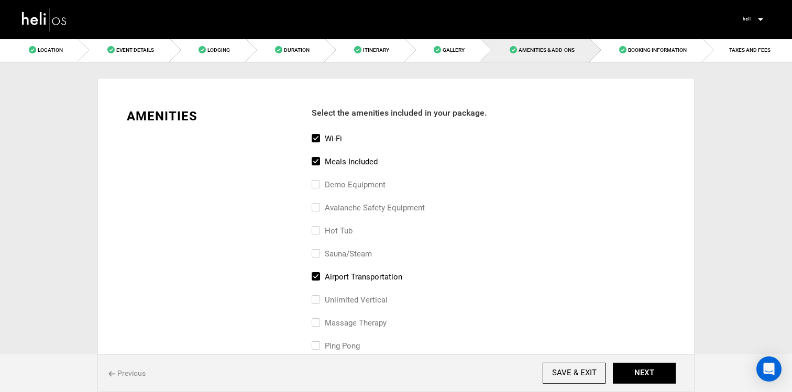
click at [337, 161] on label "Meals included" at bounding box center [345, 162] width 66 height 13
click at [319, 161] on input "Meals included" at bounding box center [315, 167] width 7 height 23
checkbox input "false"
click at [335, 270] on div "sauna/steam" at bounding box center [489, 259] width 354 height 23
click at [335, 277] on label "airport transportation" at bounding box center [357, 277] width 91 height 13
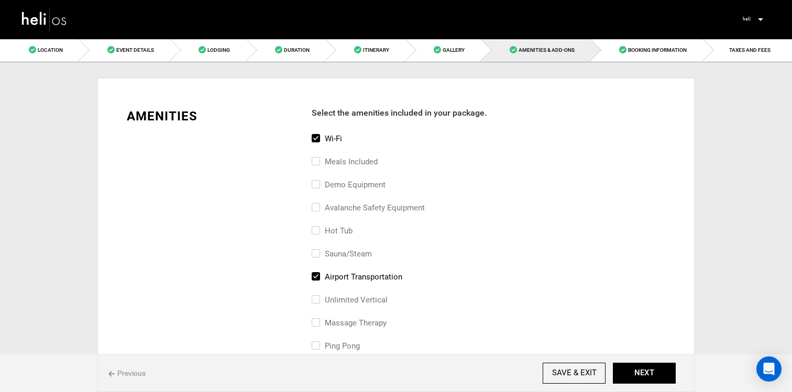
click at [319, 277] on input "airport transportation" at bounding box center [315, 282] width 7 height 23
checkbox input "false"
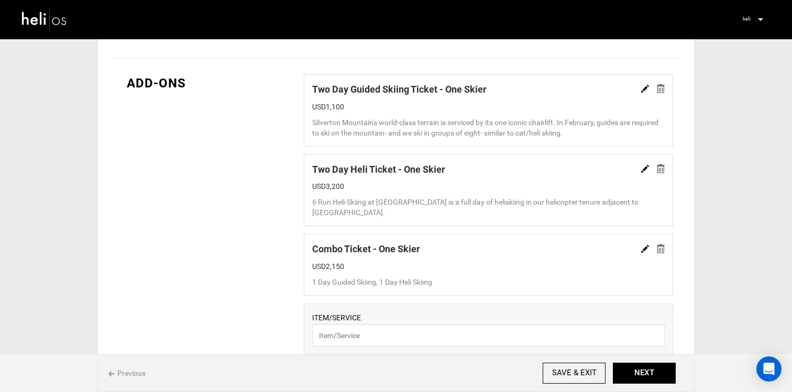
scroll to position [733, 0]
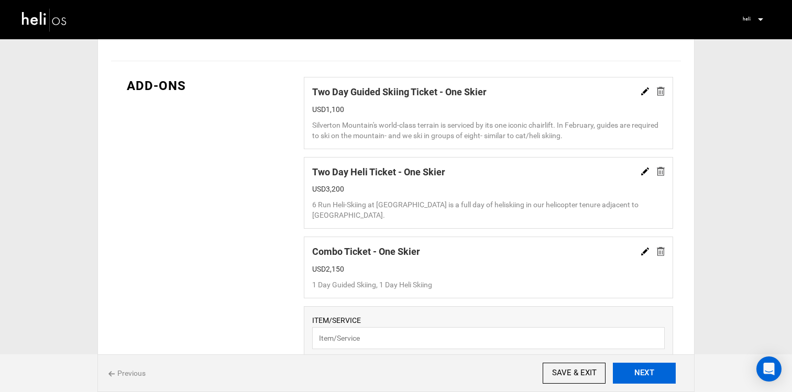
click at [657, 371] on button "NEXT" at bounding box center [644, 373] width 63 height 21
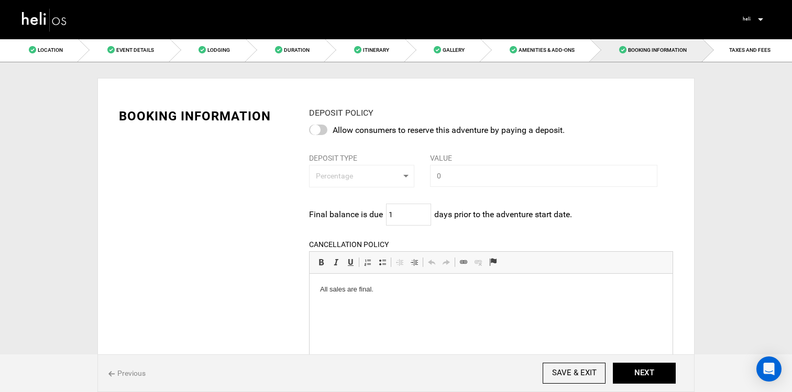
scroll to position [13, 0]
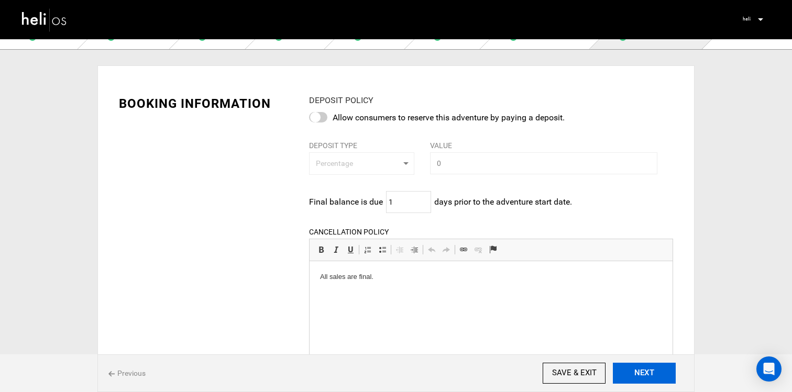
click at [646, 378] on button "NEXT" at bounding box center [644, 373] width 63 height 21
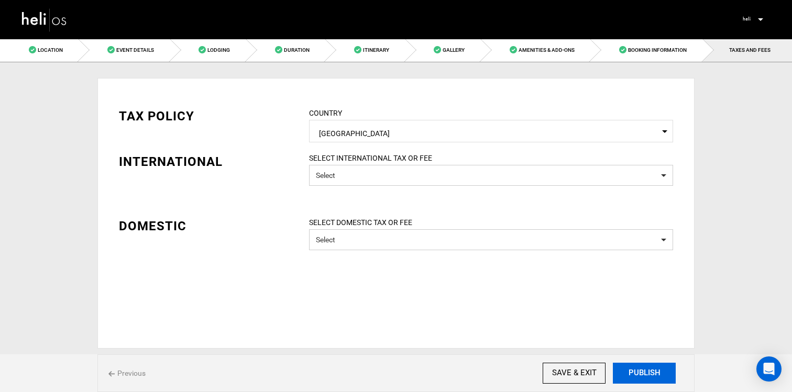
click at [639, 374] on button "PUBLISH" at bounding box center [644, 373] width 63 height 21
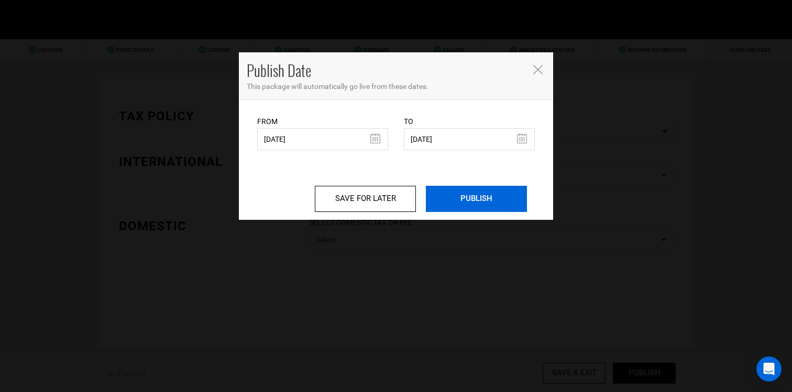
click at [459, 188] on input "PUBLISH" at bounding box center [476, 199] width 101 height 26
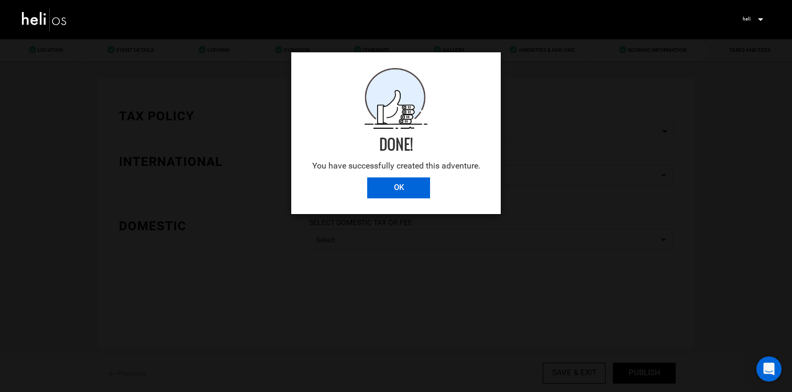
click at [403, 181] on input "OK" at bounding box center [398, 188] width 63 height 21
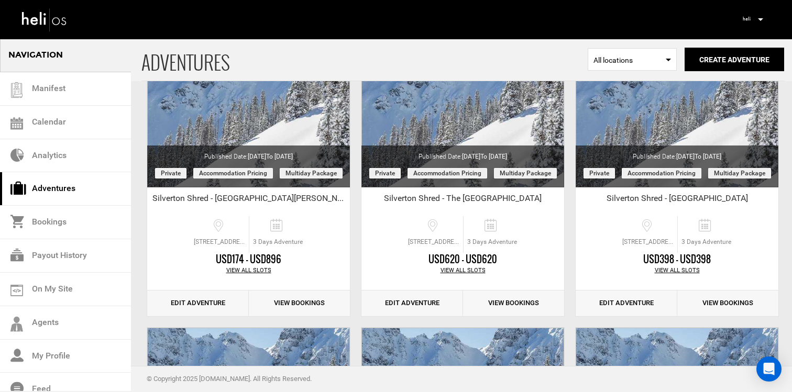
scroll to position [146, 0]
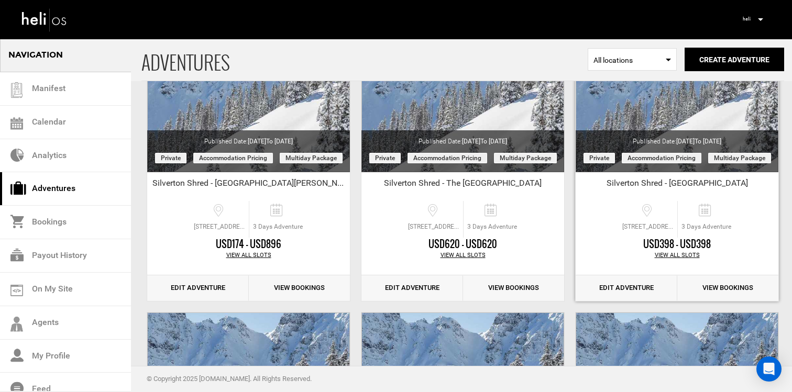
click at [633, 282] on link "Edit Adventure" at bounding box center [627, 289] width 102 height 26
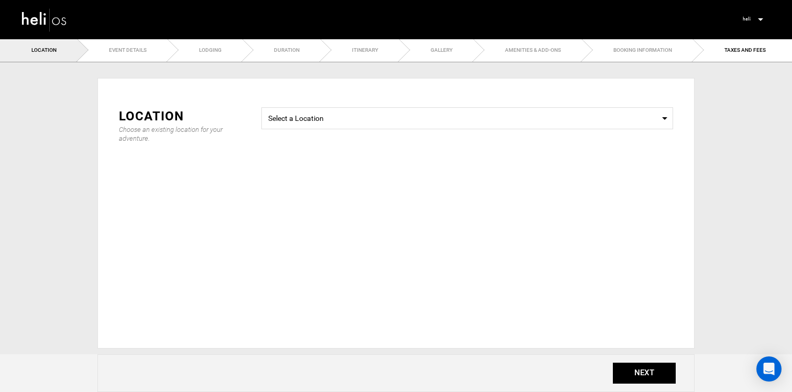
type input "Silverton Shred - [GEOGRAPHIC_DATA]"
checkbox input "true"
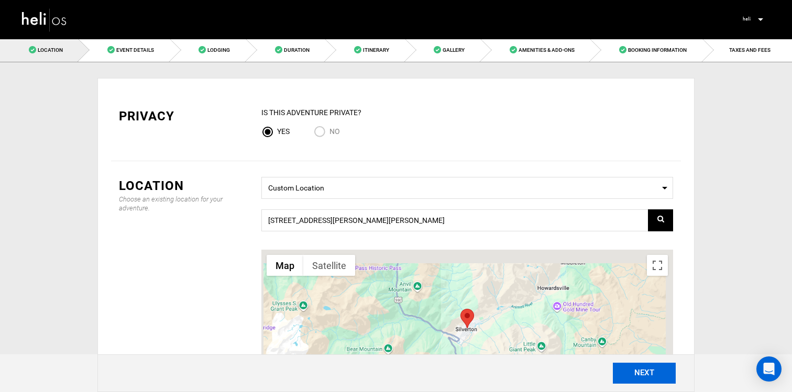
click at [650, 373] on button "NEXT" at bounding box center [644, 373] width 63 height 21
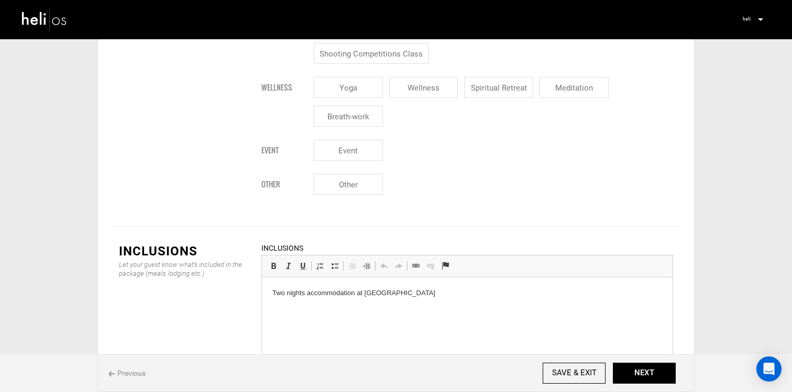
scroll to position [1168, 0]
click at [429, 304] on html "Two nights accommodation at [GEOGRAPHIC_DATA]" at bounding box center [467, 293] width 411 height 32
paste body
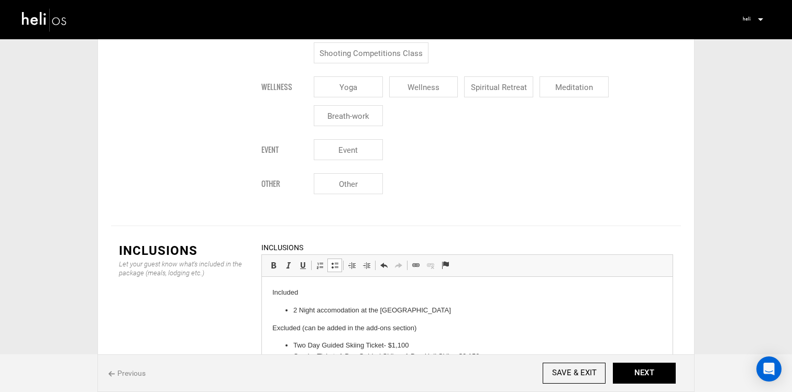
click at [399, 311] on li "2 Night accomodation at the [GEOGRAPHIC_DATA]" at bounding box center [467, 310] width 348 height 11
drag, startPoint x: 444, startPoint y: 315, endPoint x: 379, endPoint y: 315, distance: 65.0
click at [379, 315] on li "2 Night accomodation at the [GEOGRAPHIC_DATA]" at bounding box center [467, 310] width 348 height 11
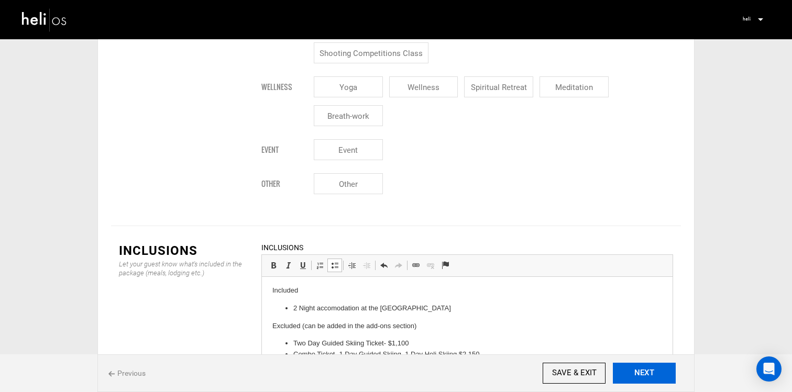
click at [629, 372] on button "NEXT" at bounding box center [644, 373] width 63 height 21
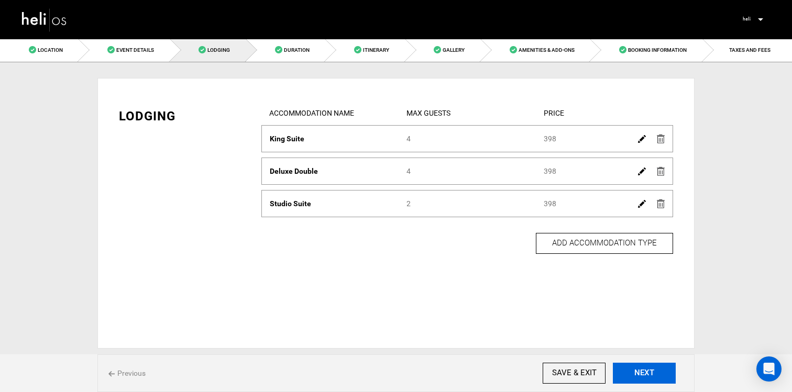
click at [629, 372] on button "NEXT" at bounding box center [644, 373] width 63 height 21
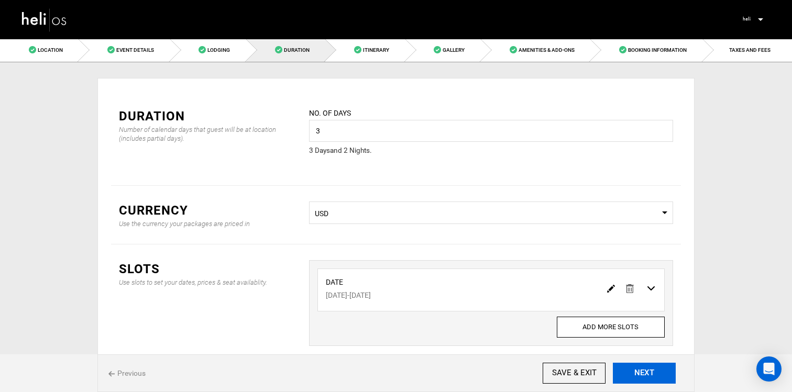
click at [634, 372] on button "NEXT" at bounding box center [644, 373] width 63 height 21
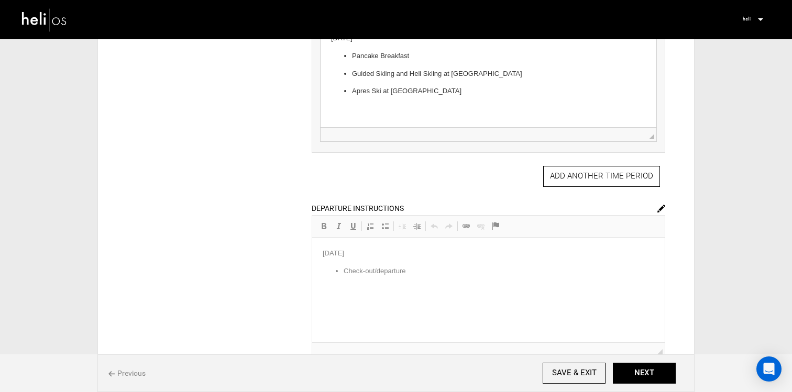
scroll to position [558, 0]
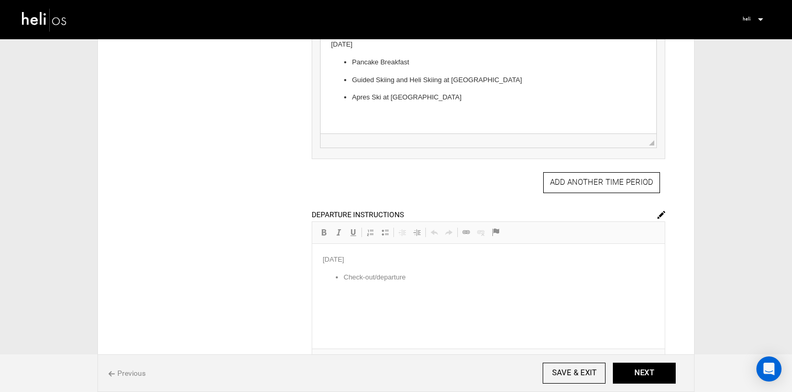
click at [664, 215] on img at bounding box center [662, 215] width 8 height 8
drag, startPoint x: 351, startPoint y: 260, endPoint x: 312, endPoint y: 260, distance: 38.8
drag, startPoint x: 351, startPoint y: 261, endPoint x: 312, endPoint y: 262, distance: 38.3
click at [312, 262] on html "[DATE] Check-out/departure" at bounding box center [488, 269] width 353 height 50
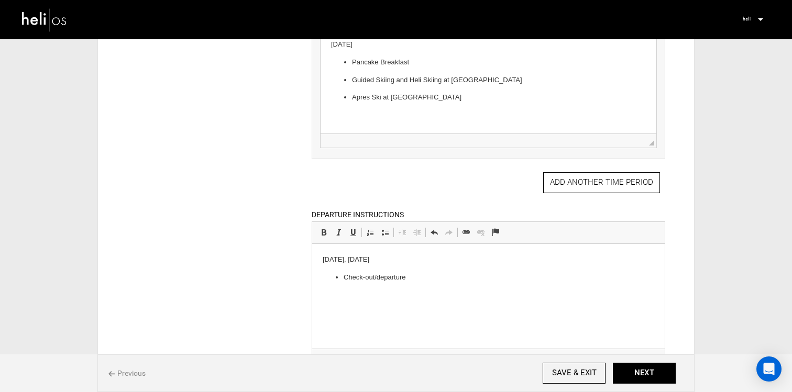
click at [394, 262] on p "[DATE]" at bounding box center [488, 260] width 332 height 11
click at [431, 288] on html "[DATE] Check-out/departure" at bounding box center [488, 269] width 353 height 50
click at [669, 376] on button "NEXT" at bounding box center [644, 373] width 63 height 21
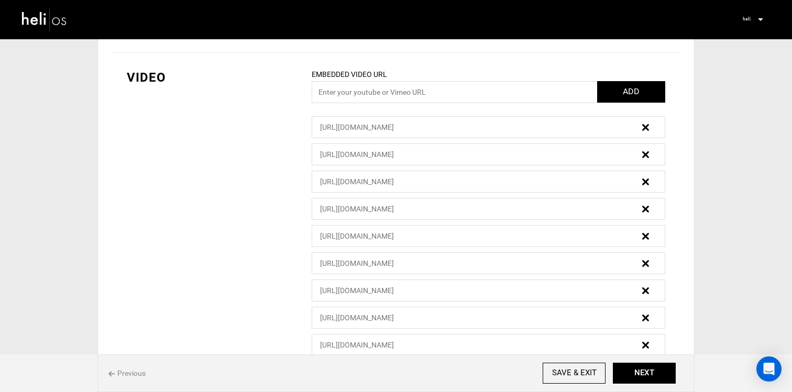
scroll to position [680, 0]
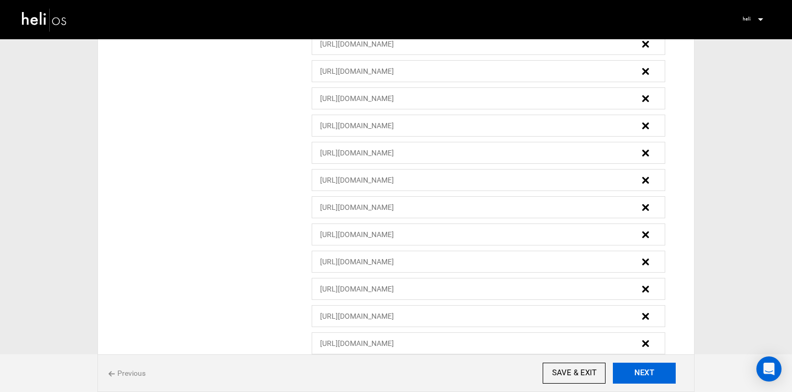
click at [652, 374] on button "NEXT" at bounding box center [644, 373] width 63 height 21
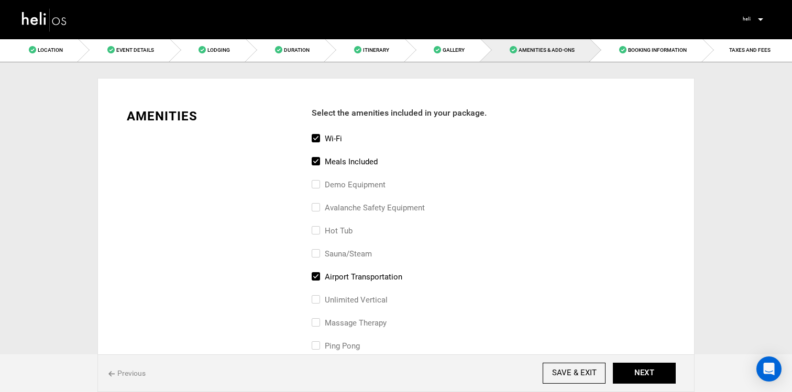
click at [638, 356] on div "Previous SAVE & EXIT NEXT" at bounding box center [395, 374] width 597 height 38
click at [326, 163] on label "Meals included" at bounding box center [345, 162] width 66 height 13
click at [319, 163] on input "Meals included" at bounding box center [315, 167] width 7 height 23
checkbox input "false"
click at [320, 274] on label "airport transportation" at bounding box center [357, 277] width 91 height 13
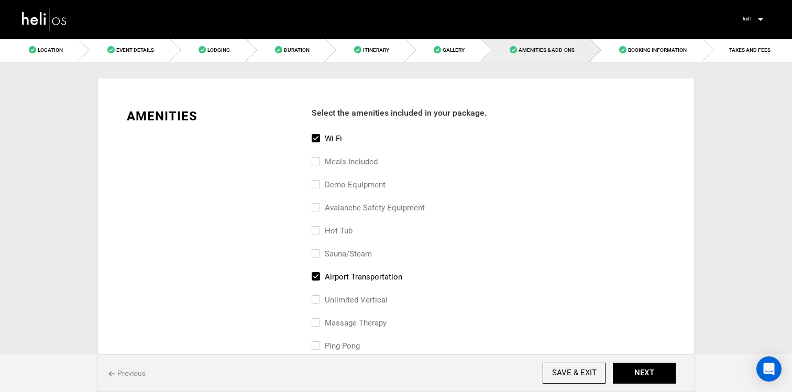
click at [319, 274] on input "airport transportation" at bounding box center [315, 282] width 7 height 23
checkbox input "false"
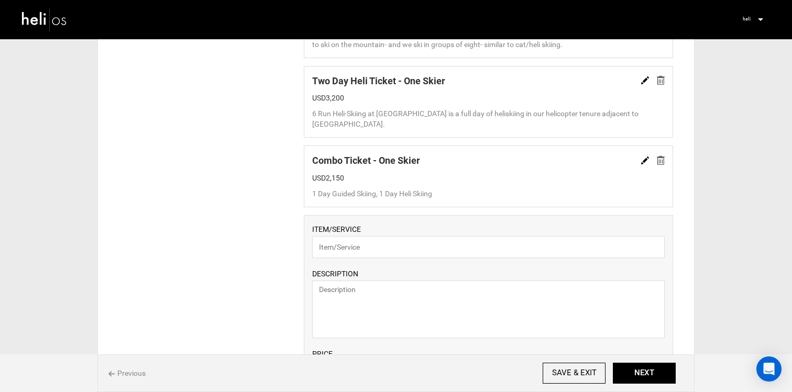
scroll to position [790, 0]
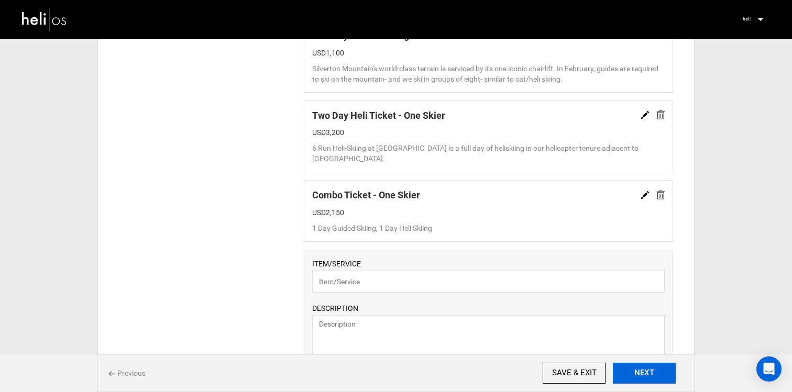
click at [627, 374] on button "NEXT" at bounding box center [644, 373] width 63 height 21
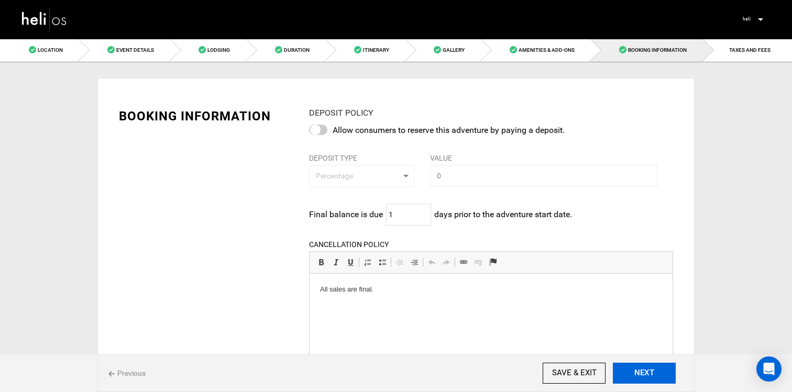
click at [627, 374] on button "NEXT" at bounding box center [644, 373] width 63 height 21
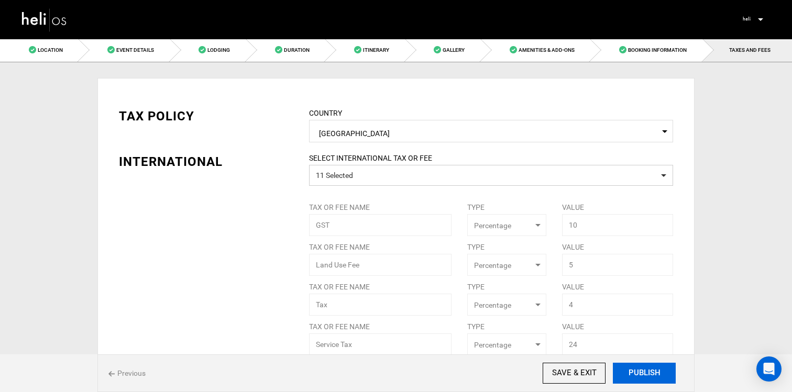
drag, startPoint x: 627, startPoint y: 374, endPoint x: 619, endPoint y: 267, distance: 107.2
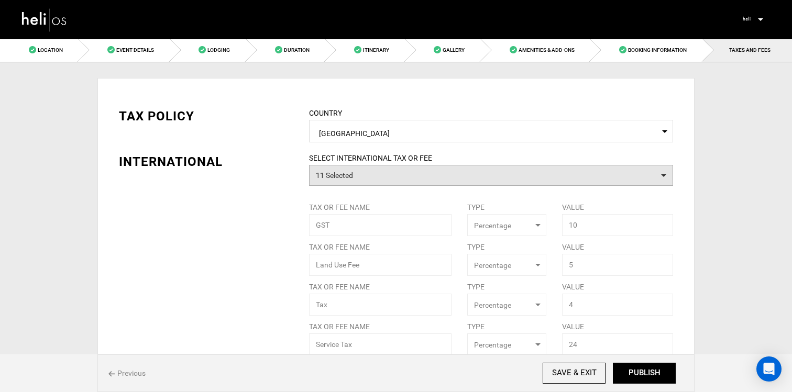
click at [510, 182] on button "11 Selected" at bounding box center [491, 175] width 364 height 21
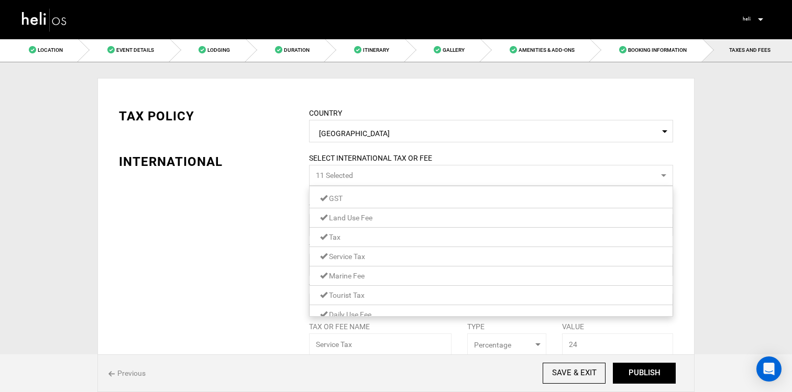
click at [434, 194] on link "GST" at bounding box center [491, 199] width 363 height 14
click at [433, 211] on li "Land Use Fee" at bounding box center [491, 218] width 363 height 19
click at [415, 234] on link "Tax" at bounding box center [491, 238] width 363 height 14
click at [395, 256] on link "Service Tax" at bounding box center [491, 257] width 363 height 14
click at [398, 219] on link "Land Use Fee" at bounding box center [491, 218] width 363 height 14
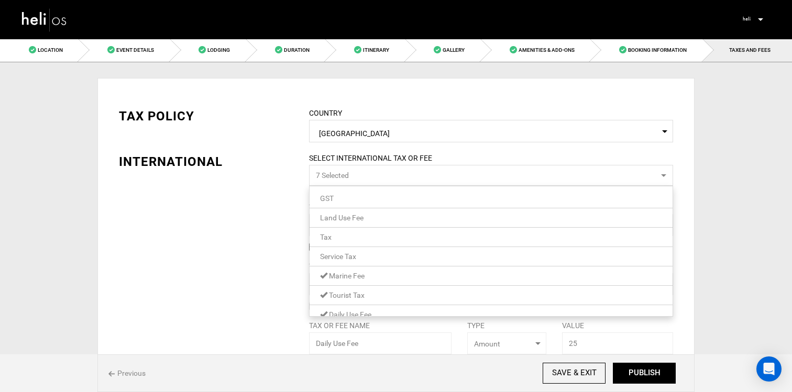
click at [387, 277] on link "Marine Fee" at bounding box center [491, 276] width 363 height 14
click at [388, 247] on link "Tourist Tax" at bounding box center [491, 250] width 363 height 14
click at [387, 266] on link "Daily Use Fee" at bounding box center [491, 269] width 363 height 14
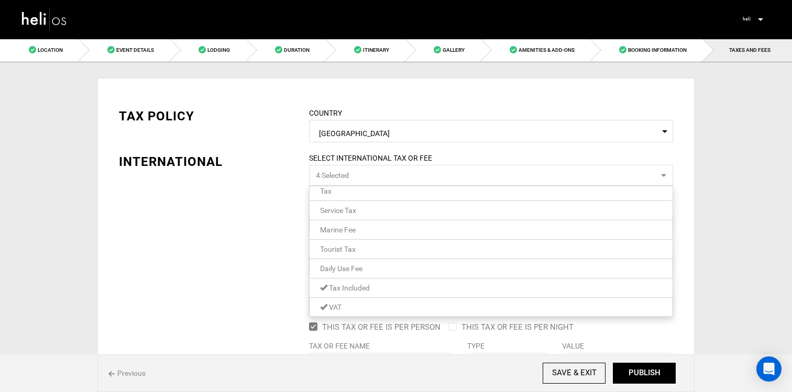
click at [383, 291] on link "Tax Included" at bounding box center [491, 288] width 363 height 14
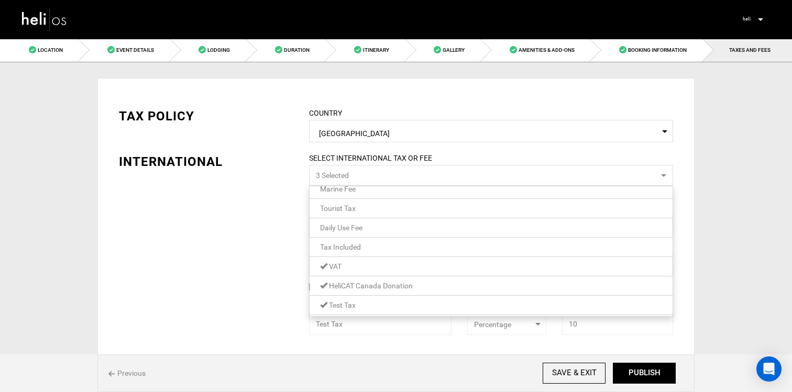
scroll to position [89, 0]
click at [379, 260] on link "VAT" at bounding box center [491, 265] width 363 height 14
click at [375, 287] on span "HeliCAT Canada Donation" at bounding box center [371, 284] width 84 height 8
click at [375, 303] on link "Test Tax" at bounding box center [491, 304] width 363 height 14
click at [383, 247] on link "Tax Included" at bounding box center [491, 246] width 363 height 14
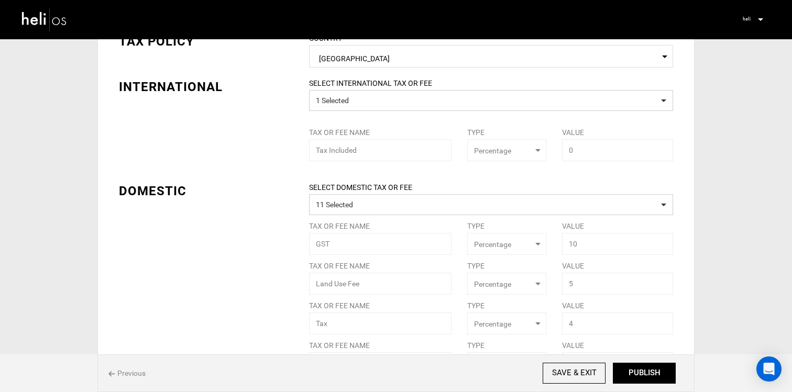
scroll to position [89, 0]
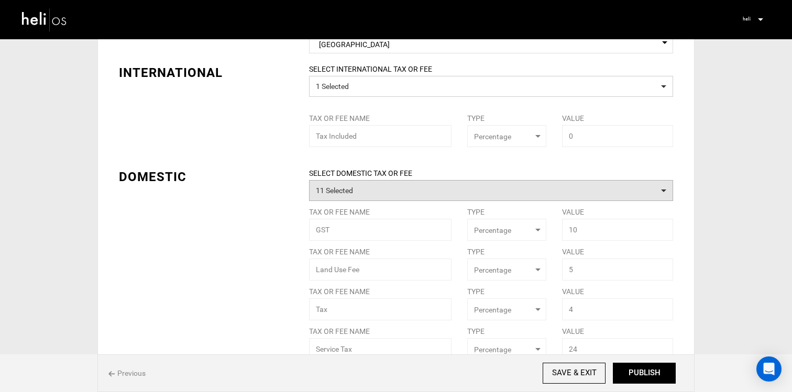
click at [327, 192] on button "11 Selected" at bounding box center [491, 190] width 364 height 21
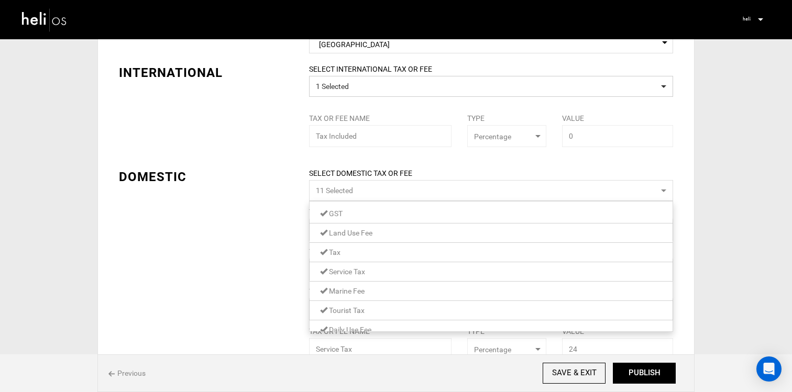
click at [343, 214] on link "GST" at bounding box center [491, 214] width 363 height 14
click at [343, 230] on span "Land Use Fee" at bounding box center [350, 233] width 43 height 8
click at [343, 257] on link "Tax" at bounding box center [491, 253] width 363 height 14
click at [348, 274] on span "Service Tax" at bounding box center [347, 272] width 36 height 8
click at [347, 294] on span "Marine Fee" at bounding box center [347, 291] width 36 height 8
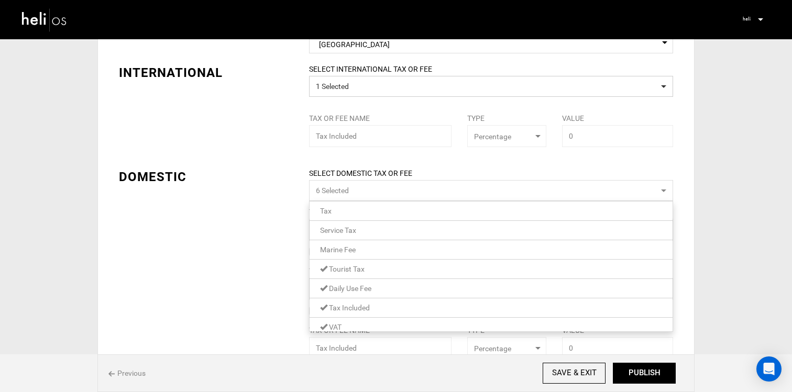
scroll to position [51, 0]
click at [355, 258] on span "Tourist Tax" at bounding box center [347, 259] width 36 height 8
click at [355, 278] on span "Daily Use Fee" at bounding box center [350, 279] width 42 height 8
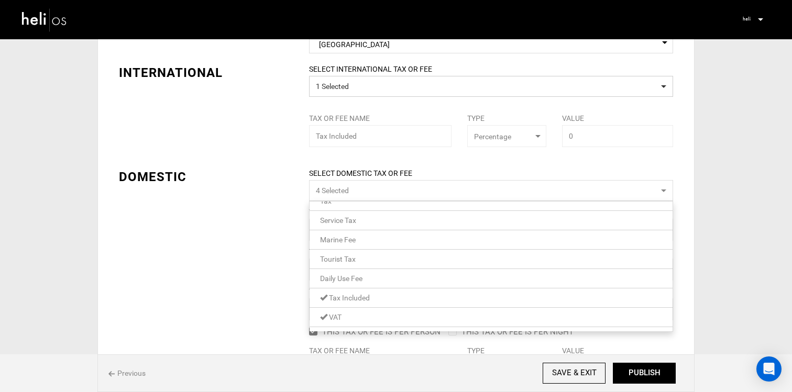
click at [349, 312] on link "VAT" at bounding box center [491, 318] width 363 height 14
click at [351, 298] on span "HeliCAT Canada Donation" at bounding box center [371, 300] width 84 height 8
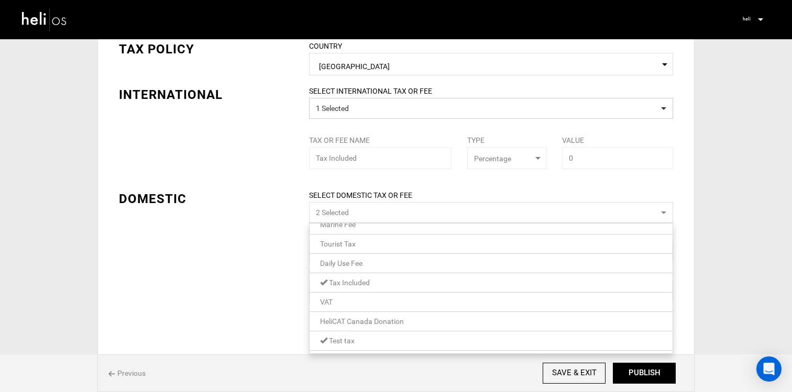
click at [345, 342] on span "Test tax" at bounding box center [342, 341] width 26 height 8
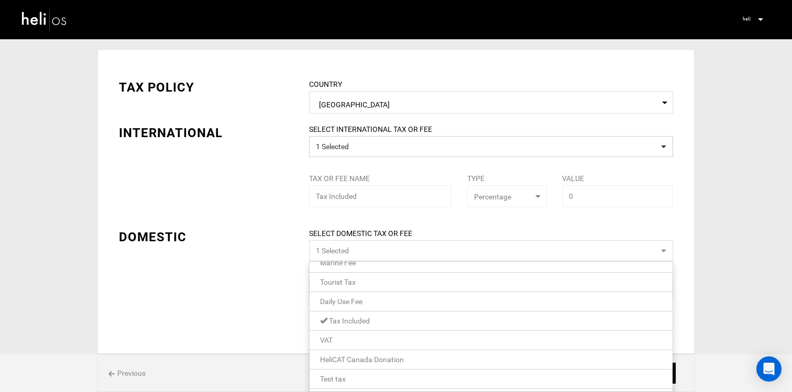
click at [269, 318] on div "TAX POLICY COUNTRY Select Country [GEOGRAPHIC_DATA] Please select a country. IN…" at bounding box center [395, 201] width 597 height 305
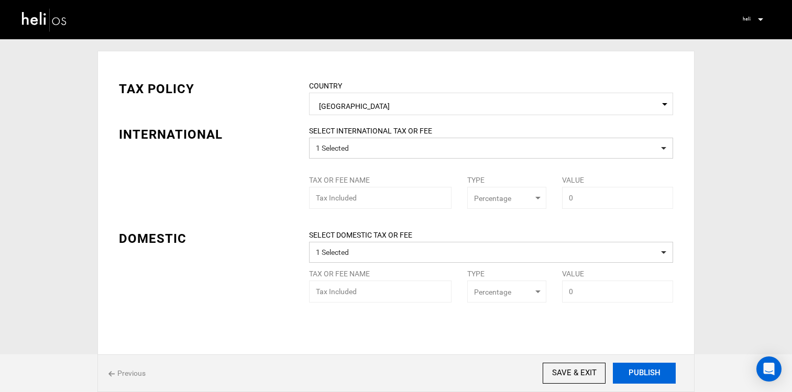
click at [665, 377] on button "PUBLISH" at bounding box center [644, 373] width 63 height 21
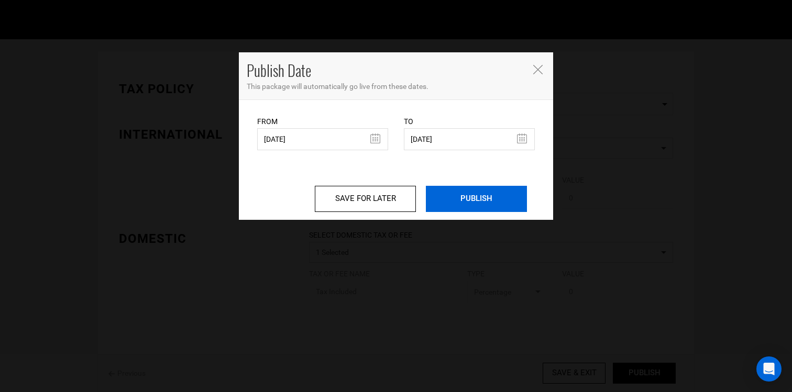
click at [491, 200] on input "PUBLISH" at bounding box center [476, 199] width 101 height 26
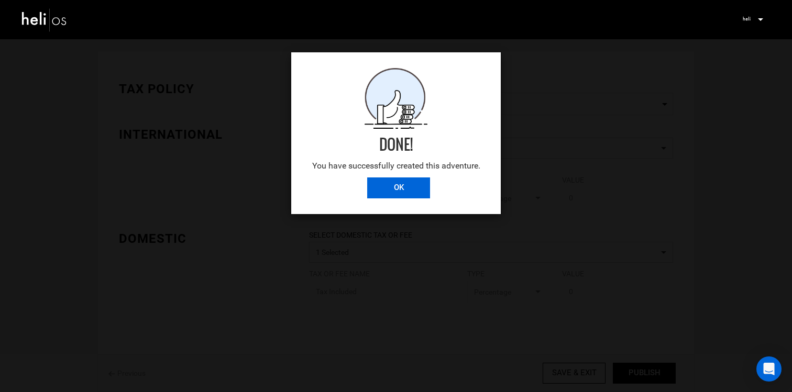
click at [409, 191] on input "OK" at bounding box center [398, 188] width 63 height 21
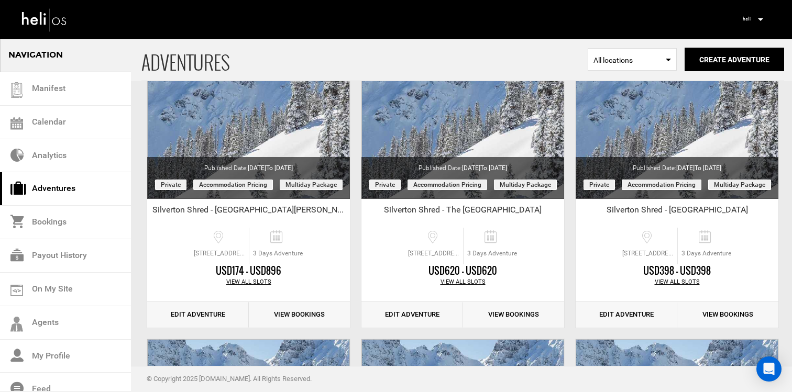
scroll to position [118, 0]
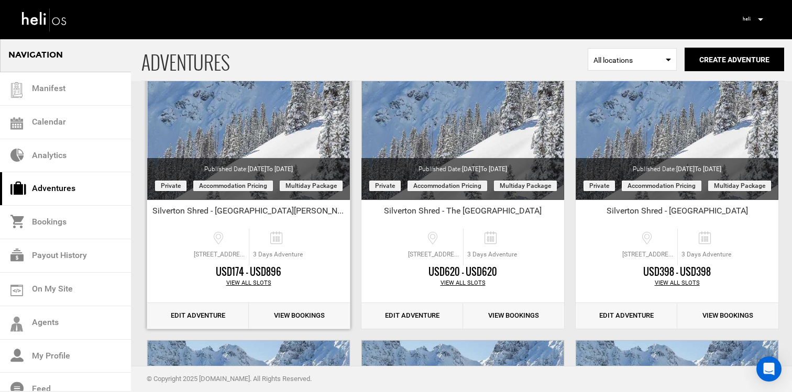
click at [193, 315] on link "Edit Adventure" at bounding box center [198, 316] width 102 height 26
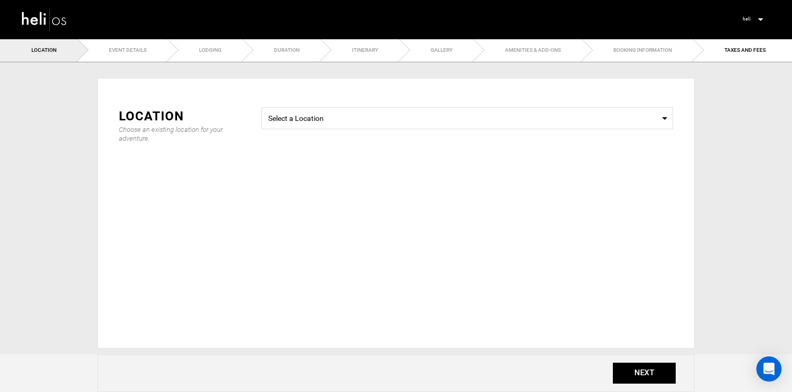
type input "Silverton Shred - [GEOGRAPHIC_DATA][PERSON_NAME]"
checkbox input "true"
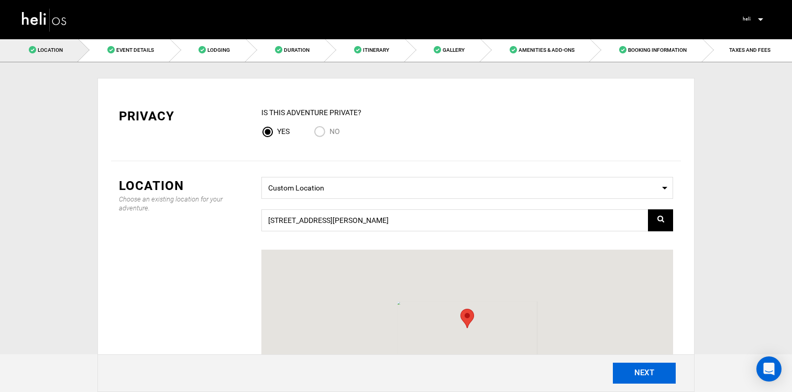
click at [660, 376] on button "NEXT" at bounding box center [644, 373] width 63 height 21
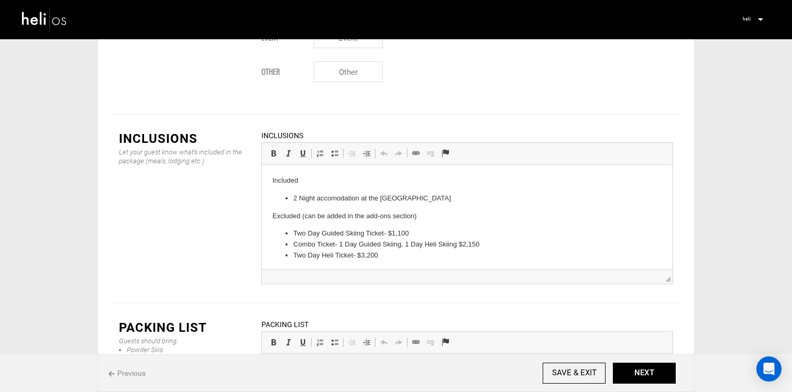
scroll to position [1278, 0]
drag, startPoint x: 425, startPoint y: 201, endPoint x: 380, endPoint y: 200, distance: 45.1
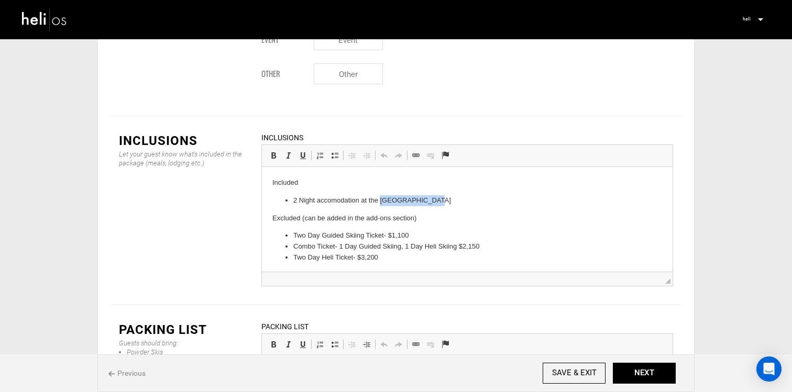
drag, startPoint x: 426, startPoint y: 201, endPoint x: 380, endPoint y: 200, distance: 46.1
click at [380, 200] on li "2 Night accomodation at the [GEOGRAPHIC_DATA]" at bounding box center [467, 200] width 348 height 11
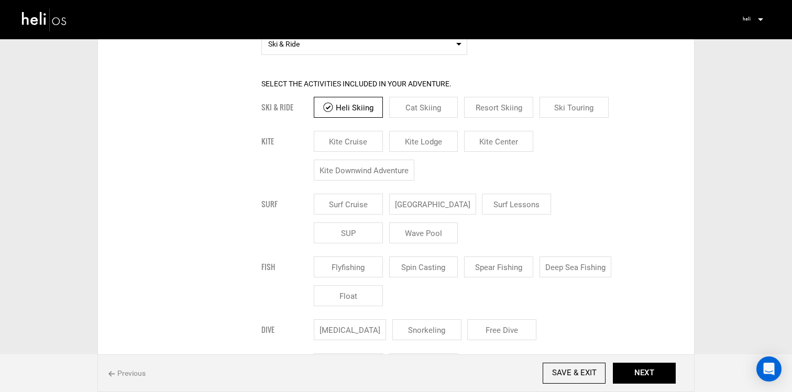
scroll to position [0, 0]
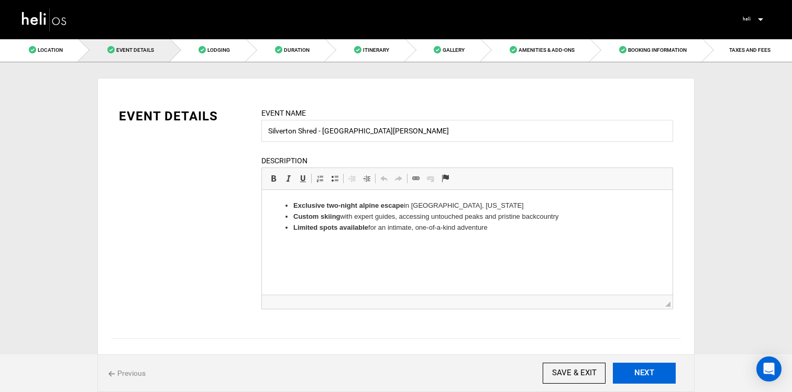
click at [639, 375] on button "NEXT" at bounding box center [644, 373] width 63 height 21
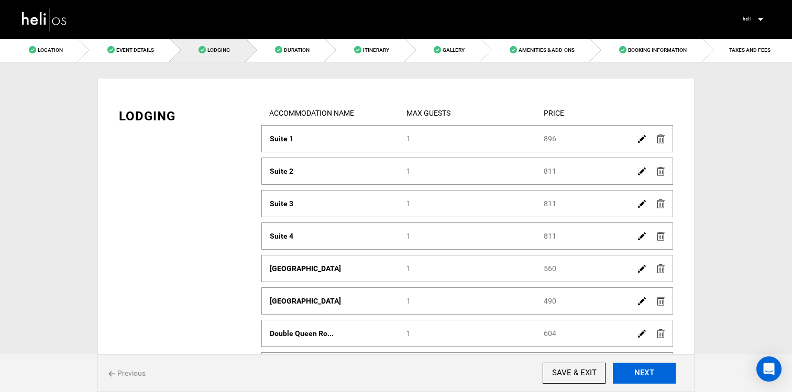
click at [640, 378] on button "NEXT" at bounding box center [644, 373] width 63 height 21
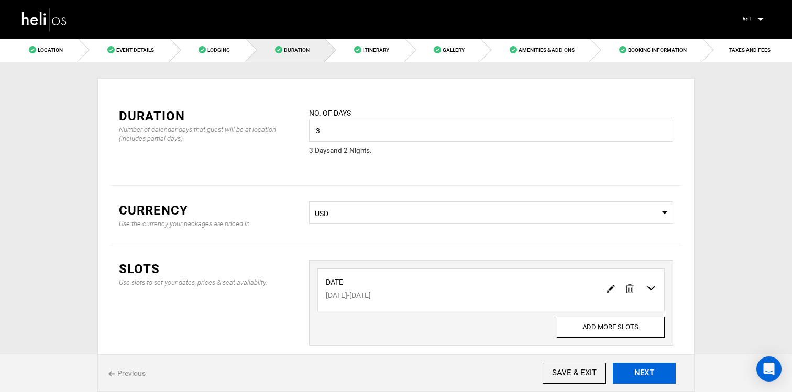
click at [640, 378] on button "NEXT" at bounding box center [644, 373] width 63 height 21
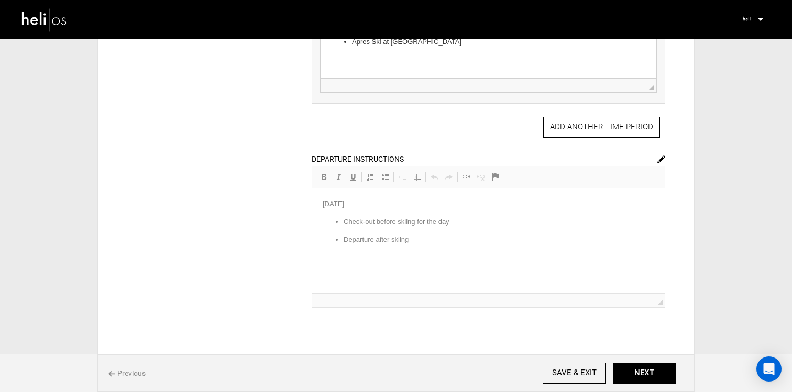
scroll to position [605, 0]
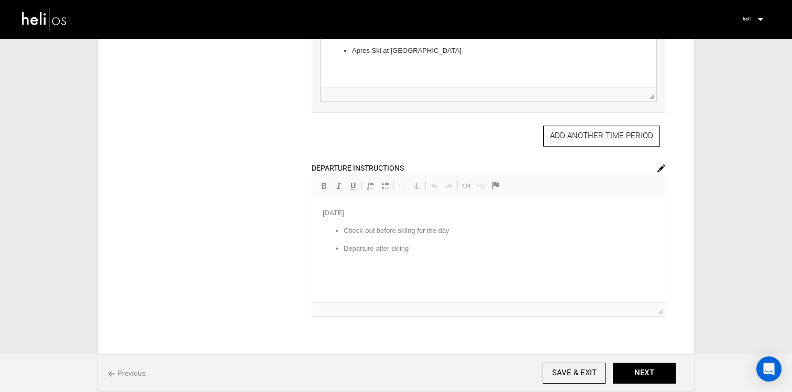
click at [639, 369] on button "NEXT" at bounding box center [644, 373] width 63 height 21
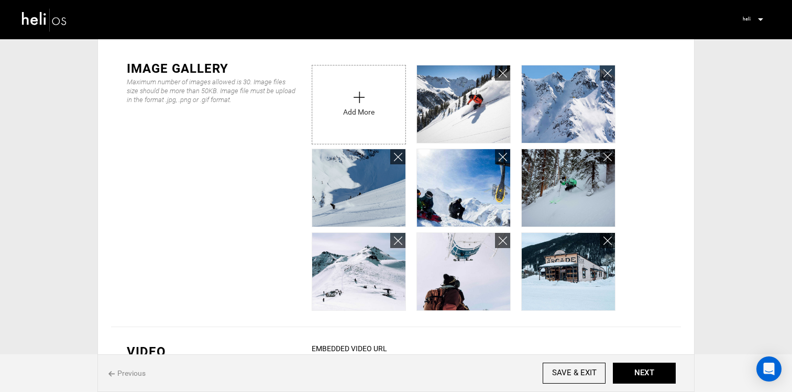
scroll to position [319, 0]
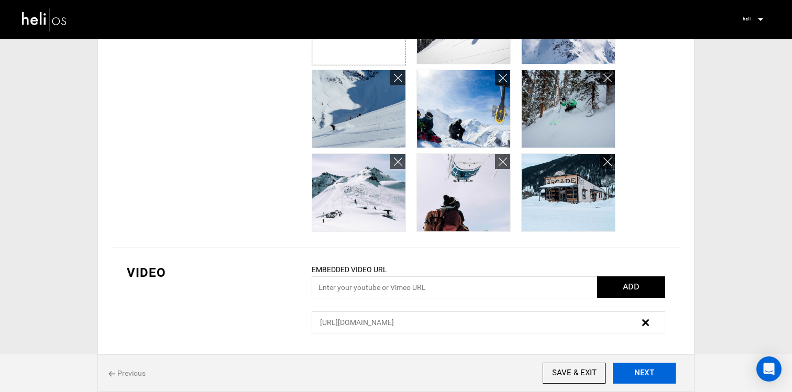
click at [644, 372] on button "NEXT" at bounding box center [644, 373] width 63 height 21
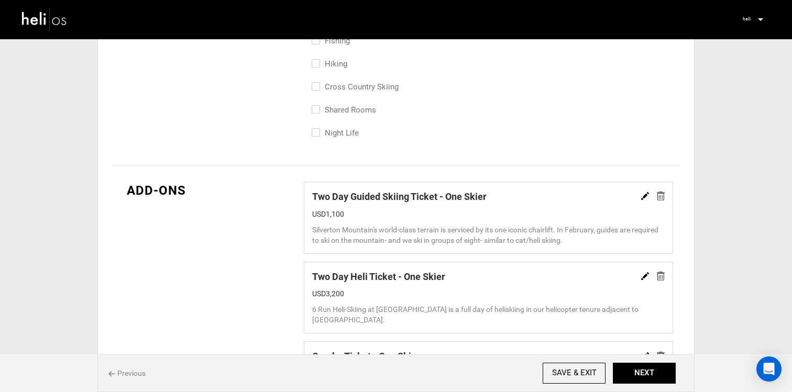
scroll to position [745, 0]
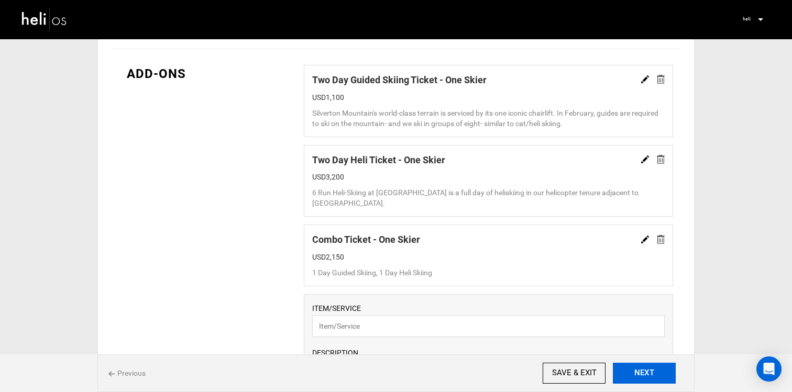
click at [625, 370] on button "NEXT" at bounding box center [644, 373] width 63 height 21
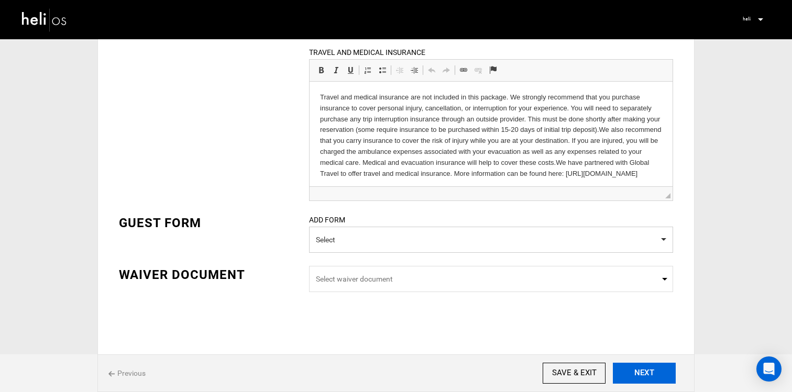
click at [640, 383] on button "NEXT" at bounding box center [644, 373] width 63 height 21
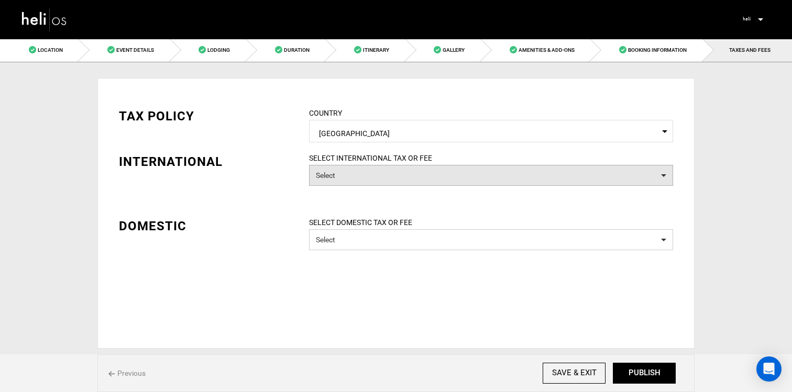
click at [415, 168] on button "Select" at bounding box center [491, 175] width 364 height 21
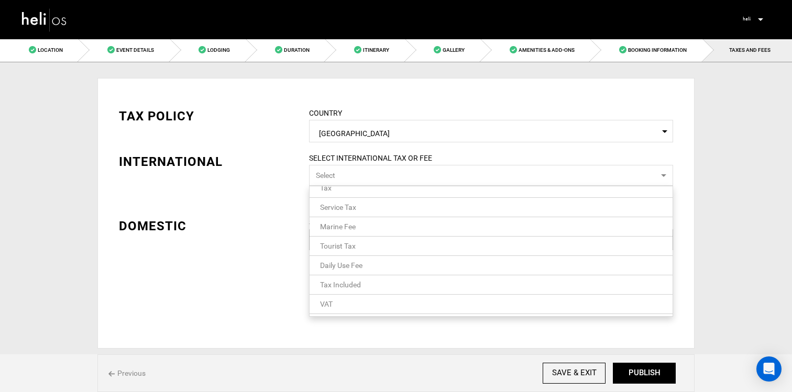
click at [401, 280] on link "Tax Included" at bounding box center [491, 285] width 363 height 14
click at [242, 236] on div "TAX POLICY COUNTRY Select Country [GEOGRAPHIC_DATA] Please select a country. IN…" at bounding box center [396, 191] width 570 height 199
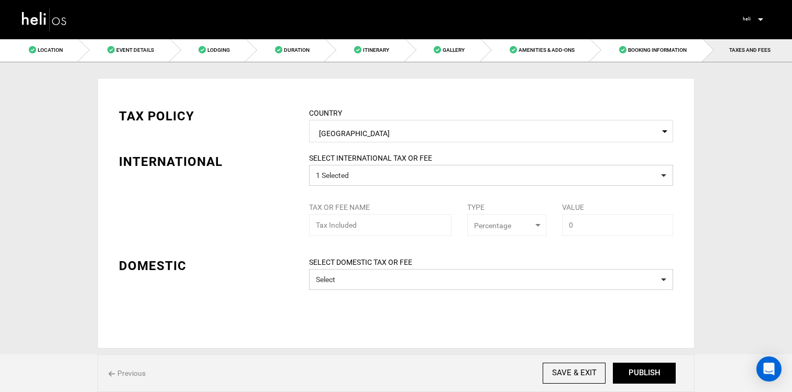
click at [325, 267] on label "SELECT DOMESTIC TAX OR FEE" at bounding box center [491, 262] width 380 height 10
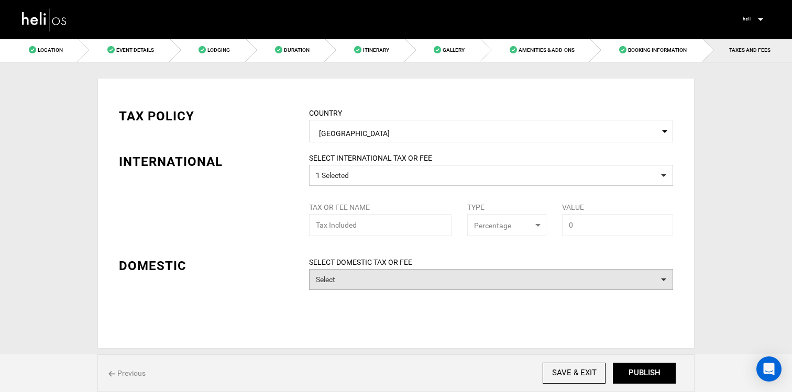
click at [332, 284] on button "Select" at bounding box center [491, 279] width 364 height 21
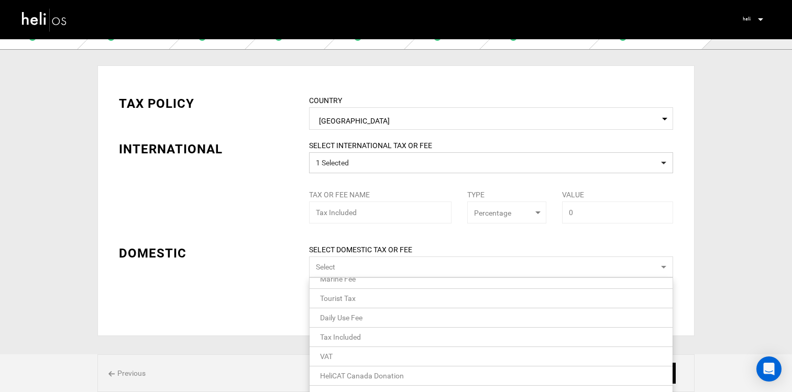
click at [374, 343] on link "Tax Included" at bounding box center [491, 338] width 363 height 14
click at [234, 286] on div "TAX POLICY COUNTRY Select Country [GEOGRAPHIC_DATA] Please select a country. IN…" at bounding box center [396, 198] width 570 height 238
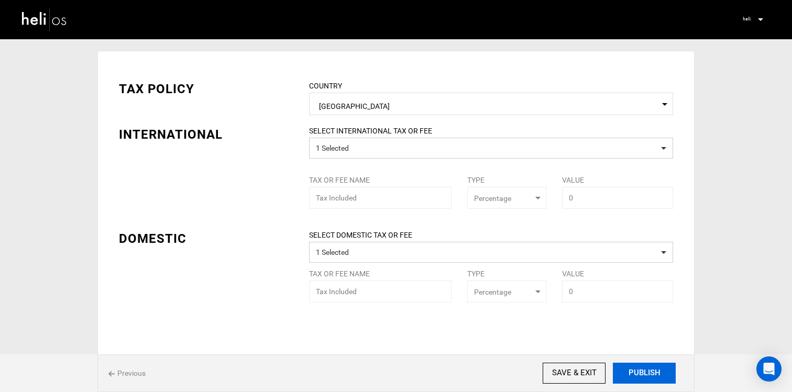
click at [636, 376] on button "PUBLISH" at bounding box center [644, 373] width 63 height 21
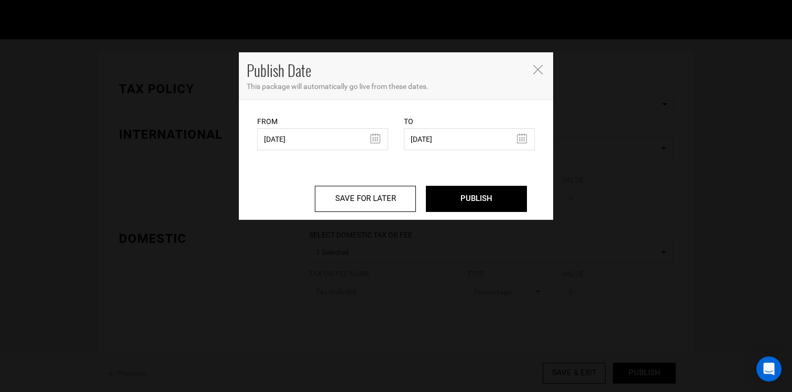
click at [484, 224] on div "Publish Date This package will automatically go live from these dates. From [DA…" at bounding box center [396, 196] width 792 height 392
click at [483, 205] on input "PUBLISH" at bounding box center [476, 199] width 101 height 26
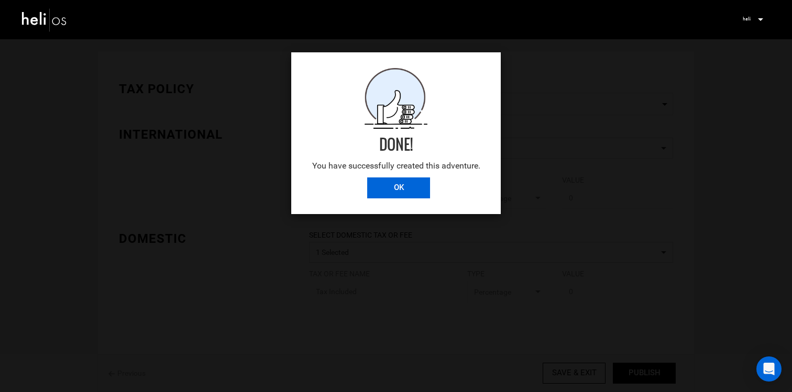
click at [408, 182] on input "OK" at bounding box center [398, 188] width 63 height 21
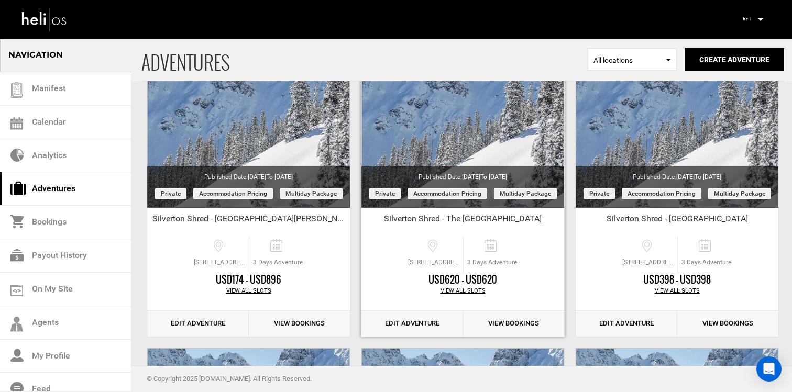
scroll to position [133, 0]
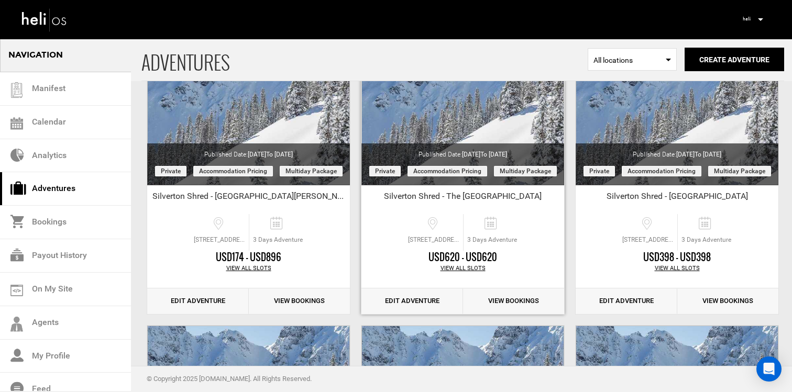
click at [424, 304] on link "Edit Adventure" at bounding box center [413, 302] width 102 height 26
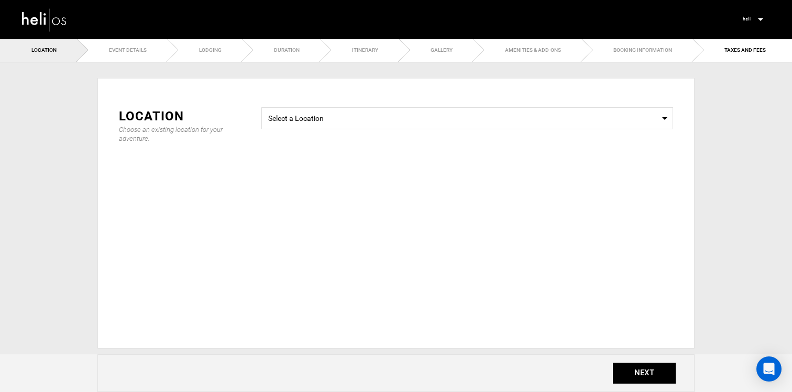
type input "Silverton Shred - The [GEOGRAPHIC_DATA]"
checkbox input "true"
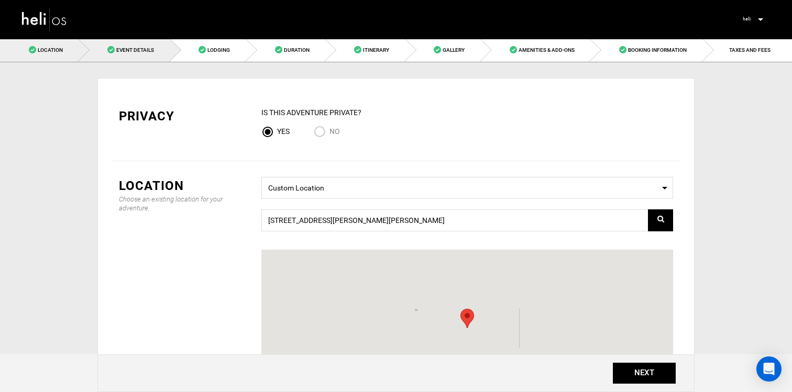
click at [135, 47] on span "Event Details" at bounding box center [135, 50] width 38 height 6
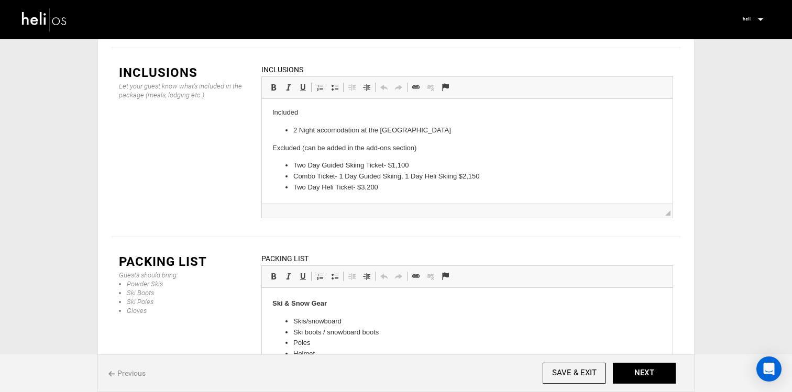
scroll to position [1349, 0]
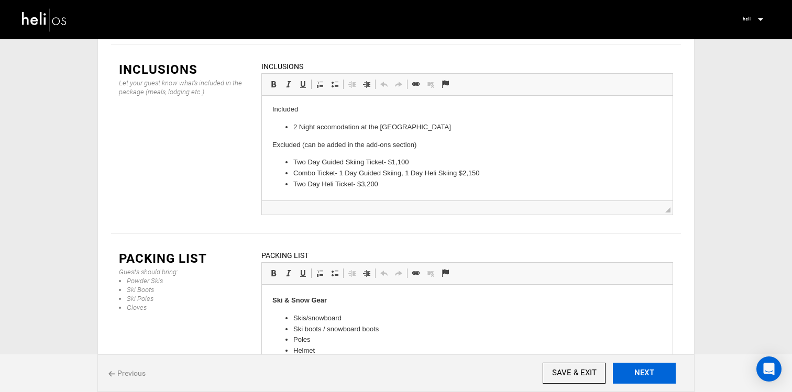
click at [662, 377] on button "NEXT" at bounding box center [644, 373] width 63 height 21
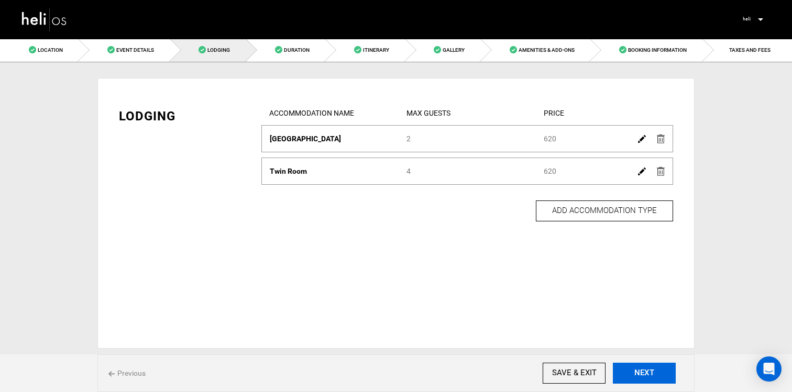
click at [645, 369] on button "NEXT" at bounding box center [644, 373] width 63 height 21
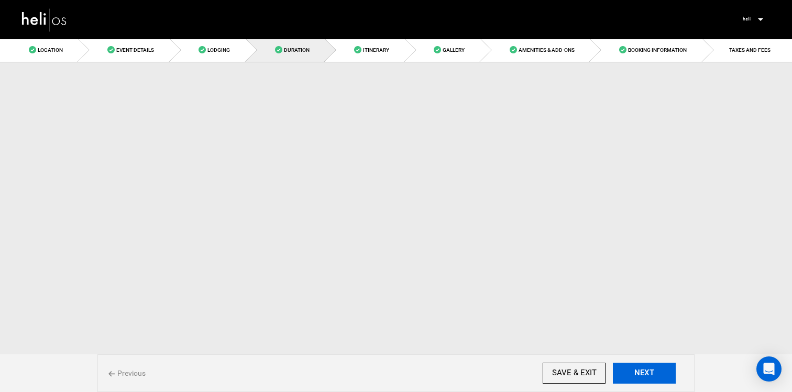
drag, startPoint x: 630, startPoint y: 371, endPoint x: 678, endPoint y: 385, distance: 49.7
click at [630, 371] on button "NEXT" at bounding box center [644, 373] width 63 height 21
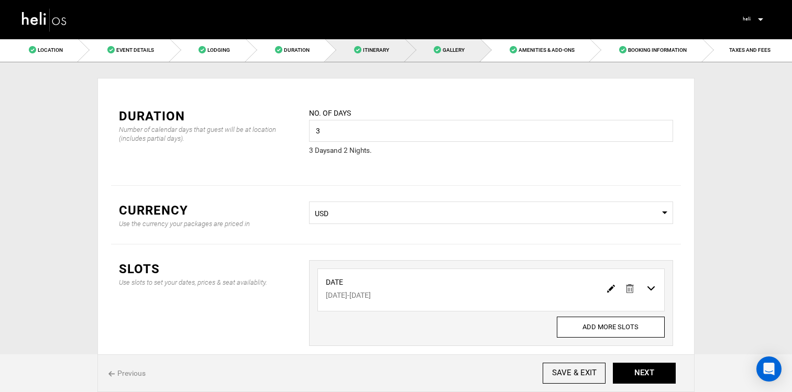
click at [465, 49] on span "Gallery" at bounding box center [454, 50] width 22 height 6
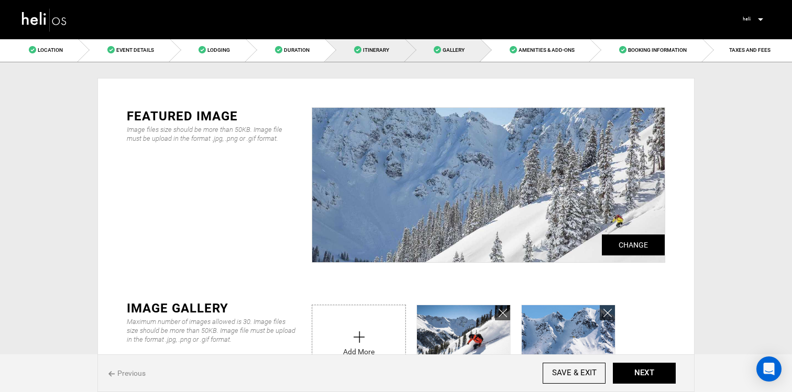
click at [393, 50] on link "Itinerary" at bounding box center [365, 50] width 80 height 24
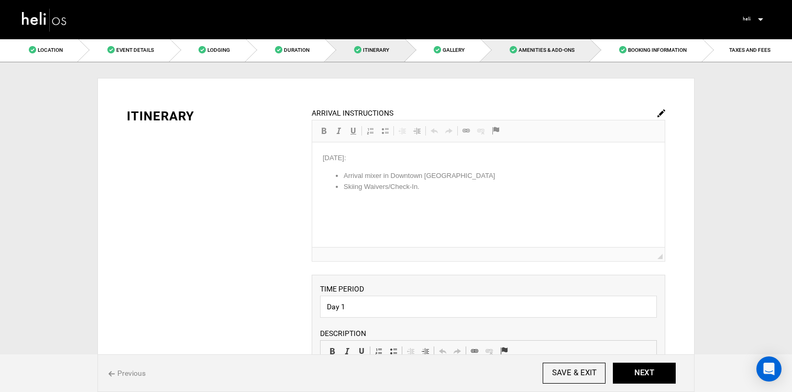
click at [591, 48] on link "Amenities & Add-Ons" at bounding box center [536, 50] width 110 height 24
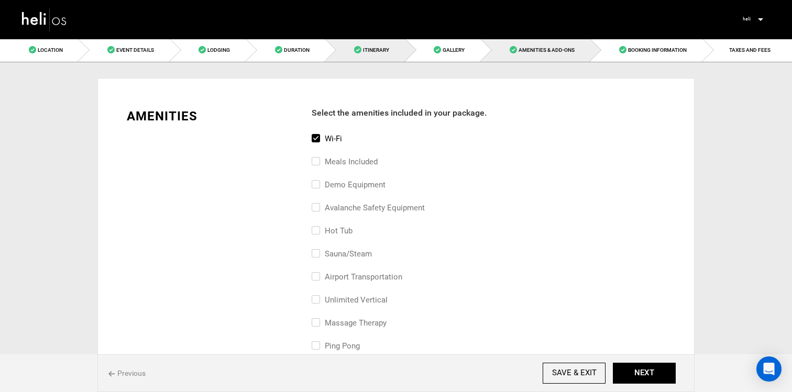
click at [361, 58] on link "Itinerary" at bounding box center [365, 50] width 80 height 24
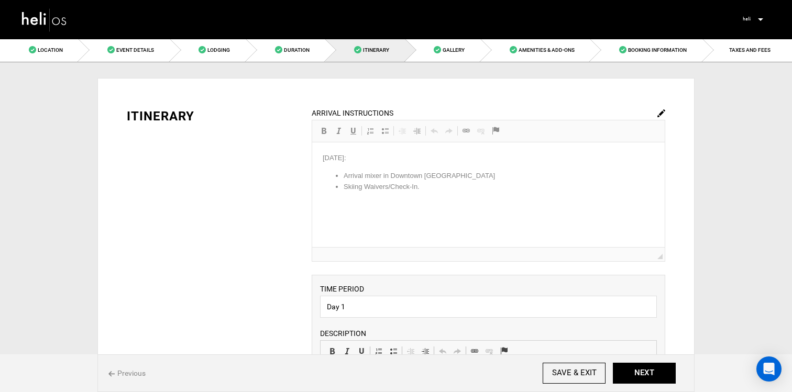
scroll to position [552, 0]
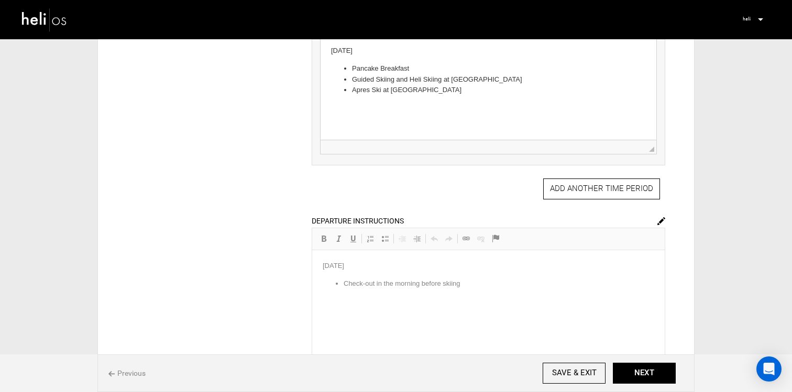
click at [662, 224] on img at bounding box center [662, 221] width 8 height 8
click at [525, 286] on p "Check-out in the morning before skiing" at bounding box center [488, 284] width 290 height 11
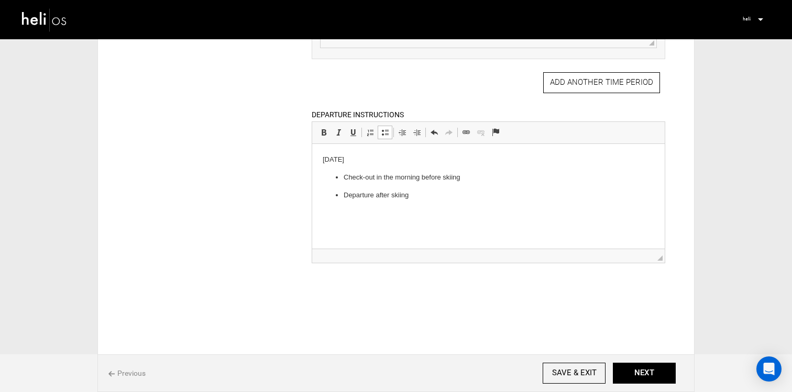
scroll to position [686, 0]
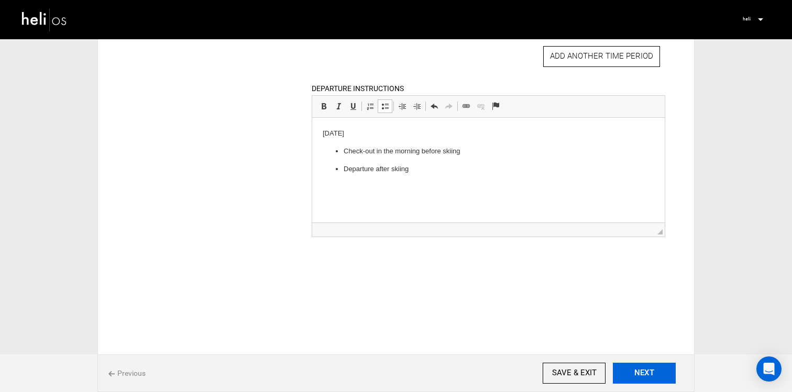
click at [639, 372] on button "NEXT" at bounding box center [644, 373] width 63 height 21
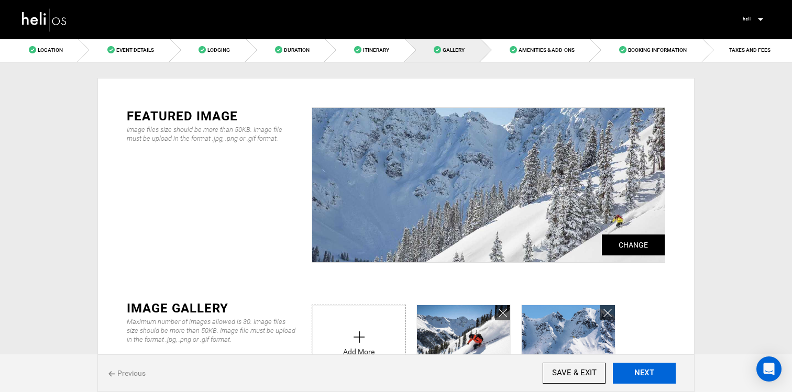
click at [661, 370] on button "NEXT" at bounding box center [644, 373] width 63 height 21
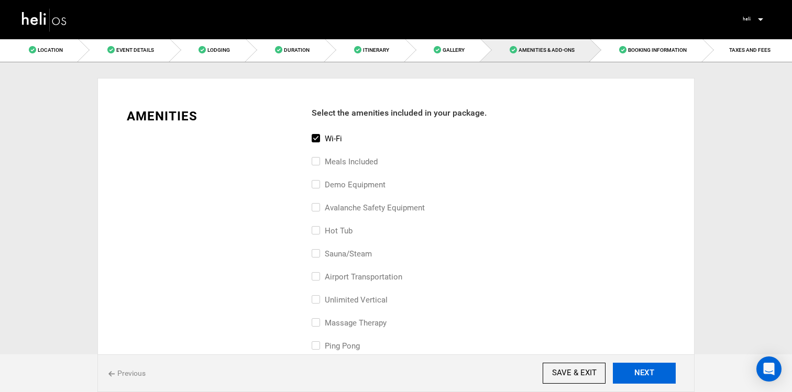
click at [661, 370] on button "NEXT" at bounding box center [644, 373] width 63 height 21
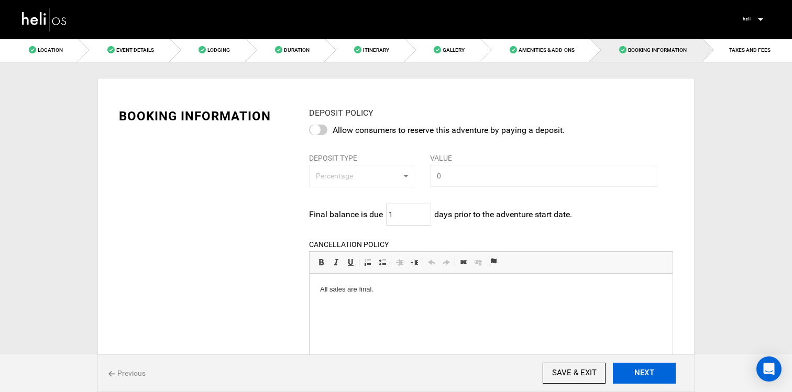
click at [660, 369] on button "NEXT" at bounding box center [644, 373] width 63 height 21
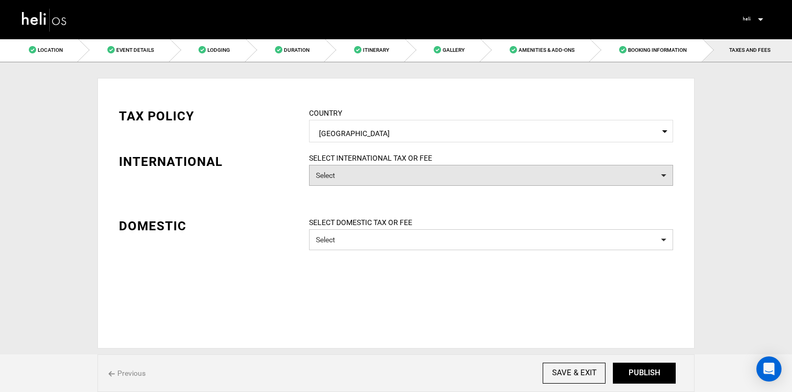
click at [496, 182] on button "Select" at bounding box center [491, 175] width 364 height 21
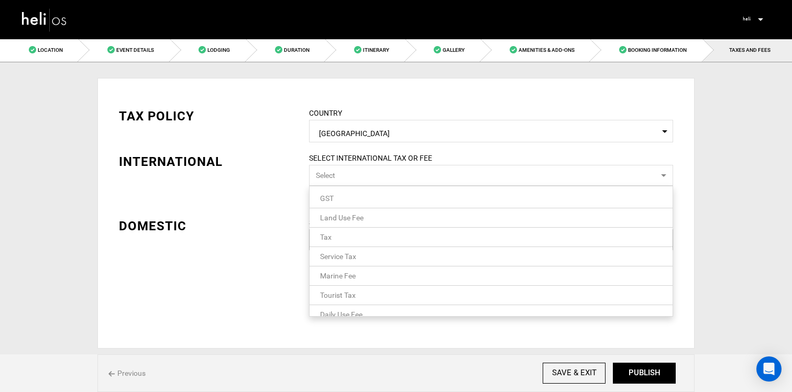
scroll to position [71, 0]
click at [462, 263] on link "Tax Included" at bounding box center [491, 263] width 363 height 14
drag, startPoint x: 244, startPoint y: 224, endPoint x: 259, endPoint y: 232, distance: 16.9
click at [244, 224] on div "DOMESTIC" at bounding box center [206, 226] width 174 height 18
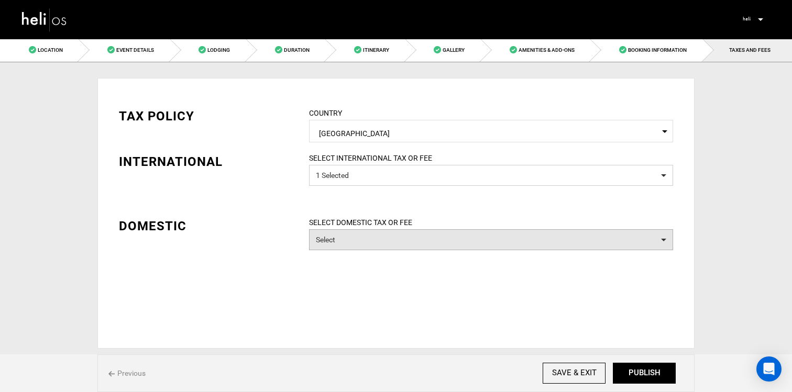
click at [332, 248] on button "Select" at bounding box center [491, 240] width 364 height 21
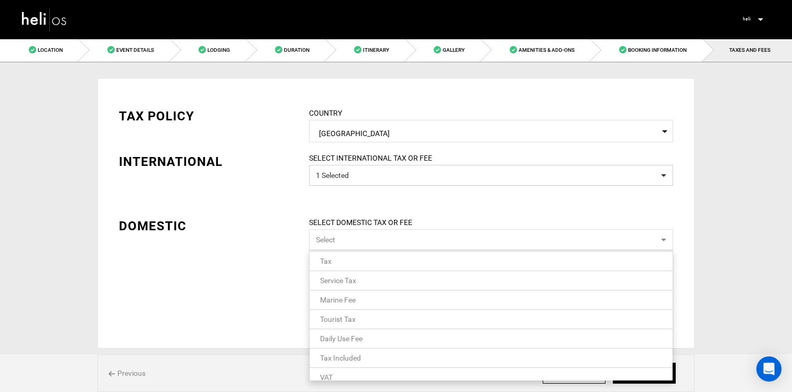
scroll to position [51, 0]
click at [398, 343] on link "Tax Included" at bounding box center [491, 348] width 363 height 14
click at [246, 289] on div "TAX POLICY COUNTRY Select Country [GEOGRAPHIC_DATA] Please select a country. IN…" at bounding box center [396, 191] width 570 height 199
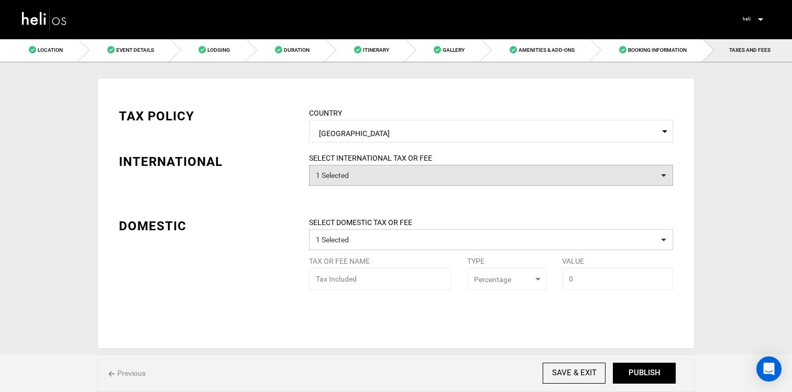
click at [480, 185] on button "1 Selected" at bounding box center [491, 175] width 364 height 21
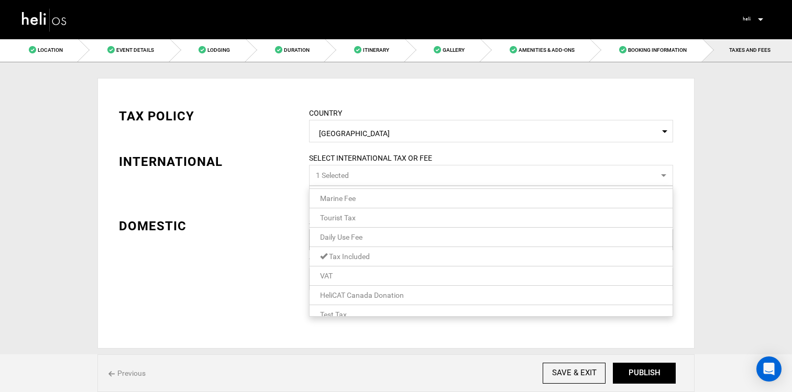
click at [429, 261] on link "Tax Included" at bounding box center [491, 257] width 363 height 14
click at [270, 232] on div "TAX POLICY COUNTRY Select Country [GEOGRAPHIC_DATA] Please select a country. IN…" at bounding box center [396, 211] width 570 height 238
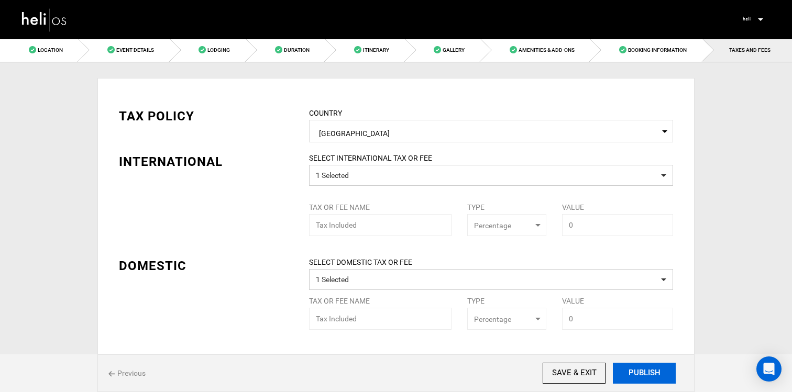
click at [633, 373] on button "PUBLISH" at bounding box center [644, 373] width 63 height 21
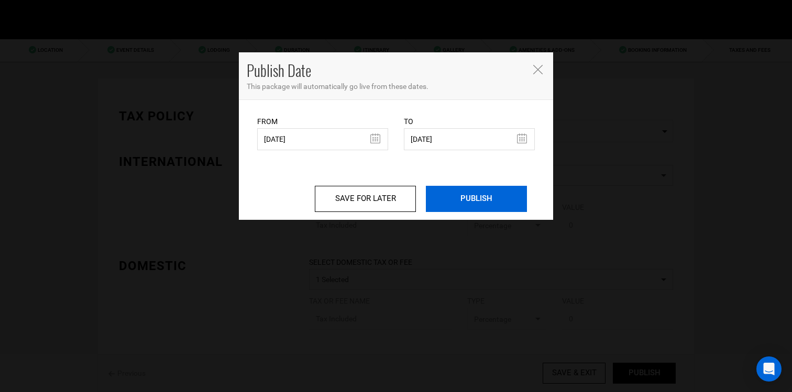
click at [479, 193] on input "PUBLISH" at bounding box center [476, 199] width 101 height 26
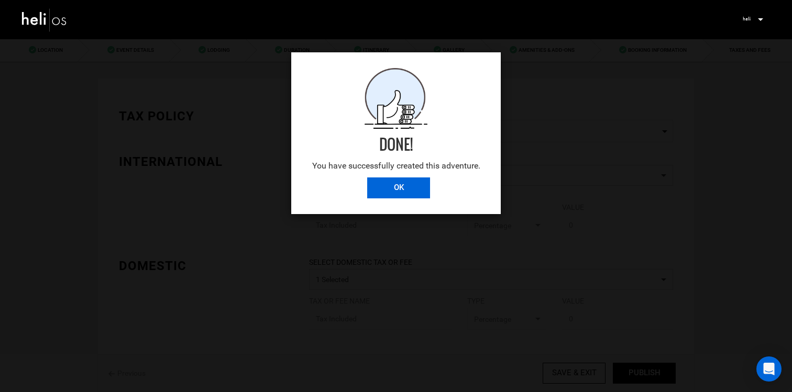
click at [423, 195] on input "OK" at bounding box center [398, 188] width 63 height 21
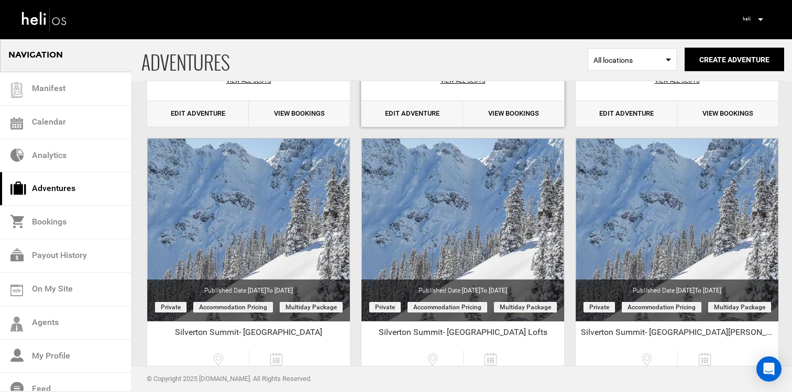
scroll to position [321, 0]
